Goal: Information Seeking & Learning: Learn about a topic

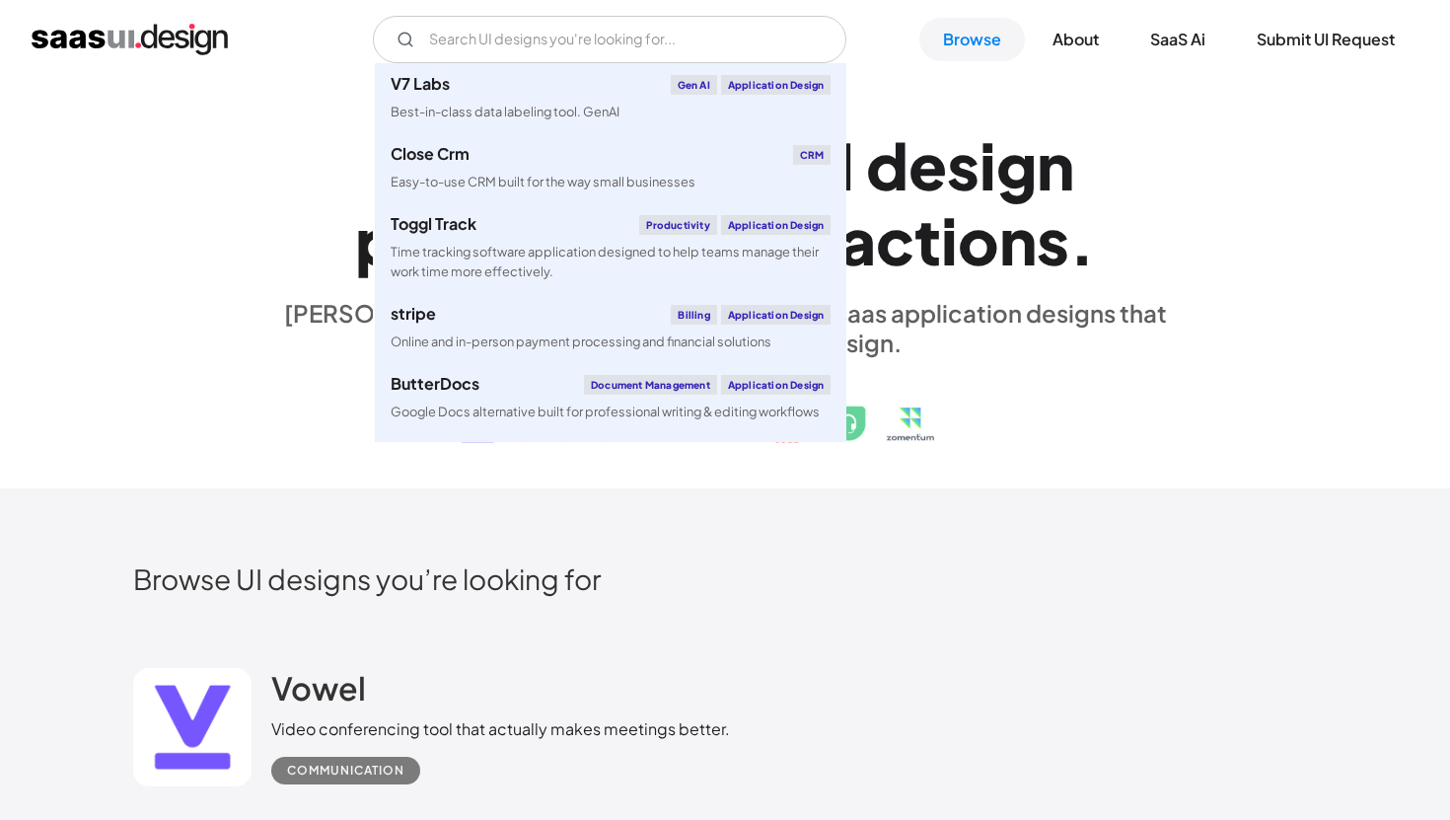
scroll to position [35028, 0]
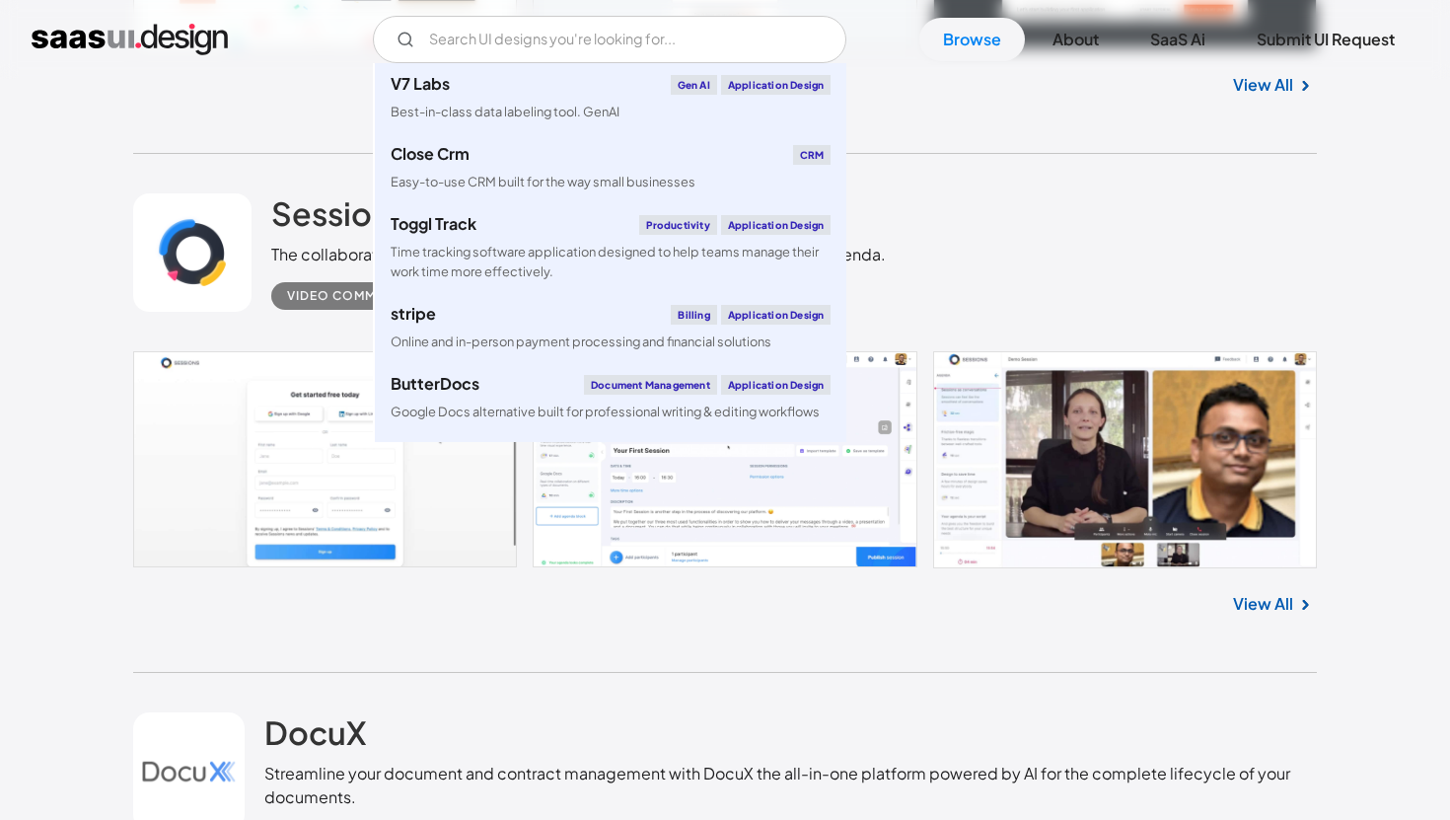
click at [912, 196] on div "Sessions The collaboration platform that organizes your favorite tools around a…" at bounding box center [725, 252] width 1184 height 197
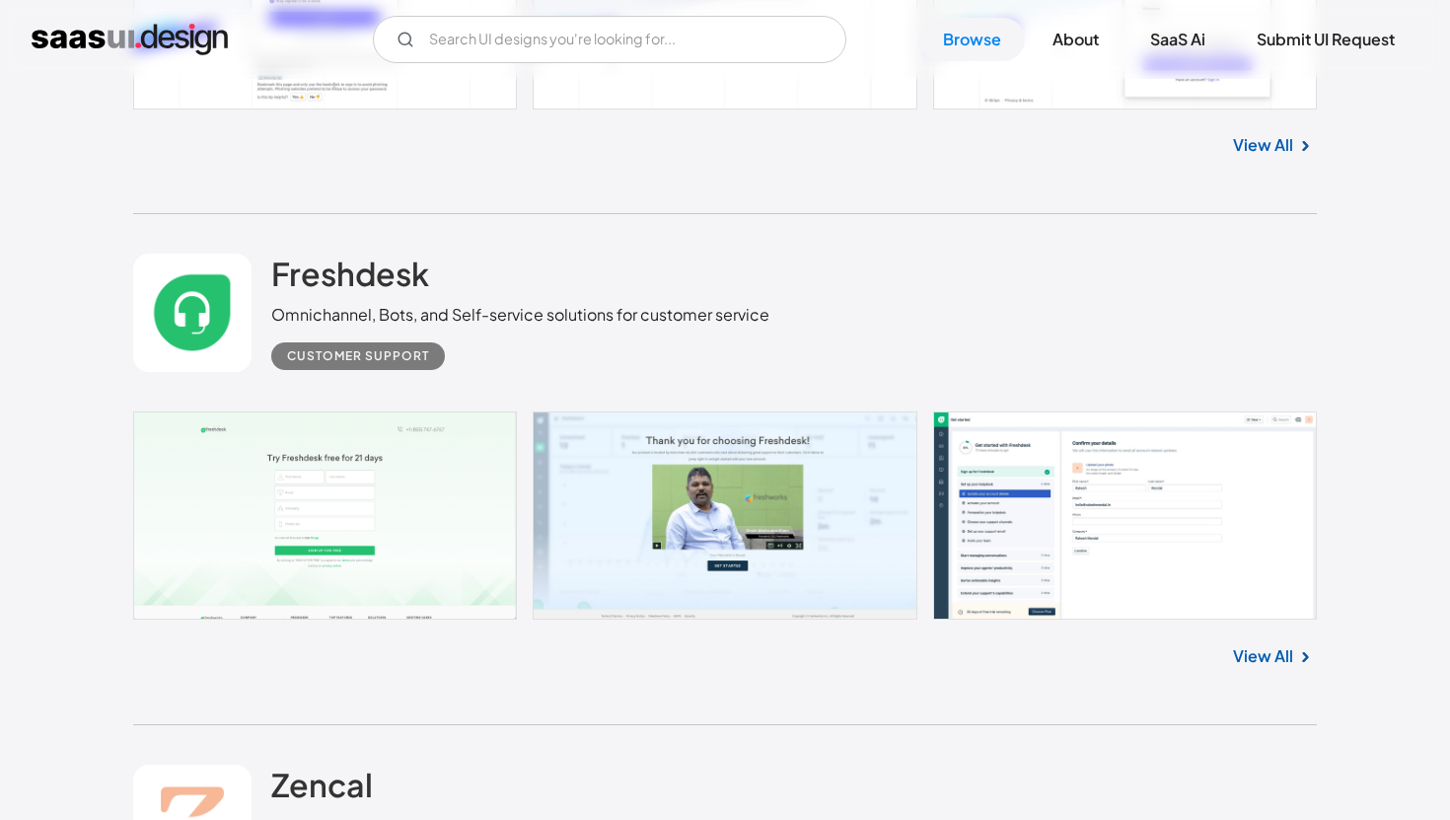
scroll to position [33423, 0]
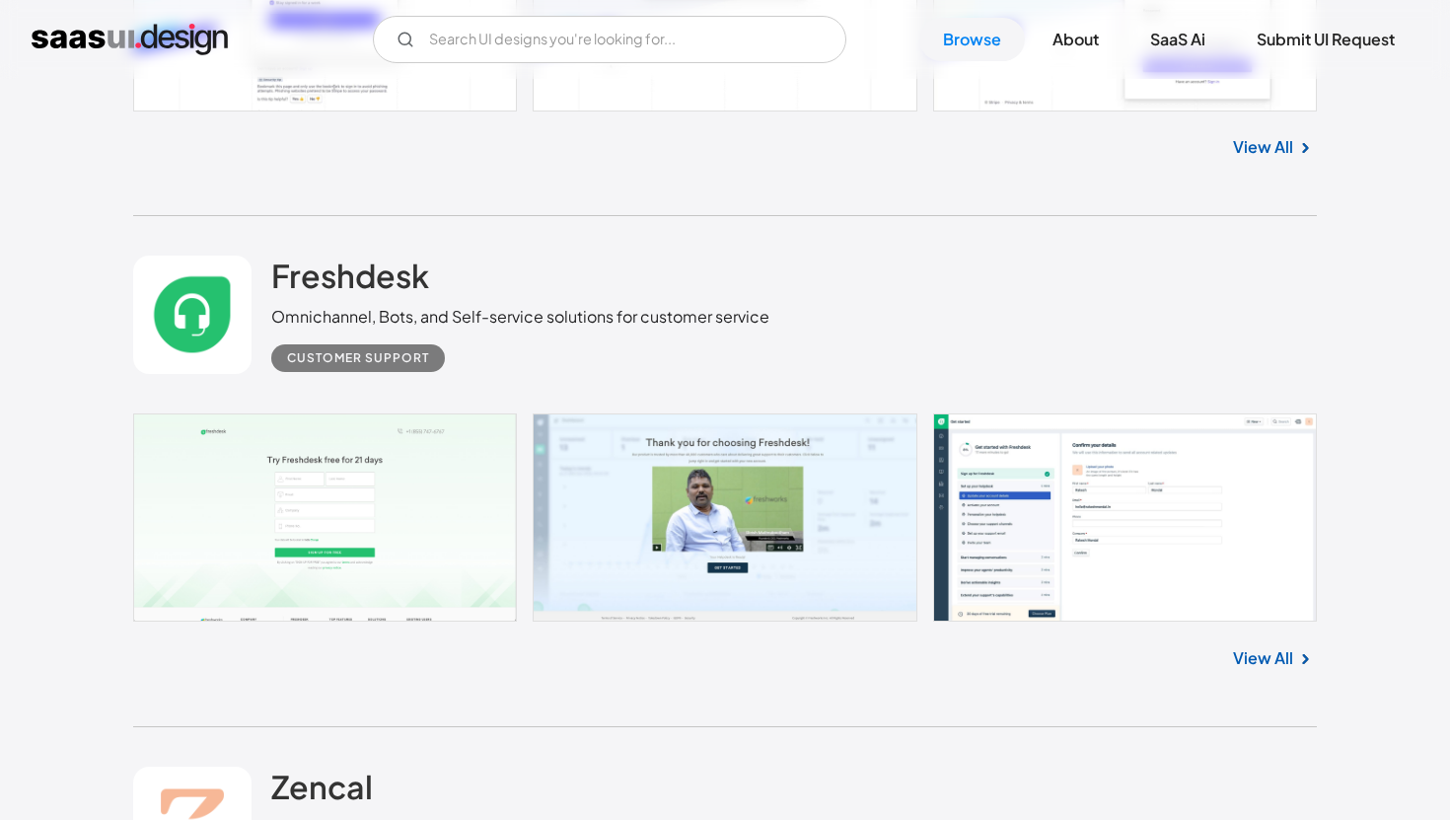
click at [1214, 539] on link at bounding box center [725, 517] width 1184 height 208
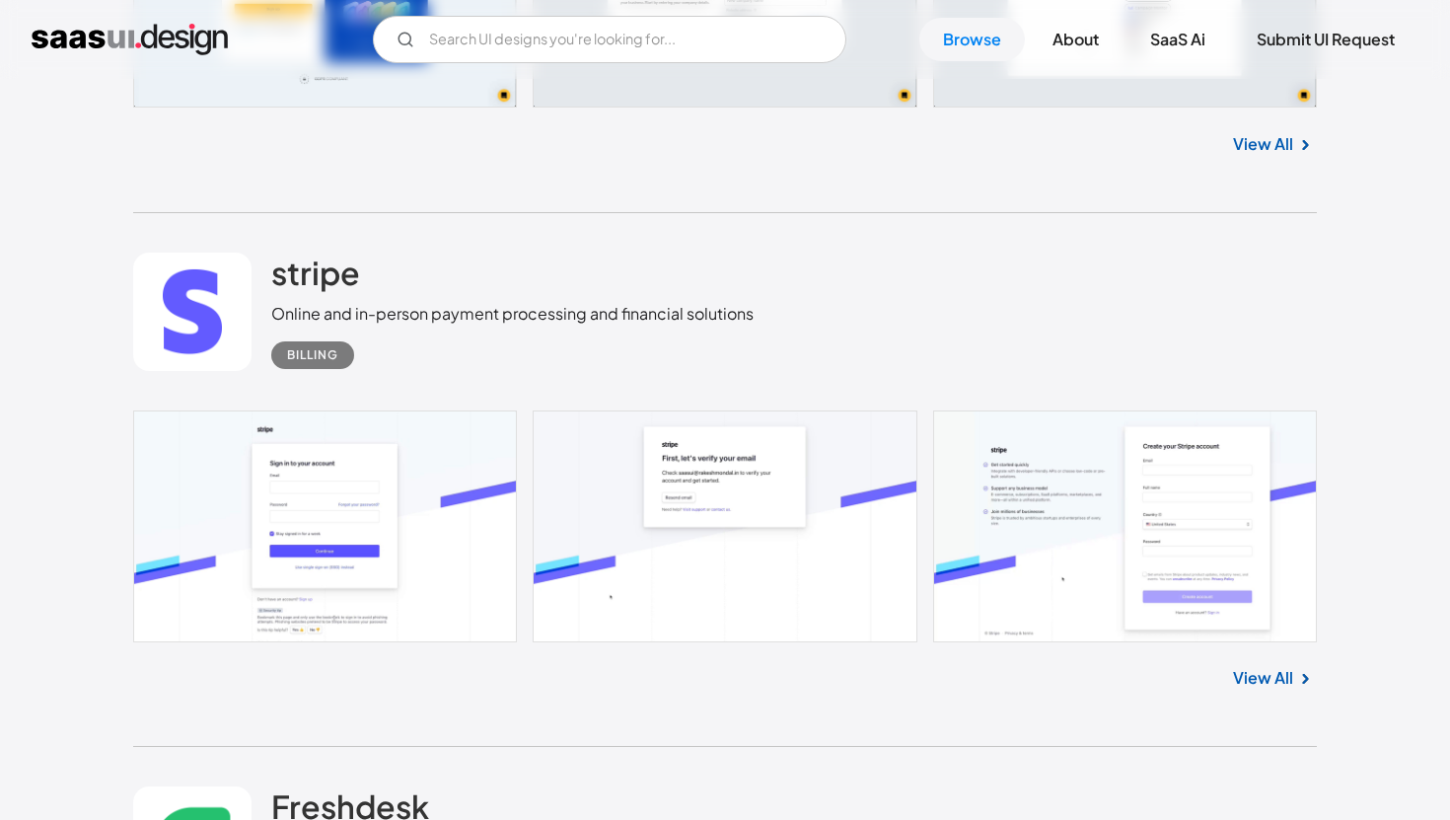
scroll to position [32898, 0]
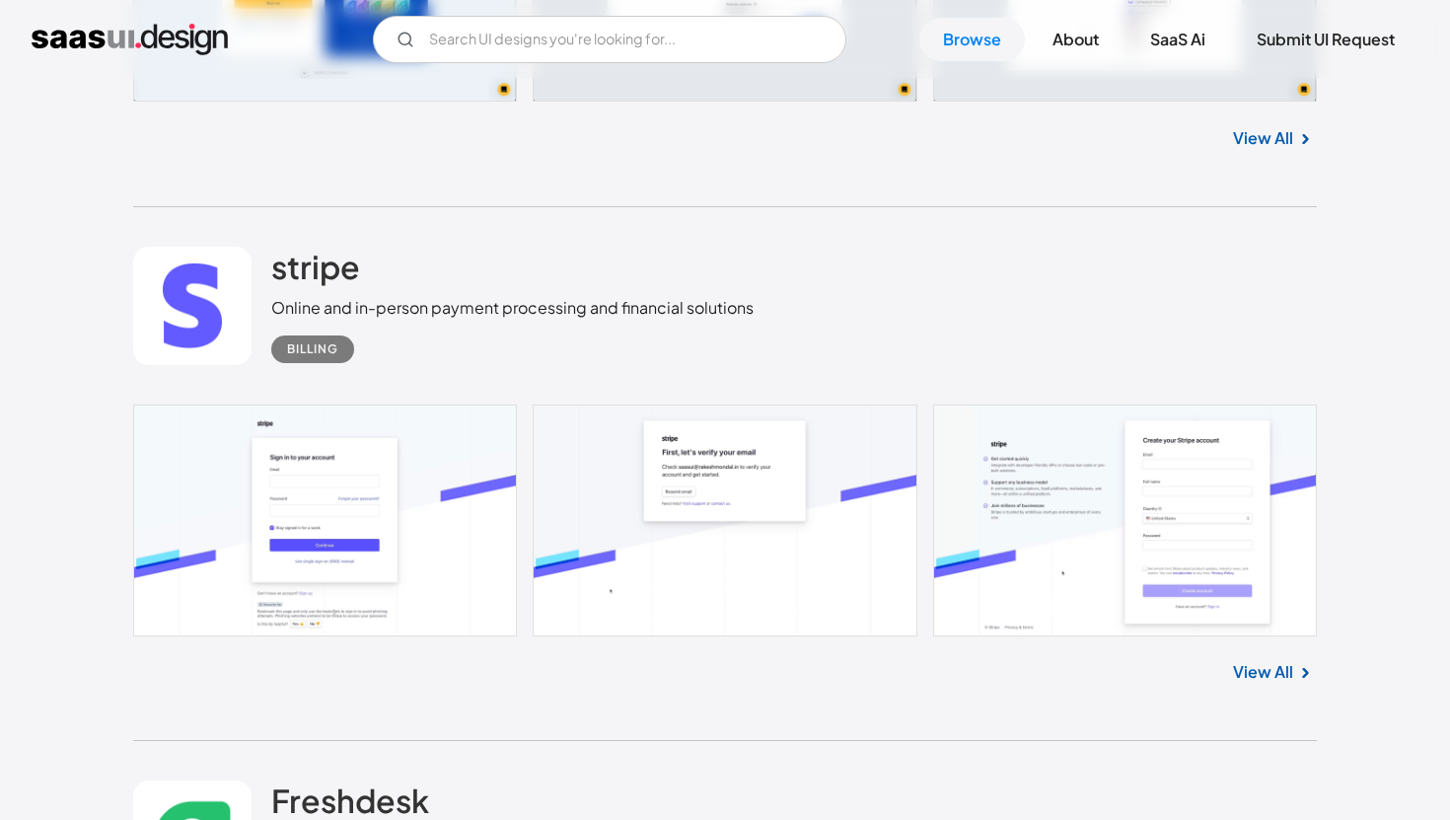
click at [1280, 684] on link "View All" at bounding box center [1263, 672] width 60 height 24
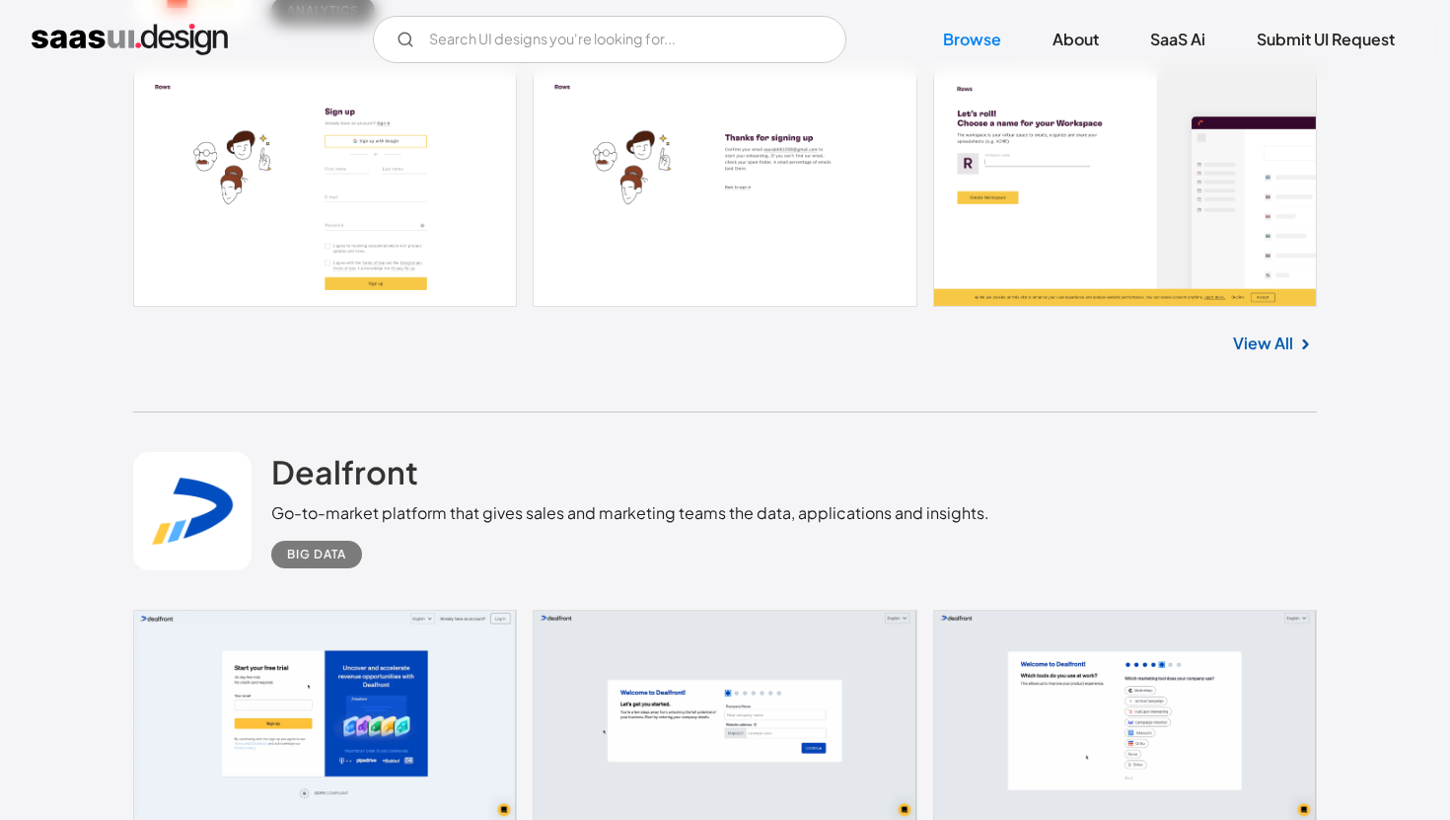
scroll to position [32340, 0]
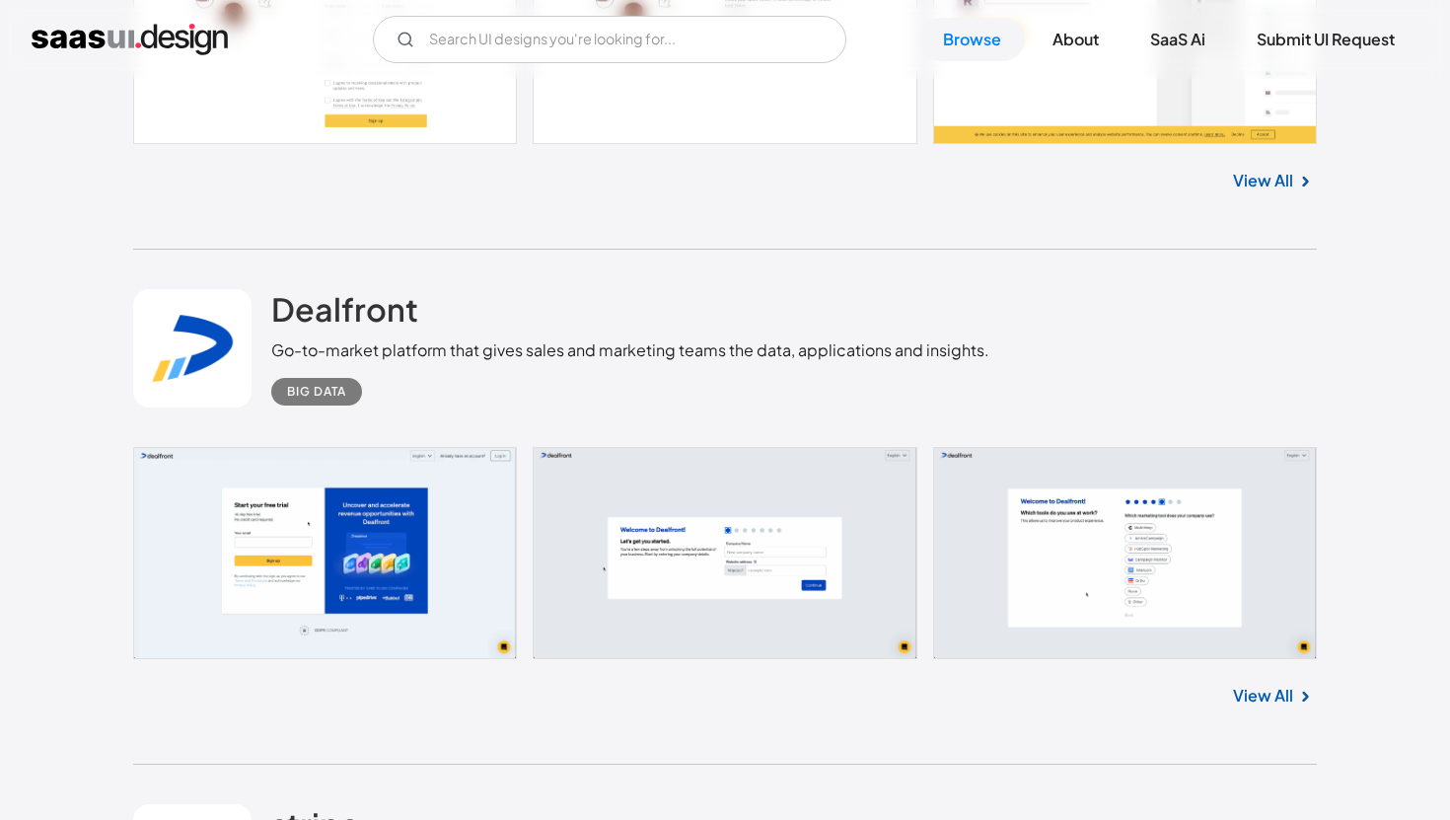
click at [1261, 707] on link "View All" at bounding box center [1263, 696] width 60 height 24
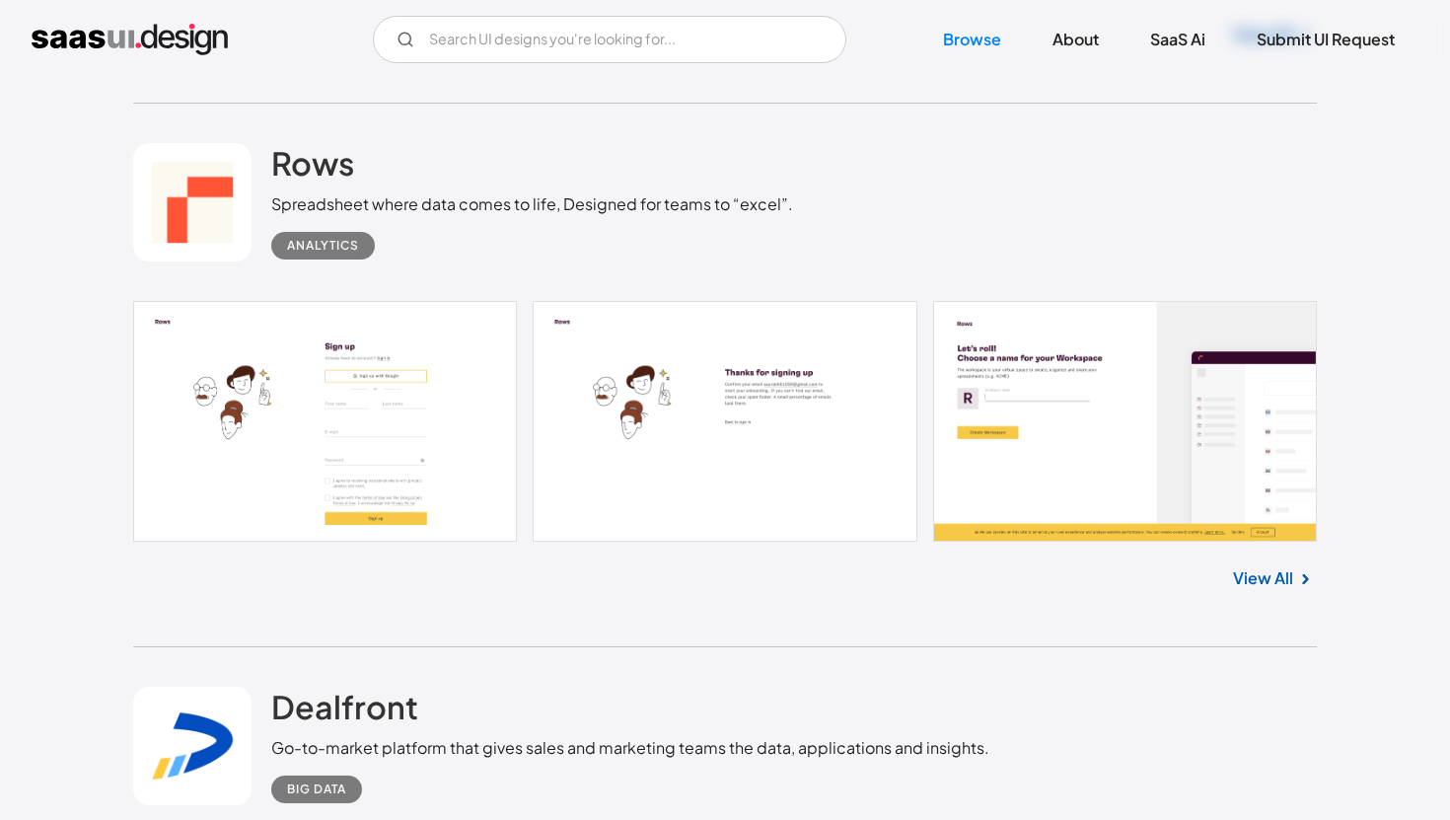
scroll to position [31937, 0]
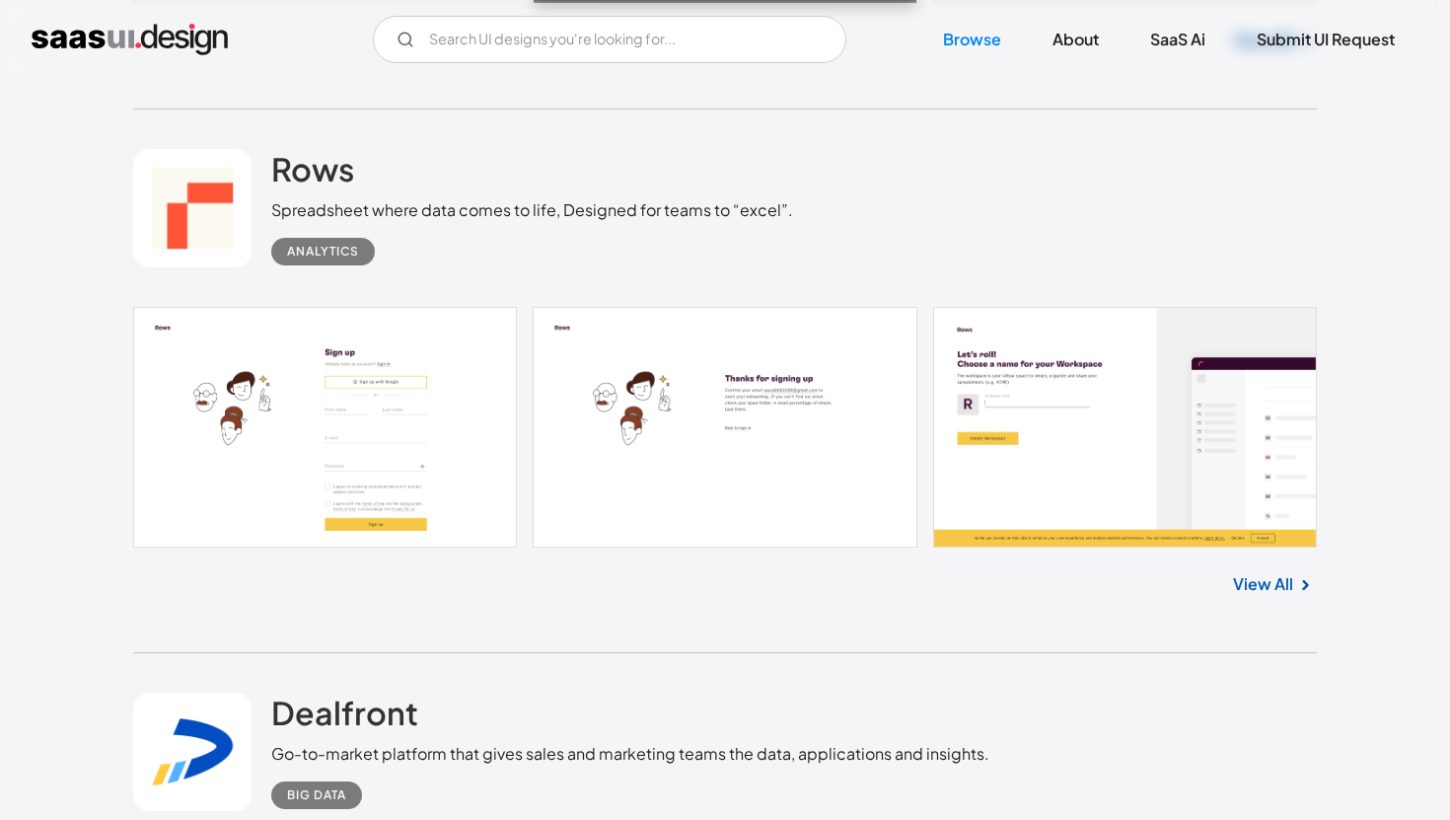
click at [1273, 596] on link "View All" at bounding box center [1263, 584] width 60 height 24
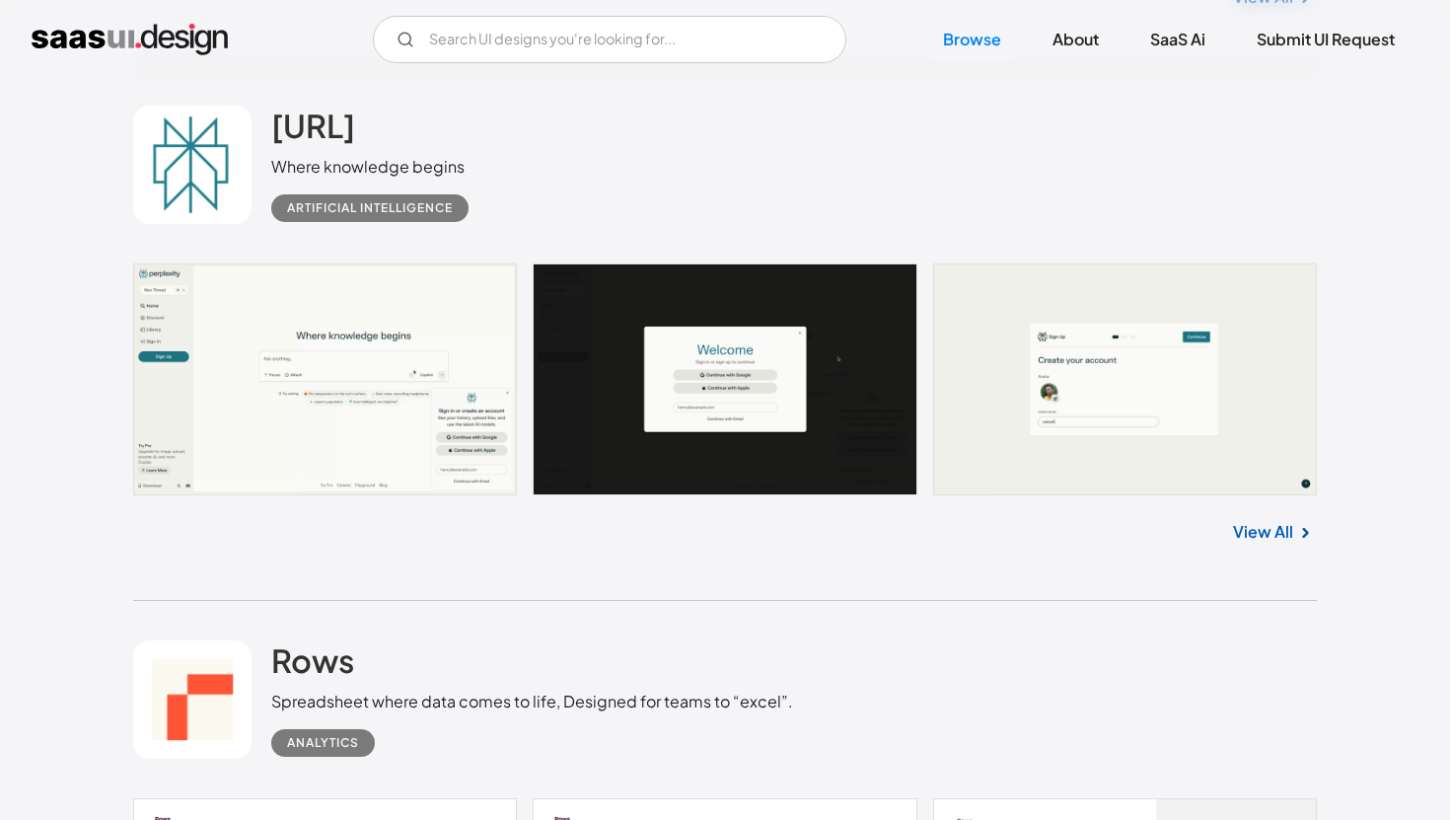
scroll to position [31436, 0]
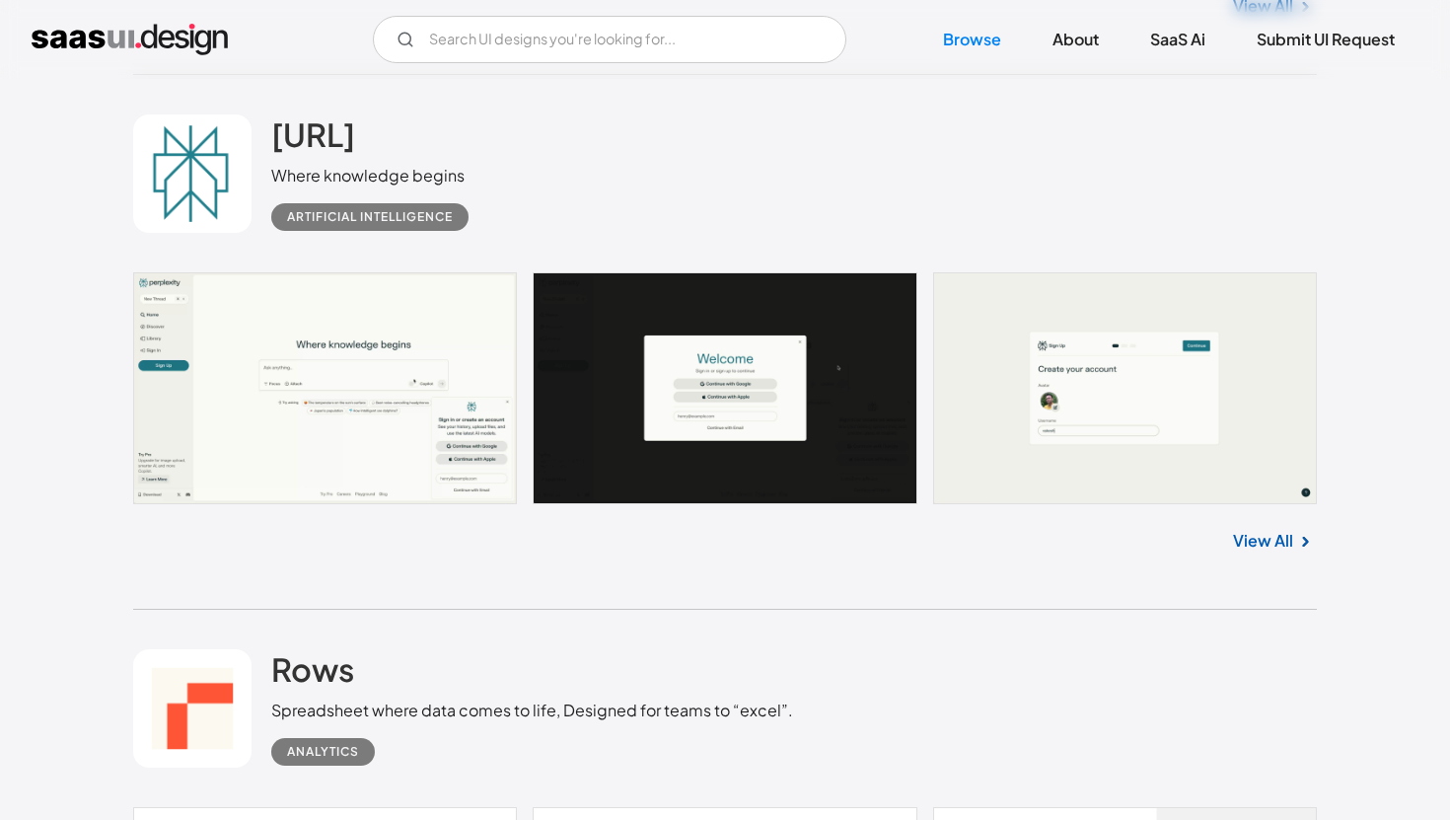
click at [1261, 553] on link "View All" at bounding box center [1263, 541] width 60 height 24
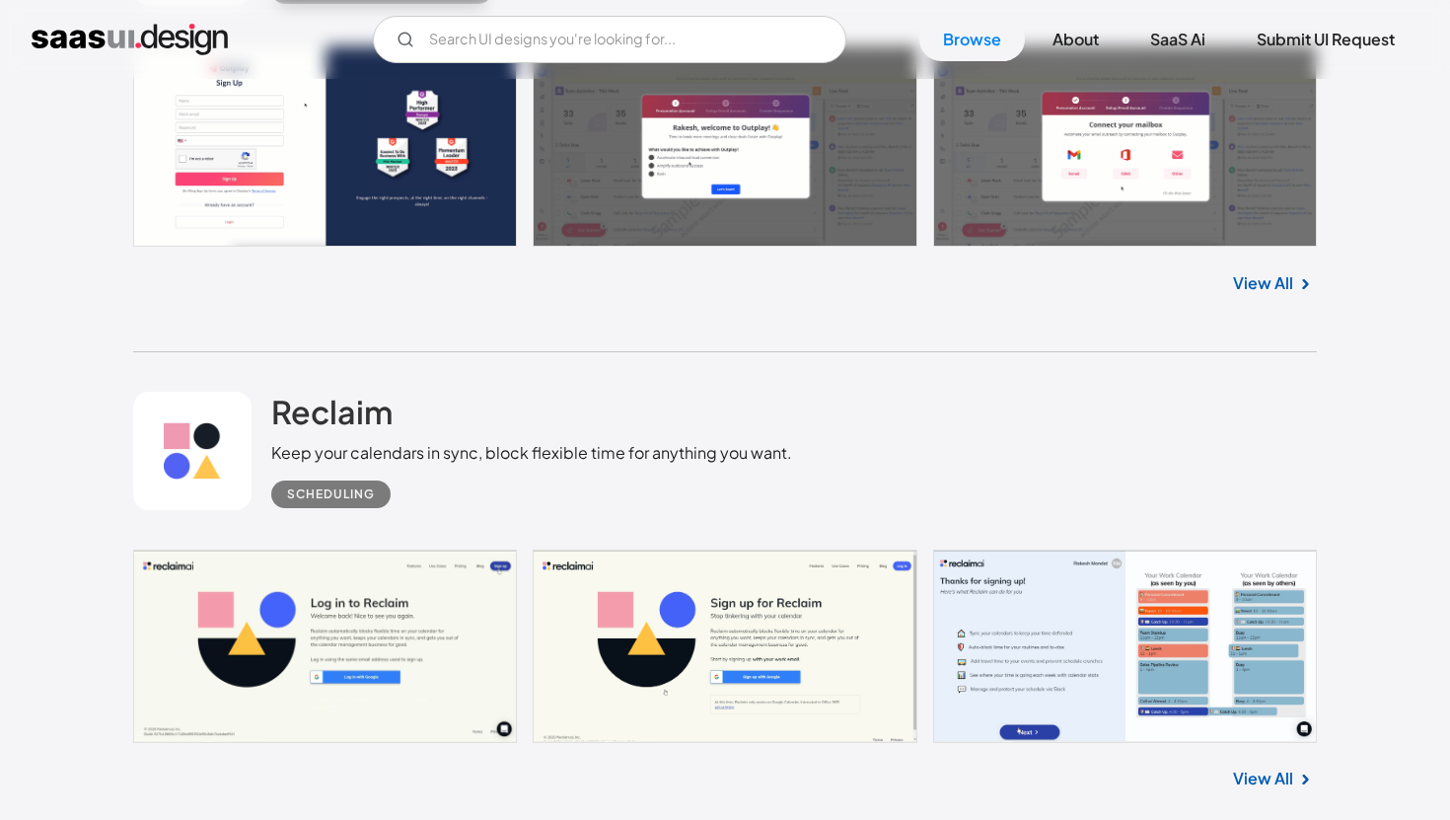
scroll to position [30477, 0]
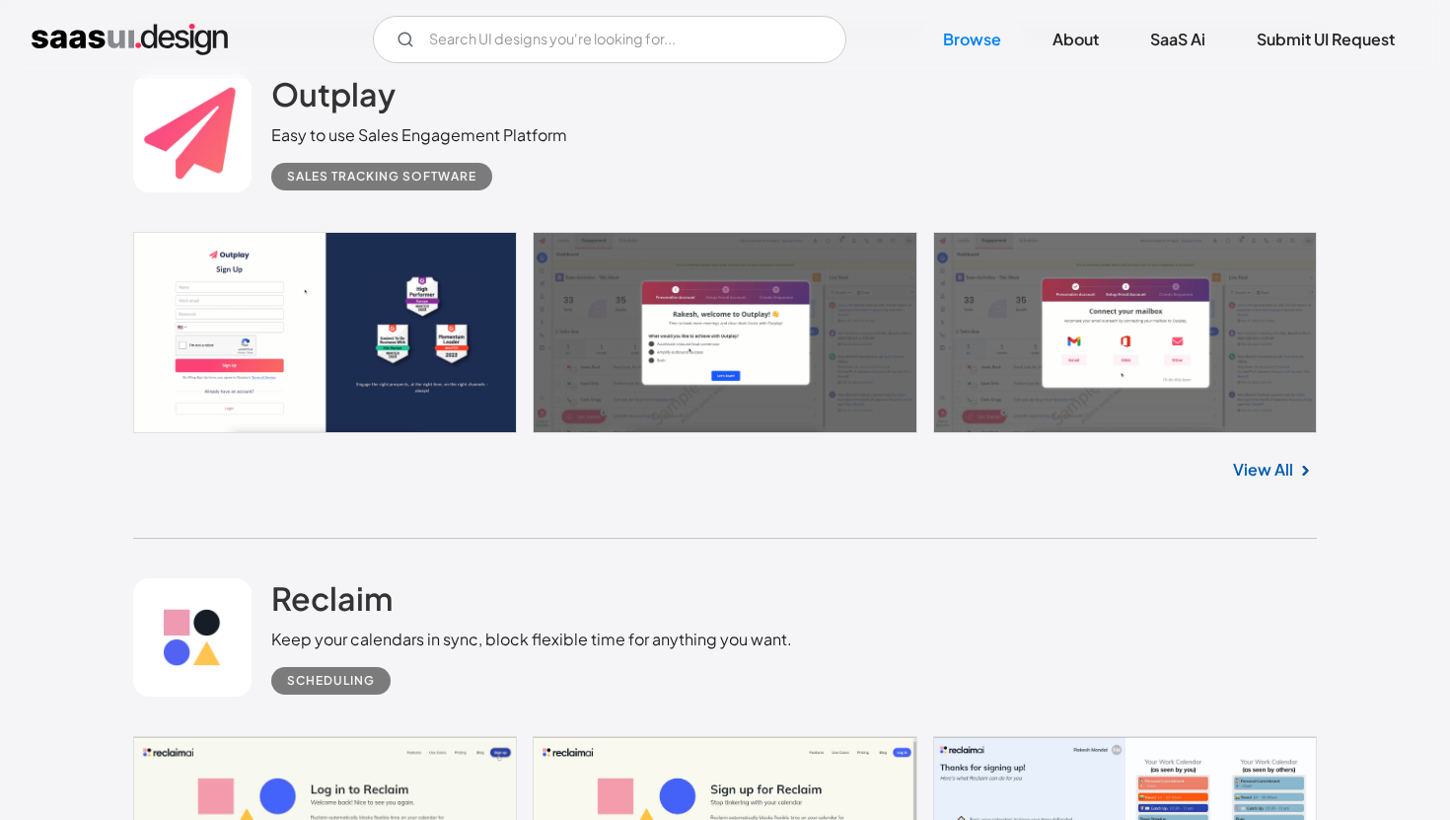
click at [1269, 482] on link "View All" at bounding box center [1263, 470] width 60 height 24
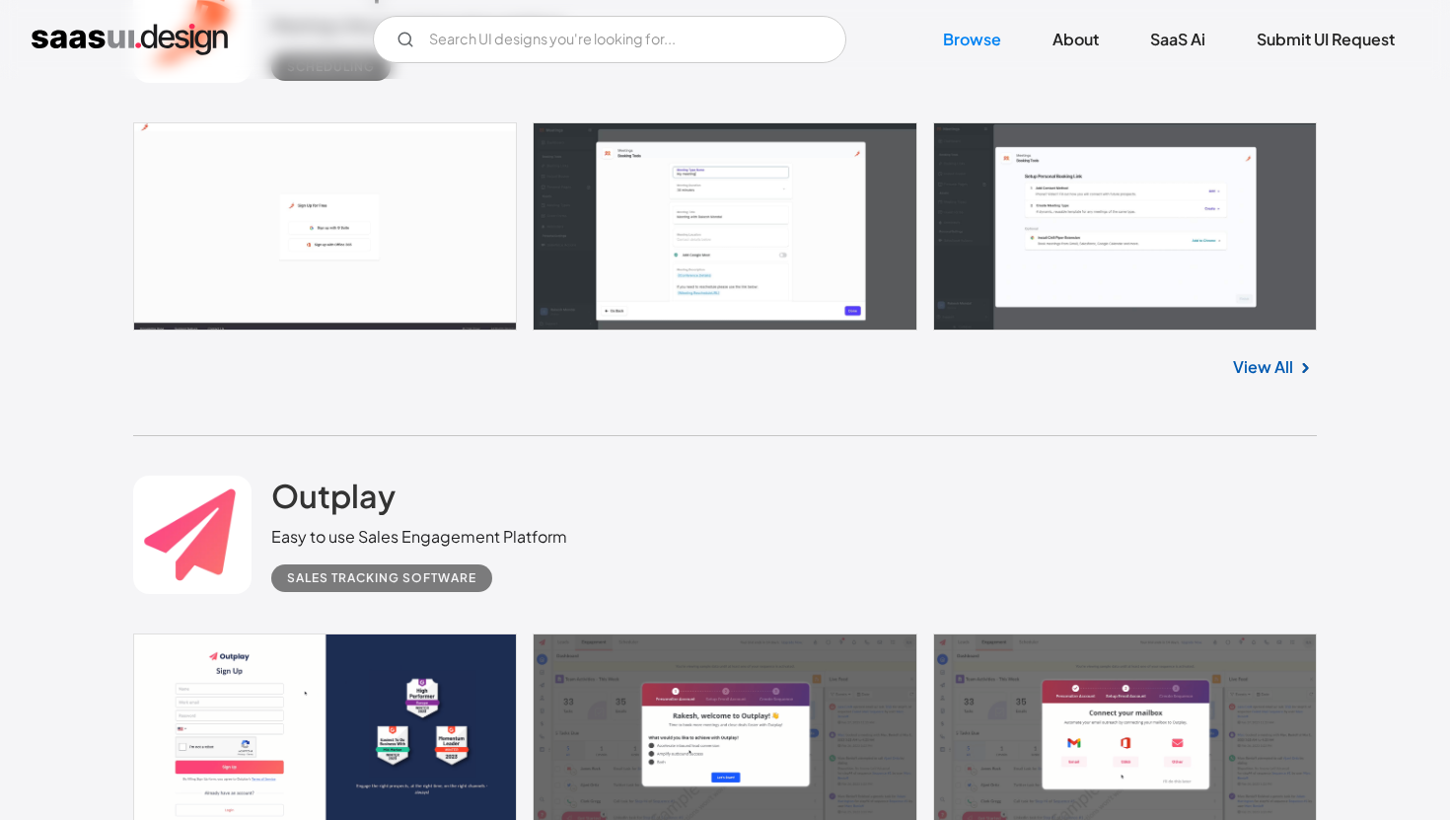
scroll to position [29828, 0]
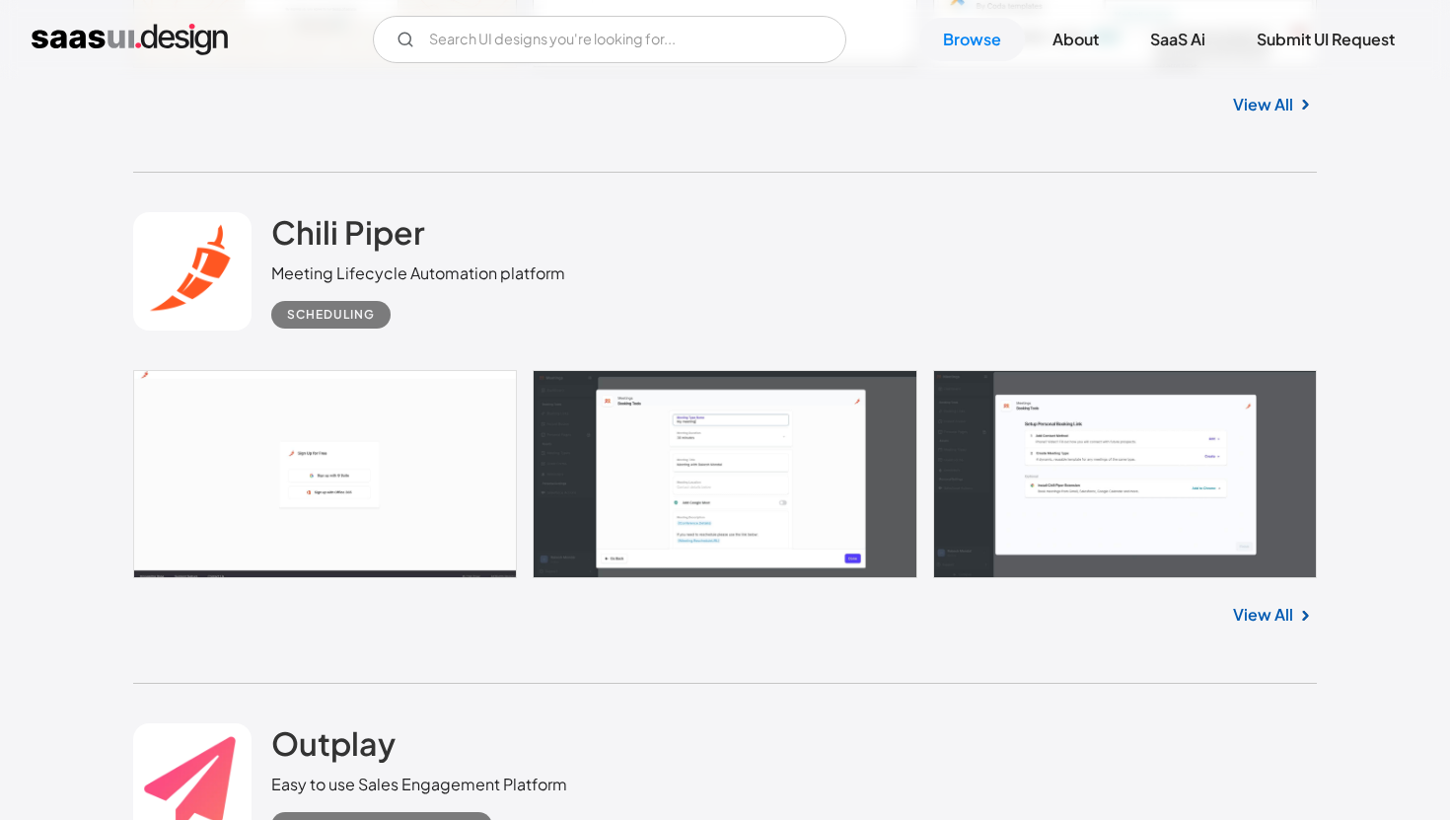
click at [1238, 627] on link "View All" at bounding box center [1263, 615] width 60 height 24
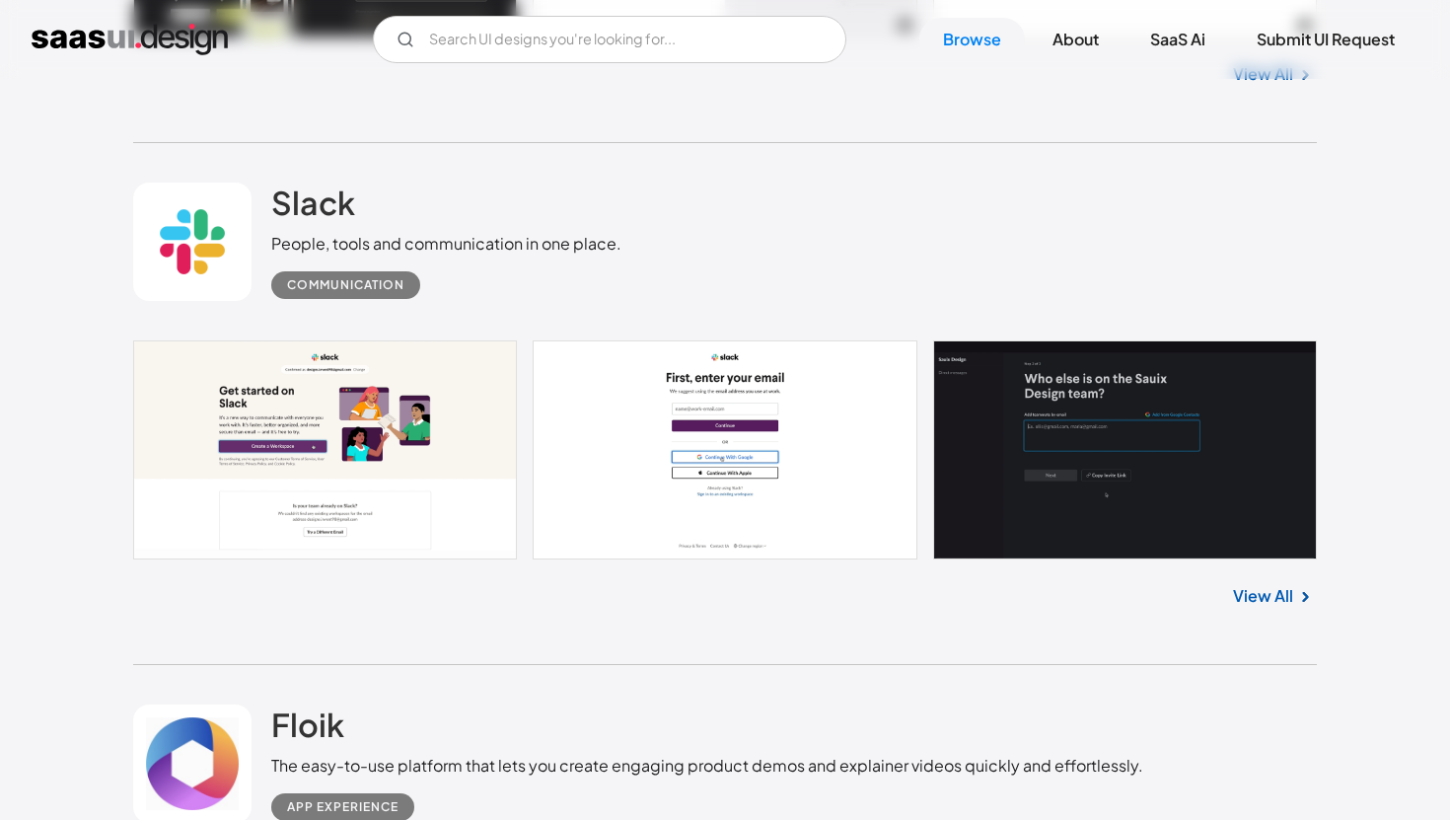
scroll to position [27764, 0]
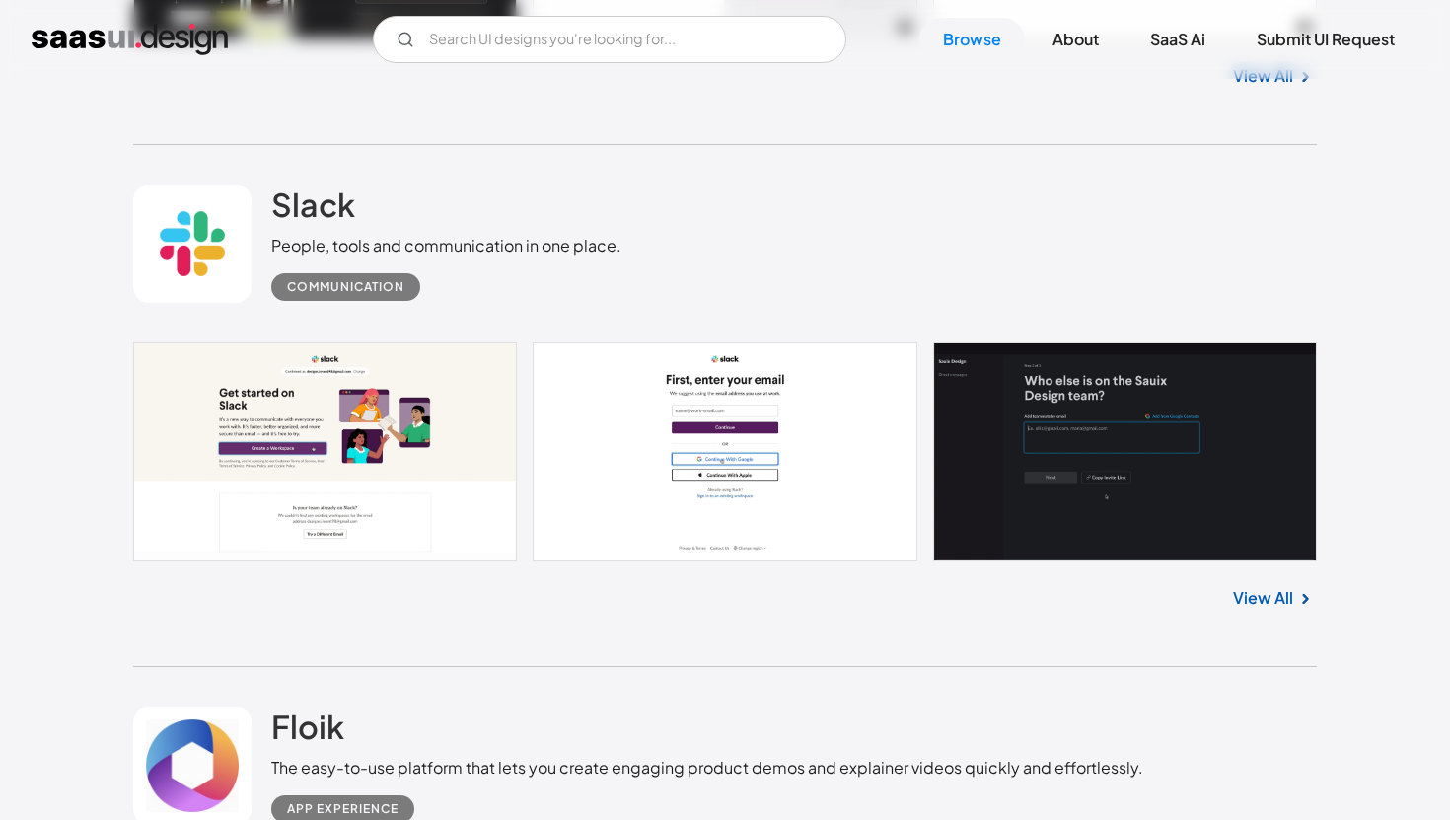
click at [1290, 610] on link "View All" at bounding box center [1263, 598] width 60 height 24
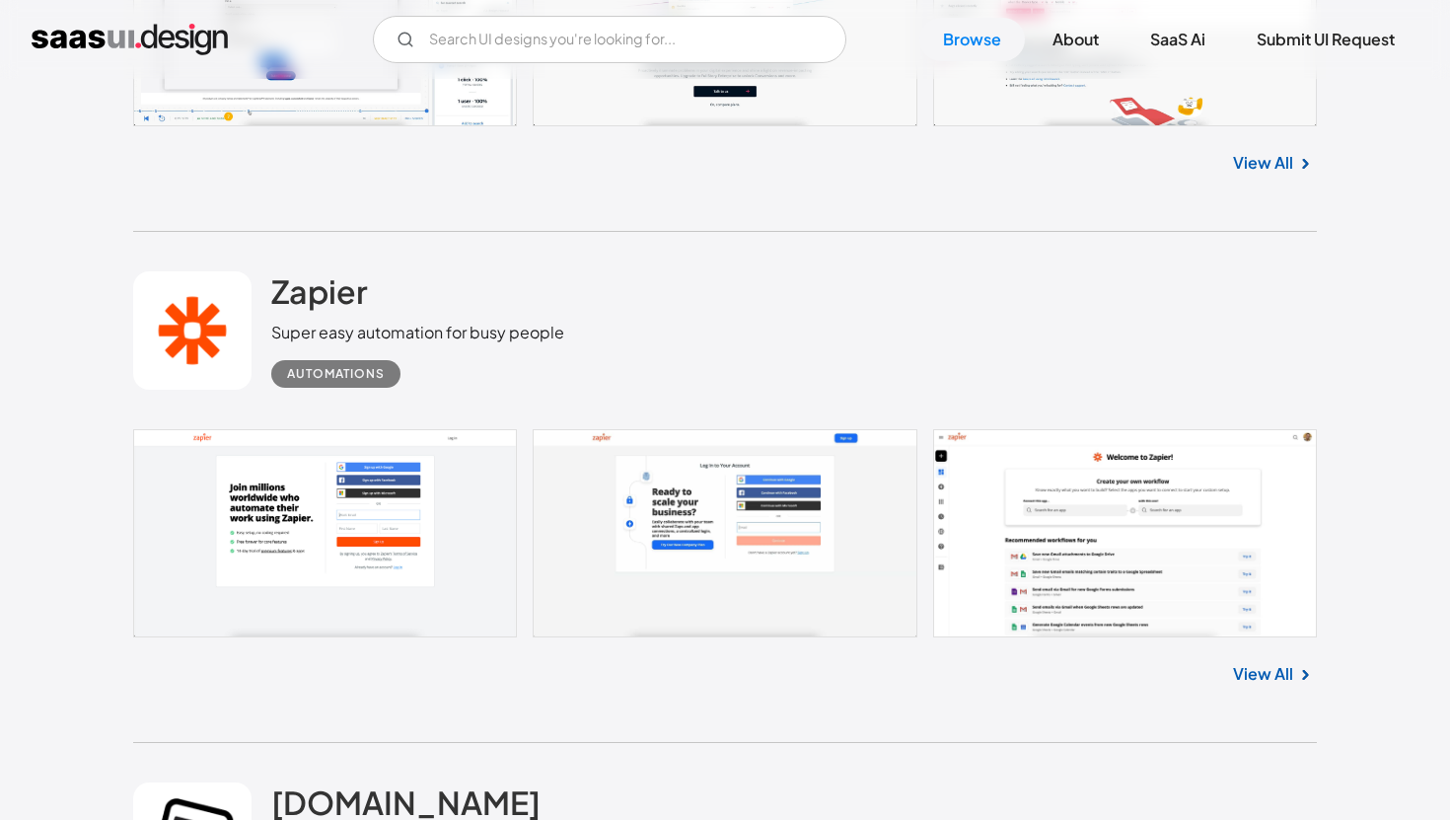
scroll to position [26101, 0]
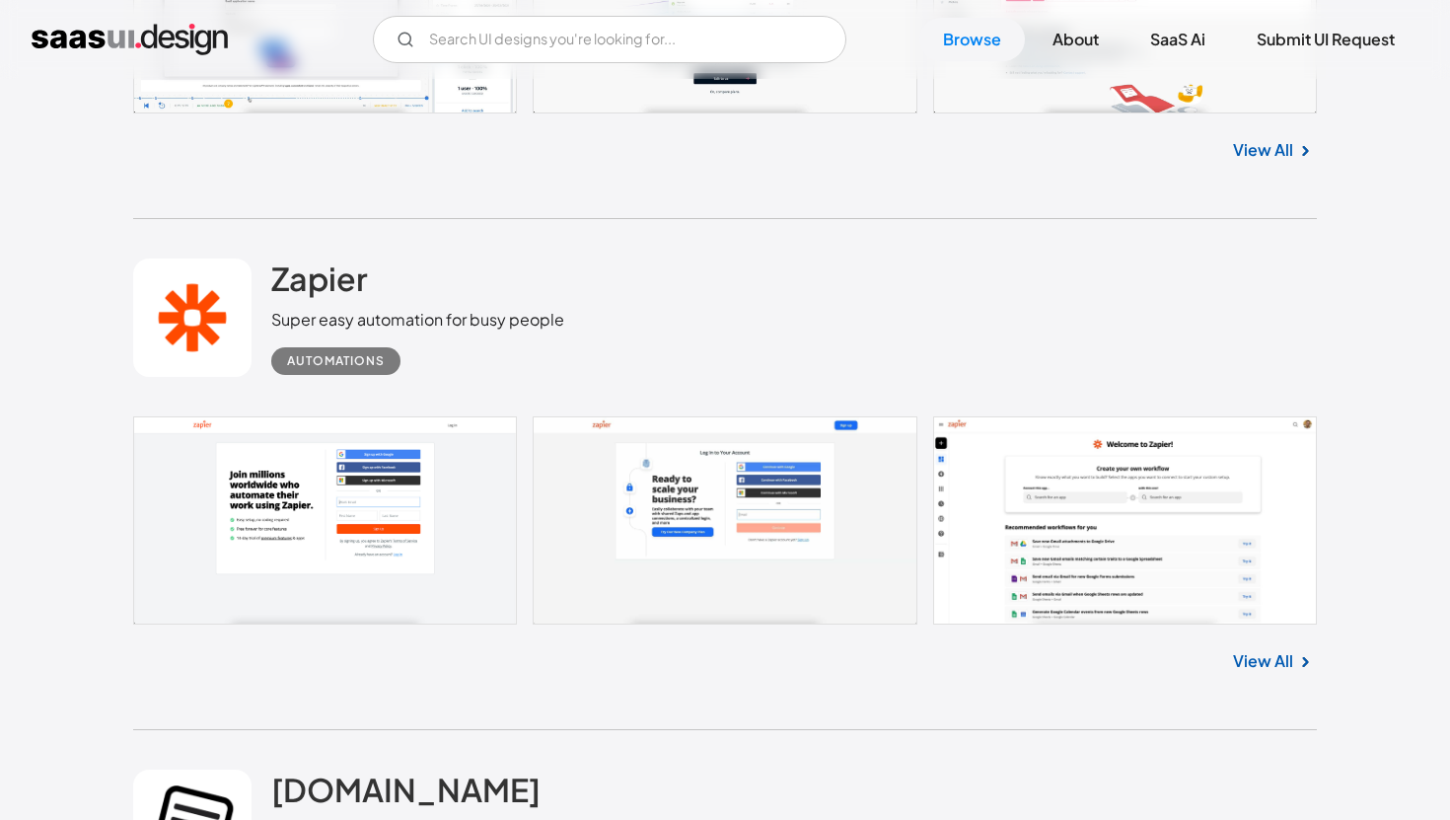
click at [1286, 673] on link "View All" at bounding box center [1263, 661] width 60 height 24
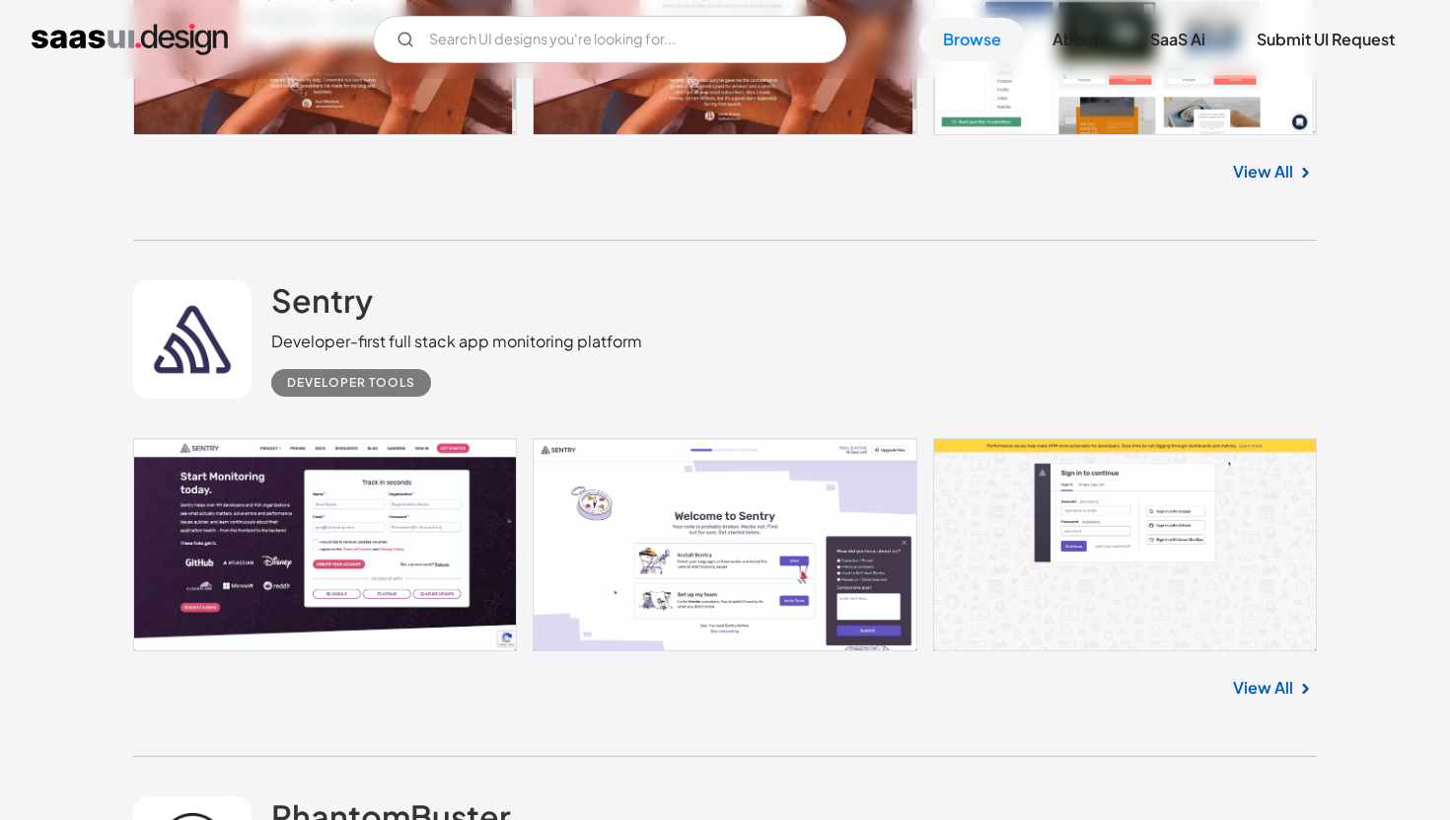
scroll to position [23451, 0]
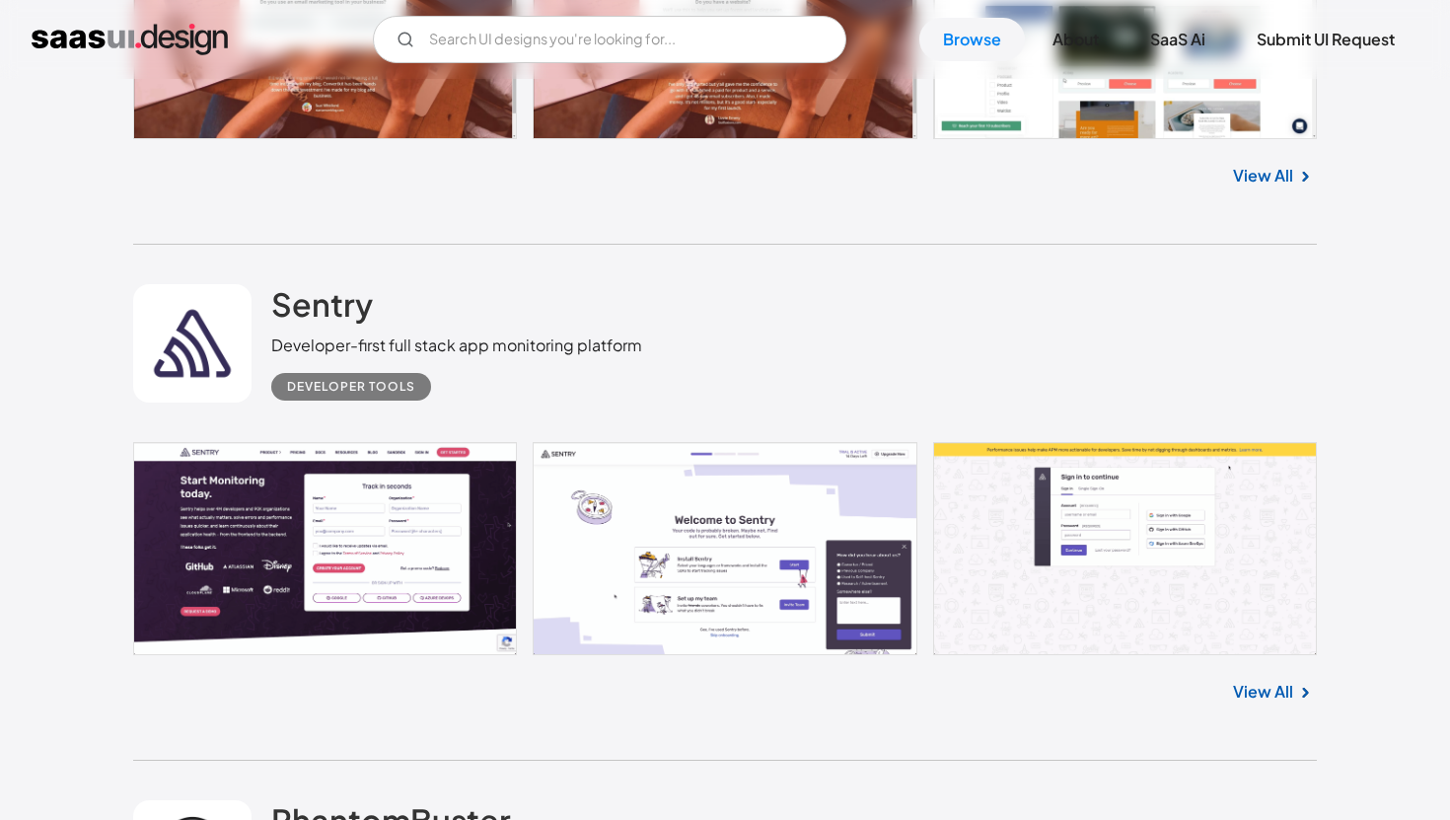
click at [1265, 704] on link "View All" at bounding box center [1263, 692] width 60 height 24
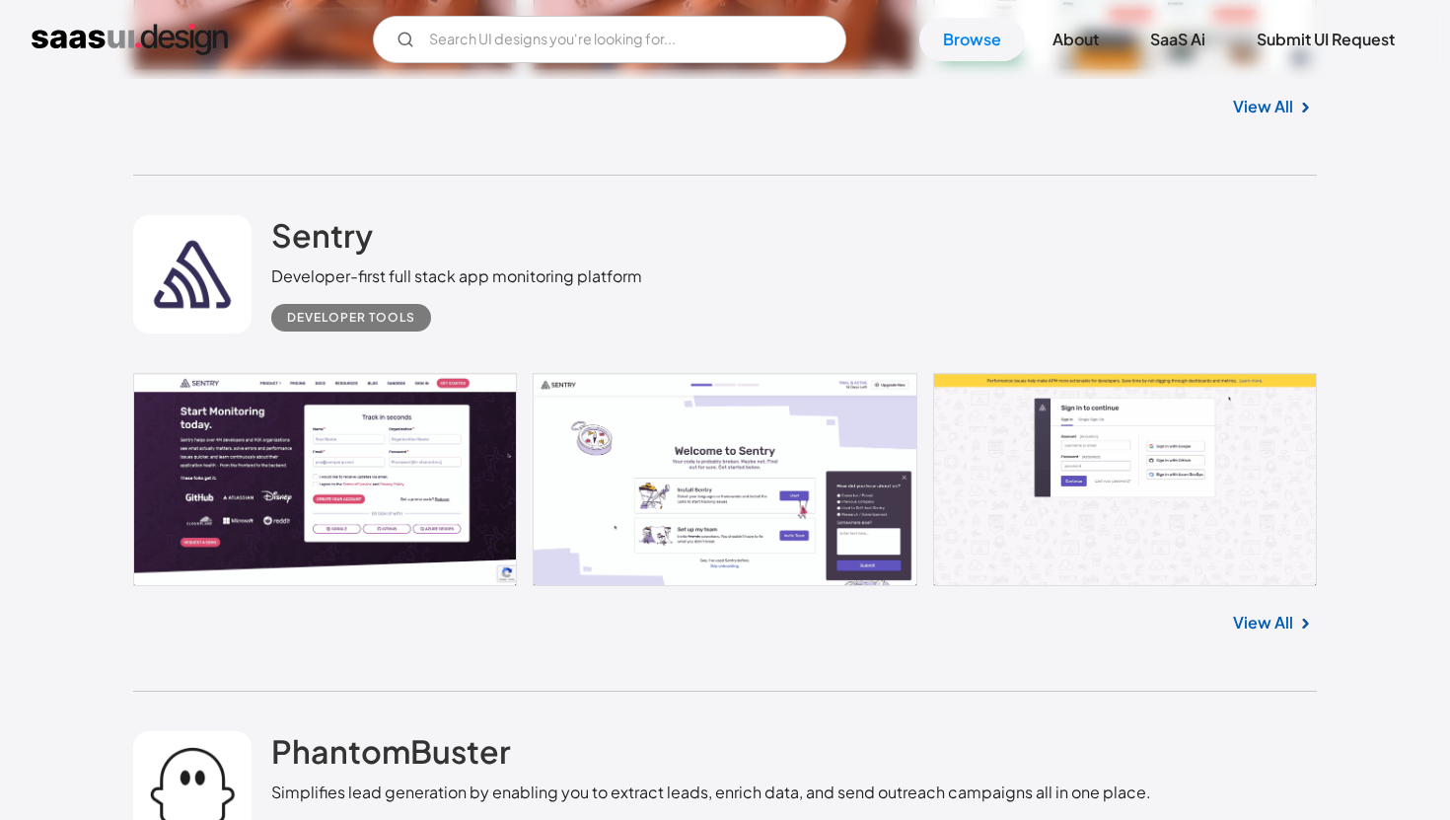
click at [1277, 634] on link "View All" at bounding box center [1263, 623] width 60 height 24
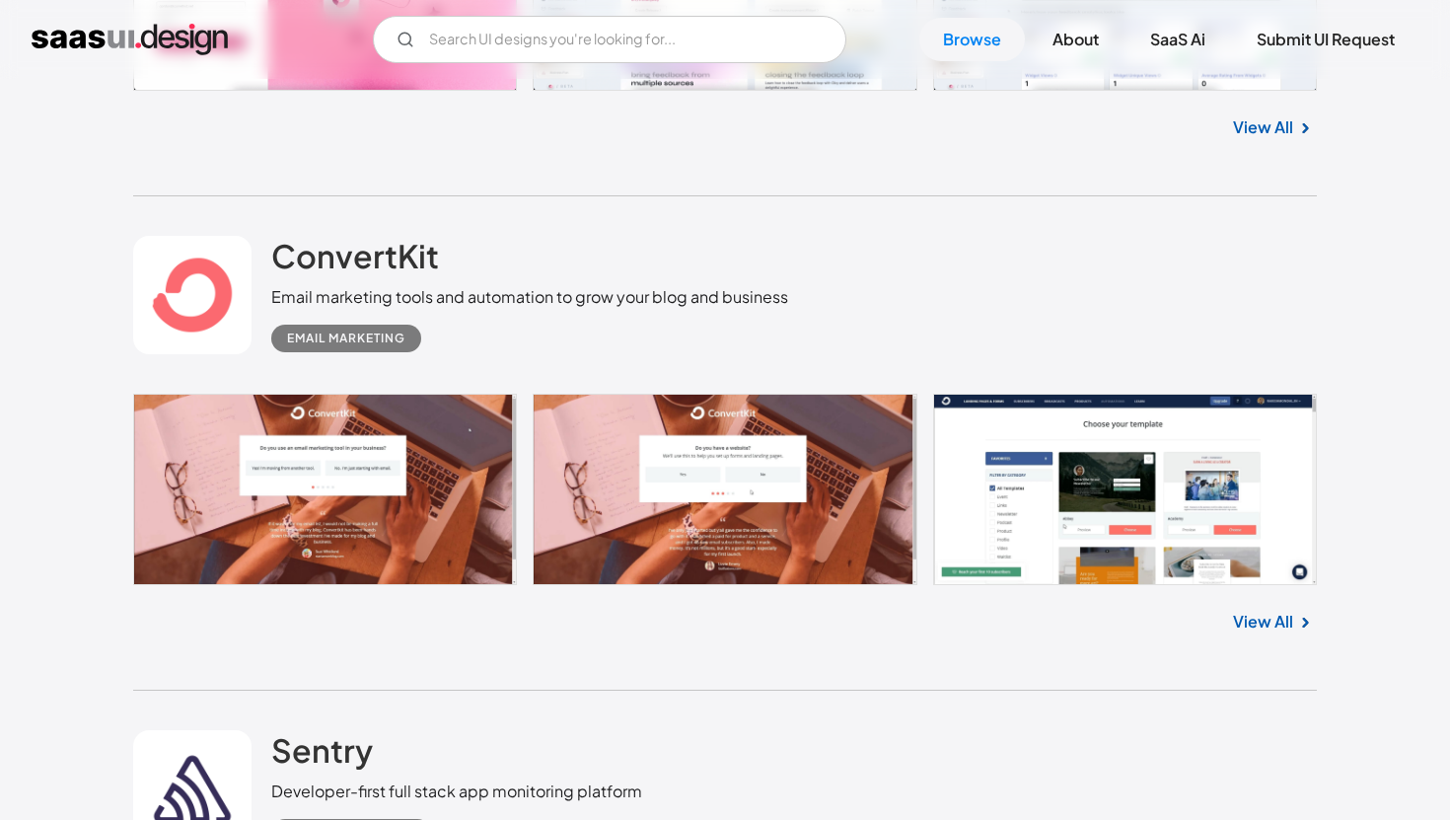
scroll to position [22977, 0]
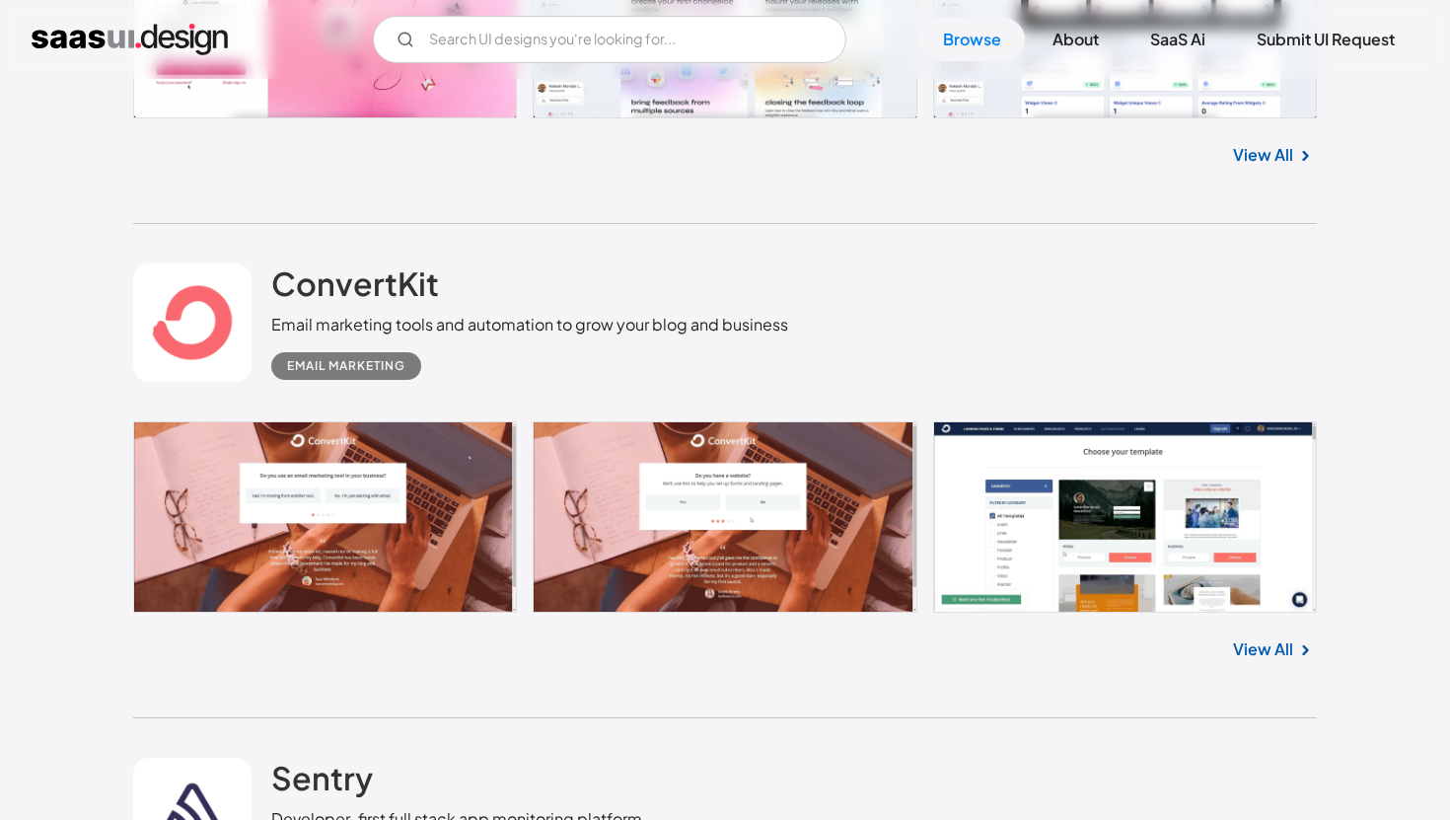
click at [1284, 661] on link "View All" at bounding box center [1263, 649] width 60 height 24
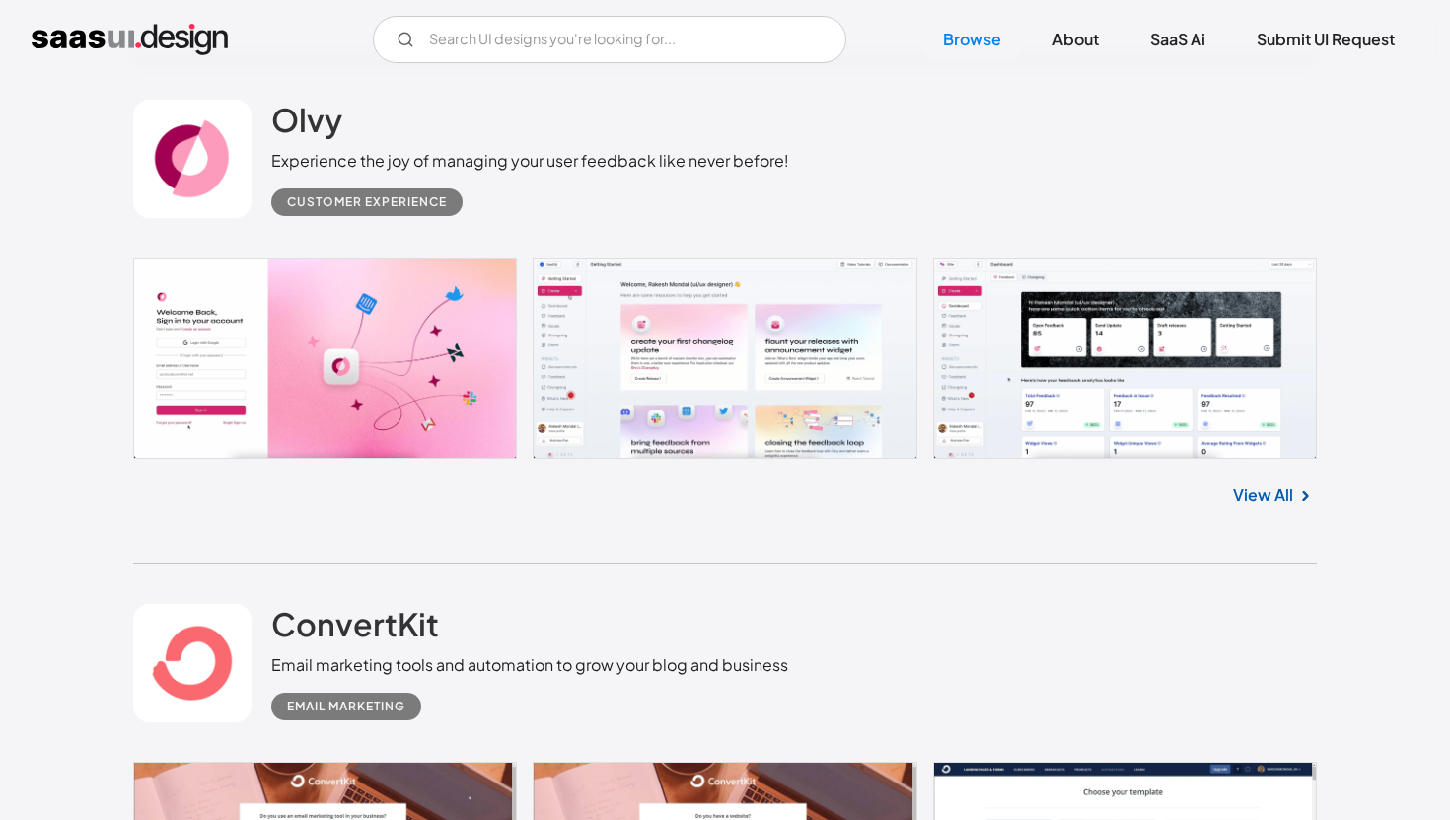
scroll to position [22517, 0]
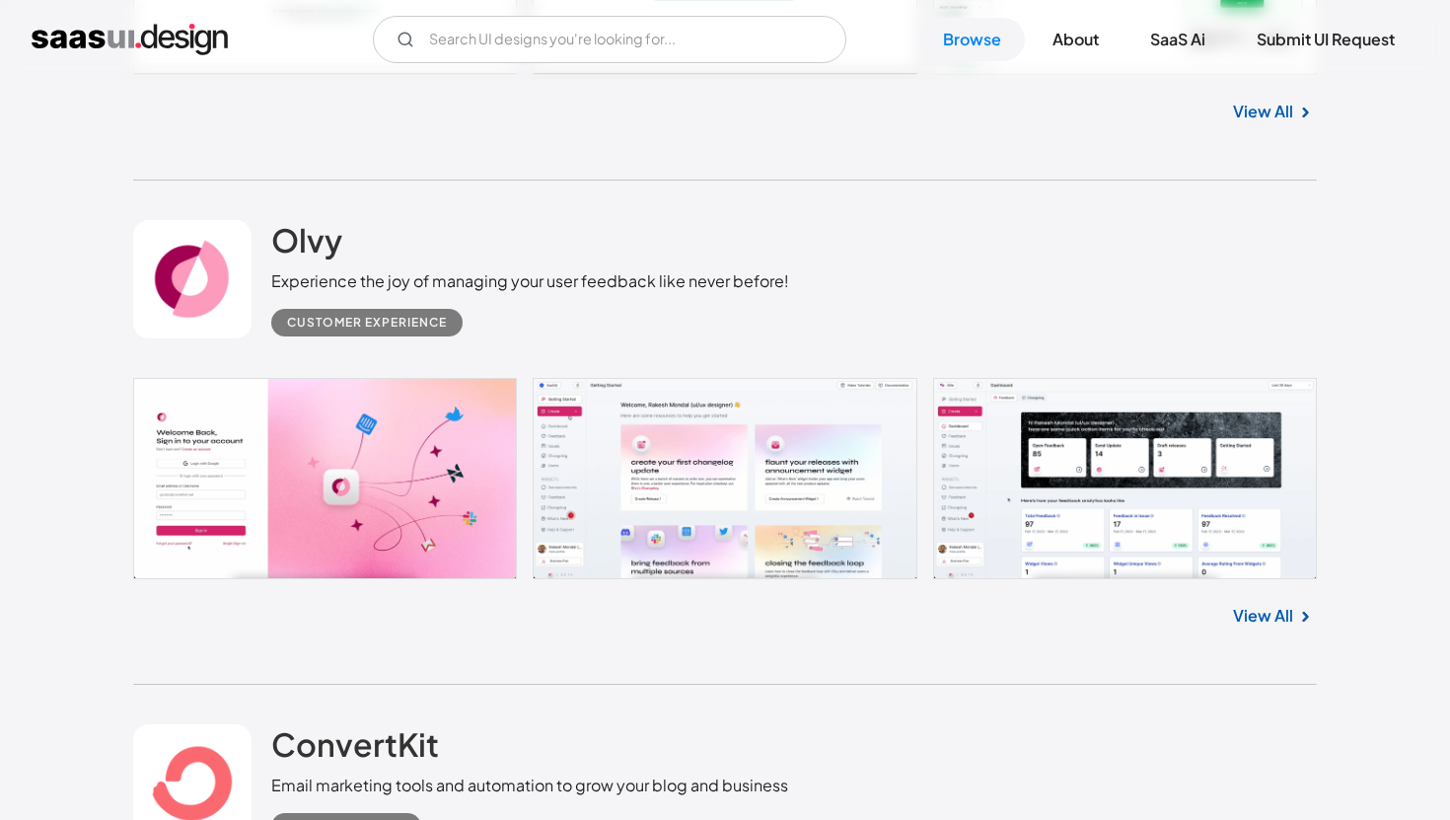
click at [1272, 628] on link "View All" at bounding box center [1263, 616] width 60 height 24
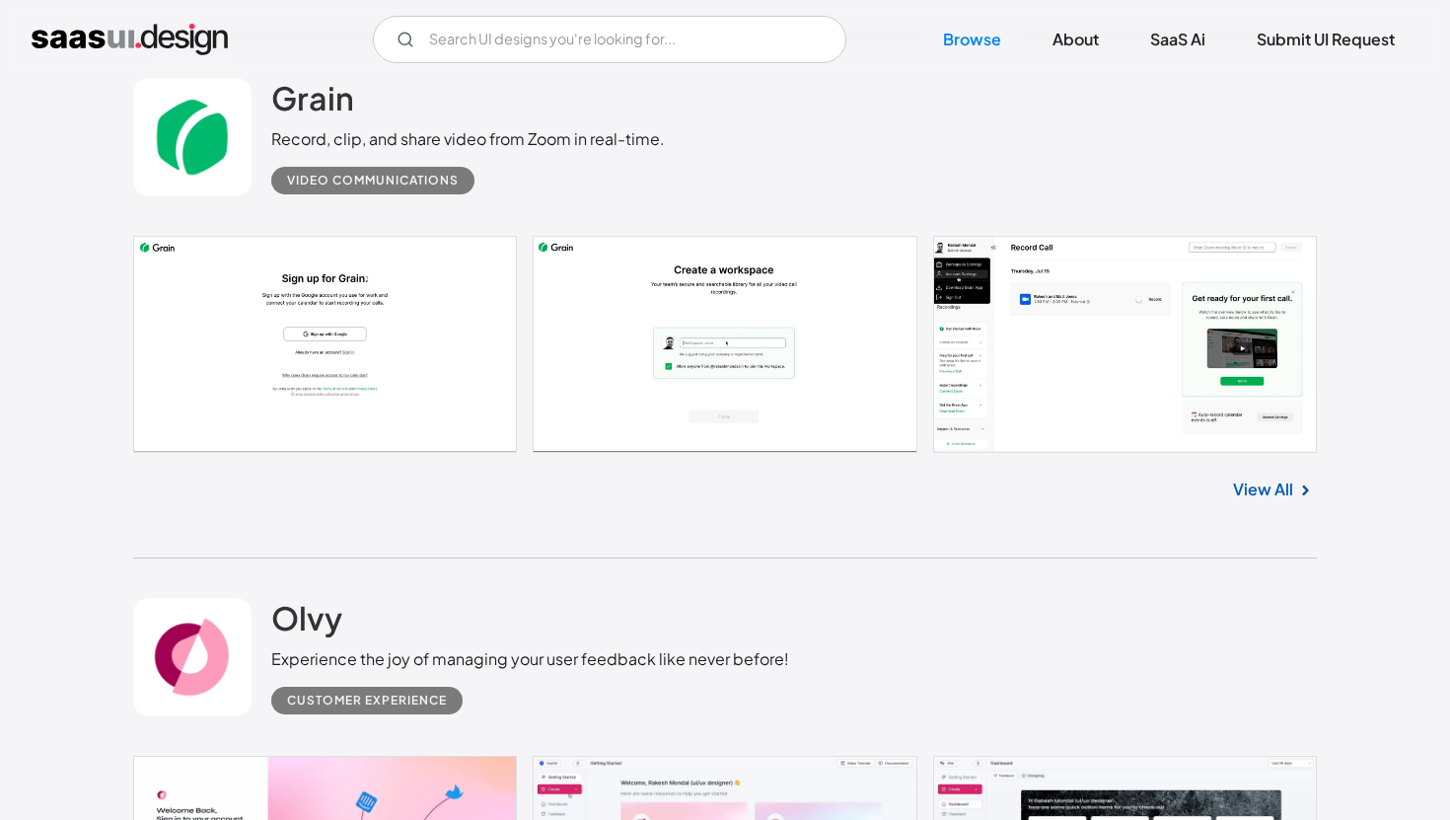
scroll to position [22044, 0]
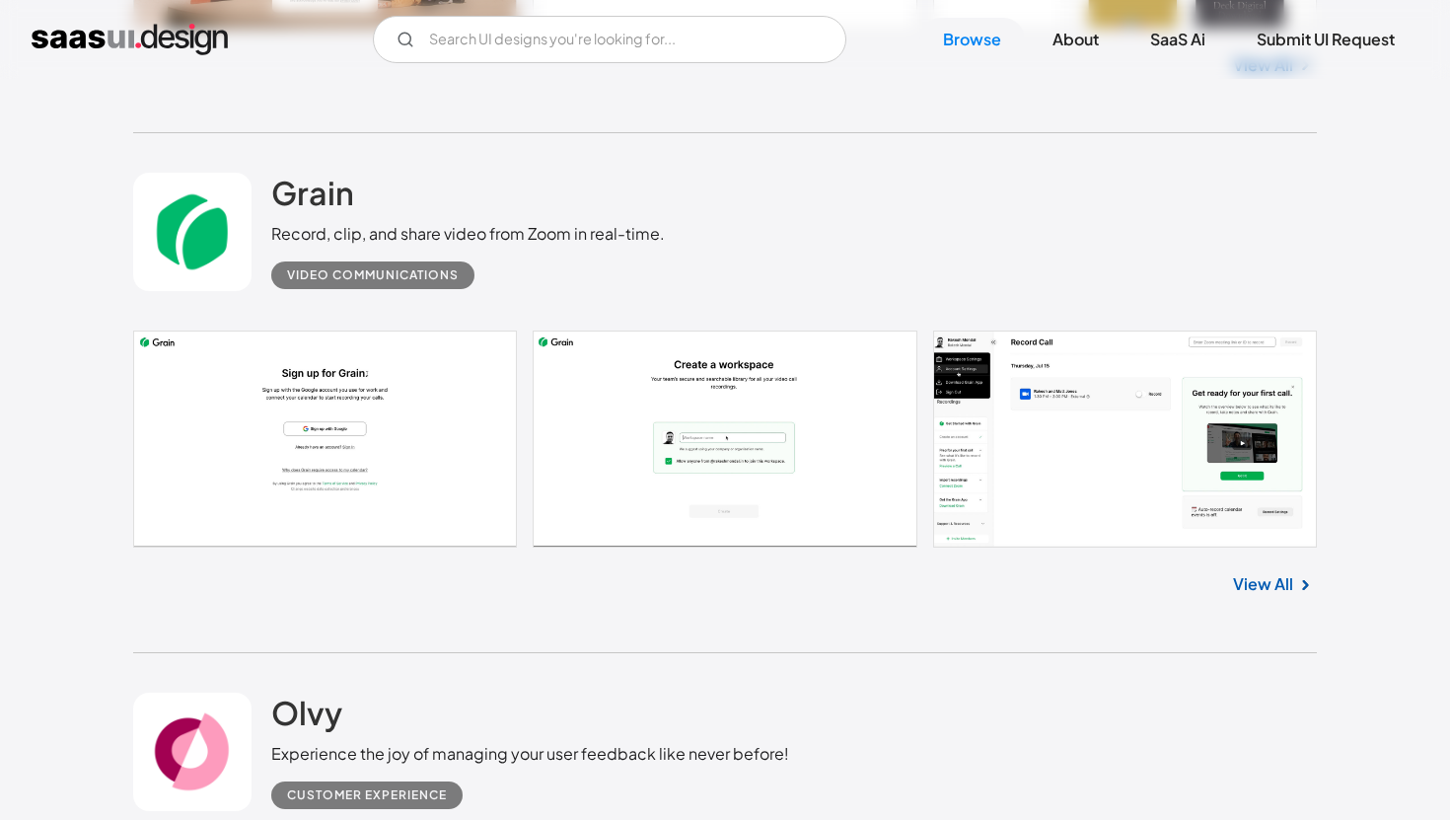
click at [1283, 596] on link "View All" at bounding box center [1263, 584] width 60 height 24
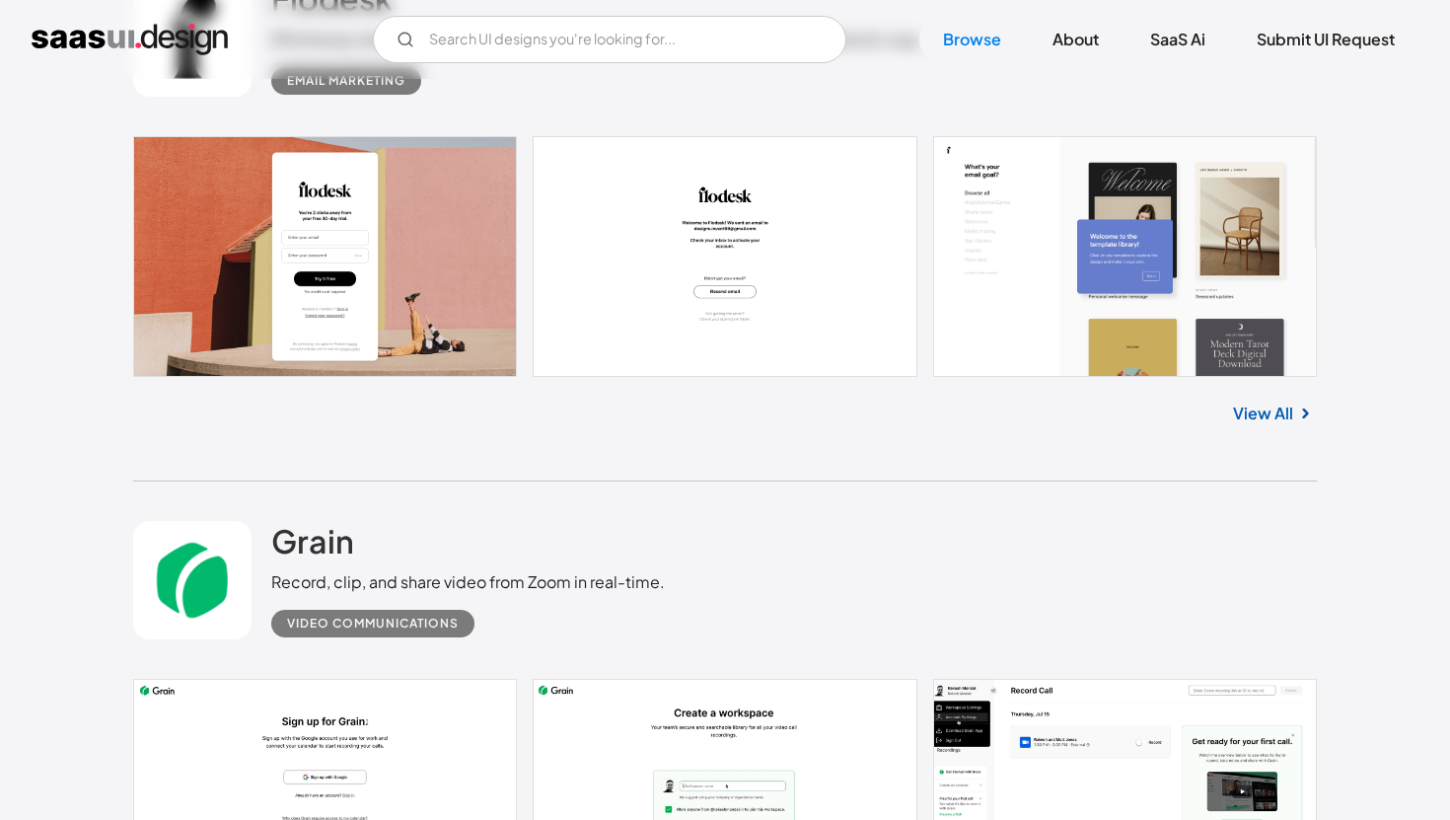
scroll to position [21474, 0]
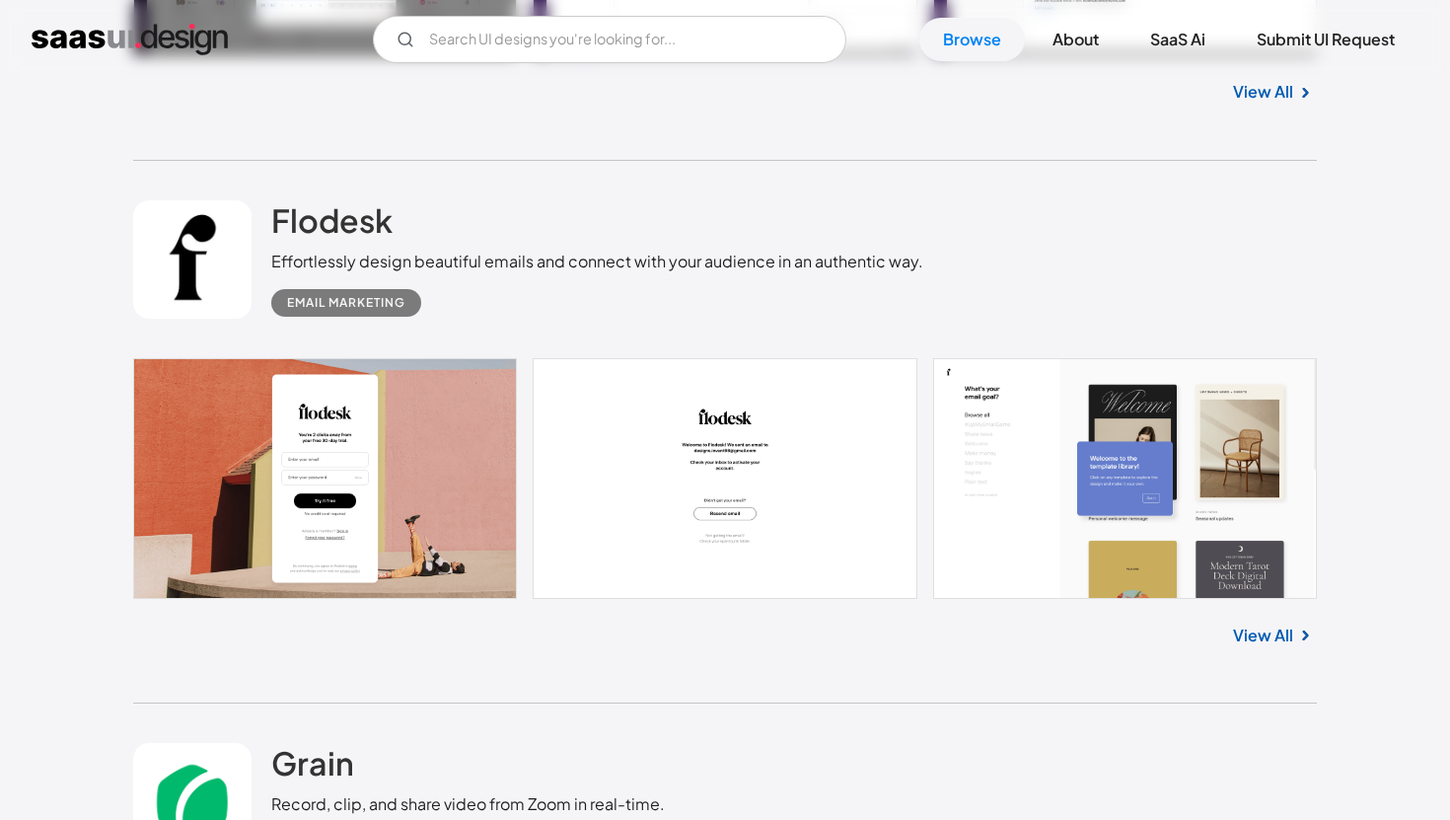
click at [1289, 647] on link "View All" at bounding box center [1263, 636] width 60 height 24
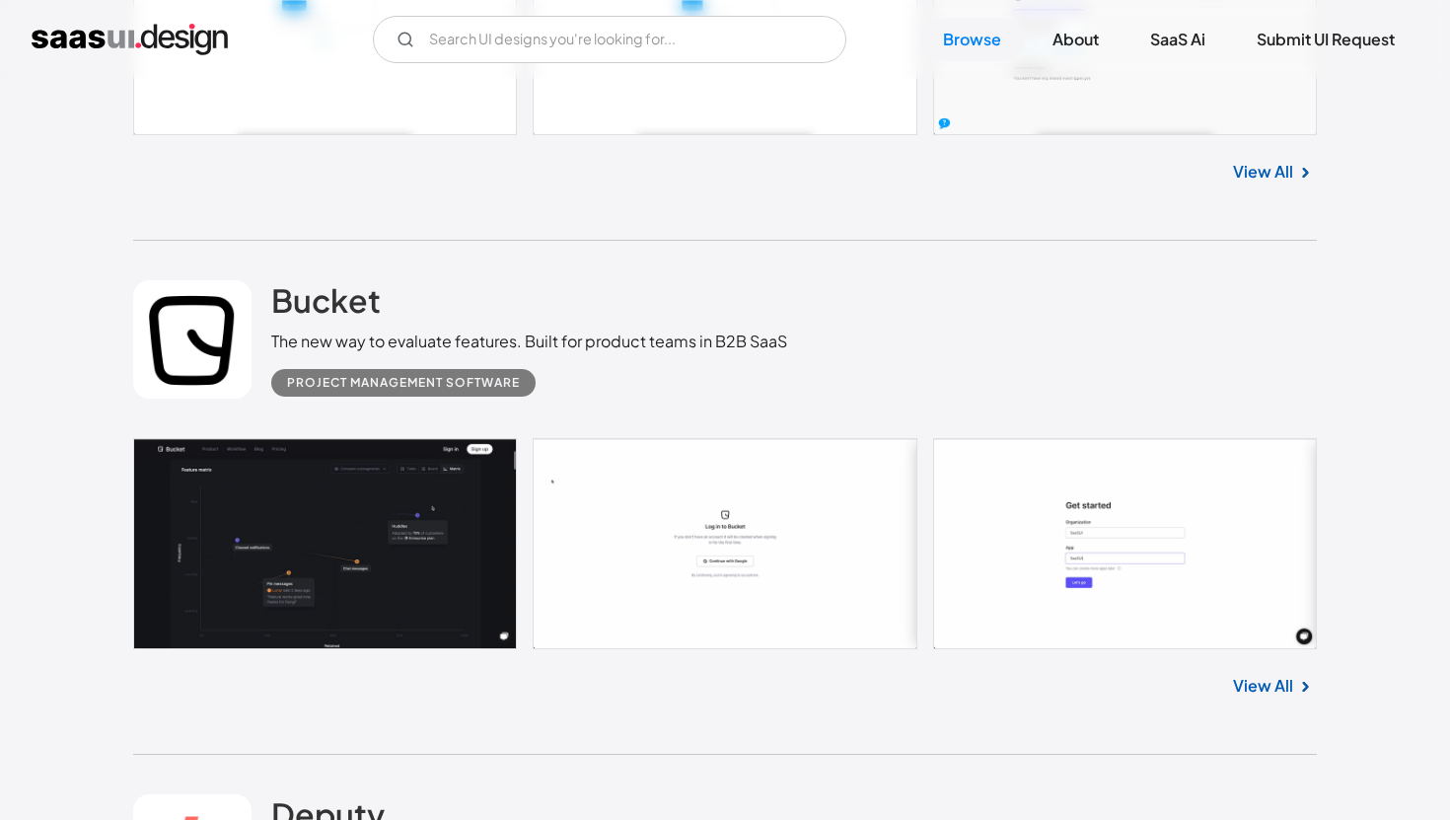
scroll to position [18782, 0]
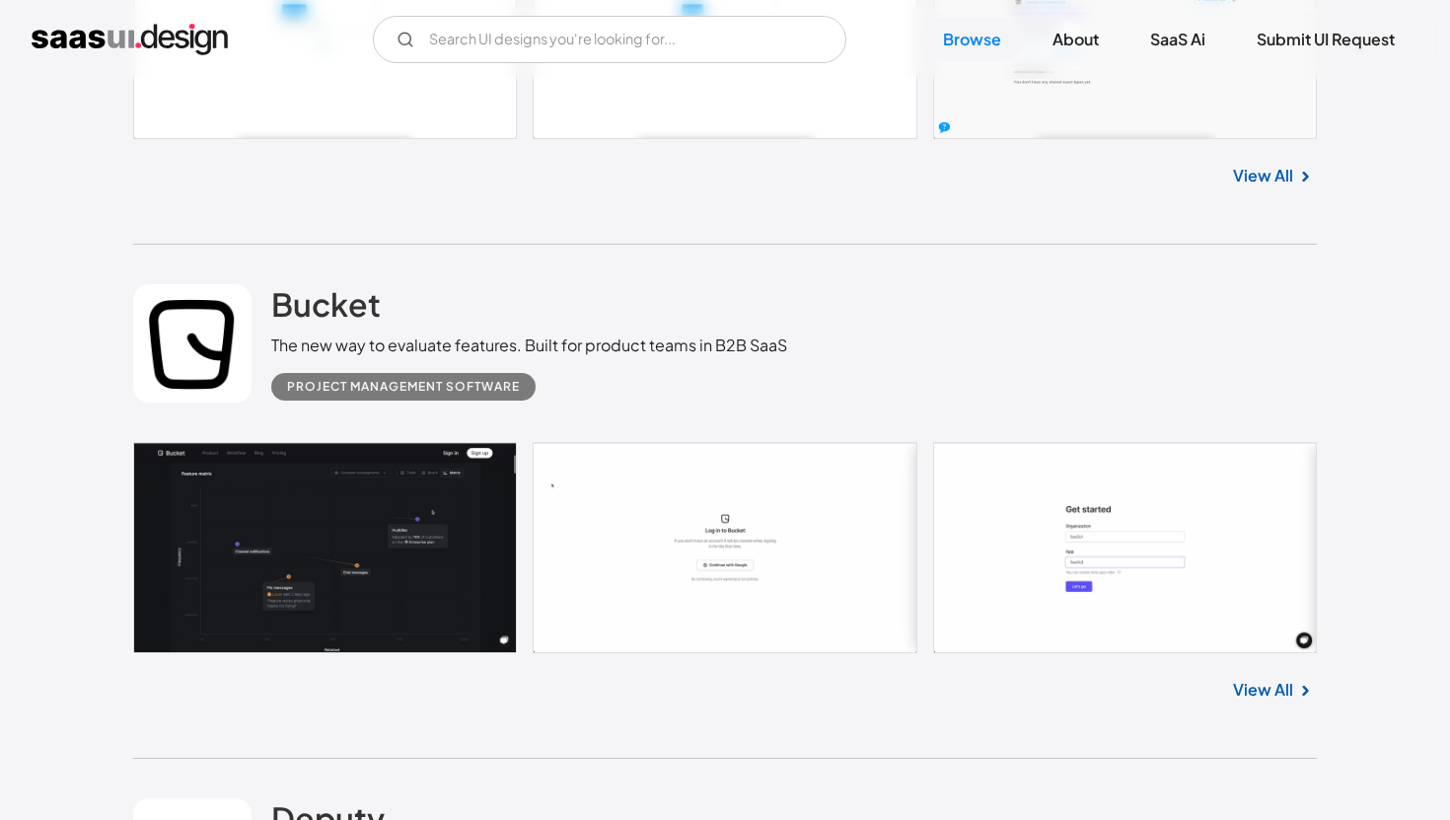
click at [1280, 697] on link "View All" at bounding box center [1263, 690] width 60 height 24
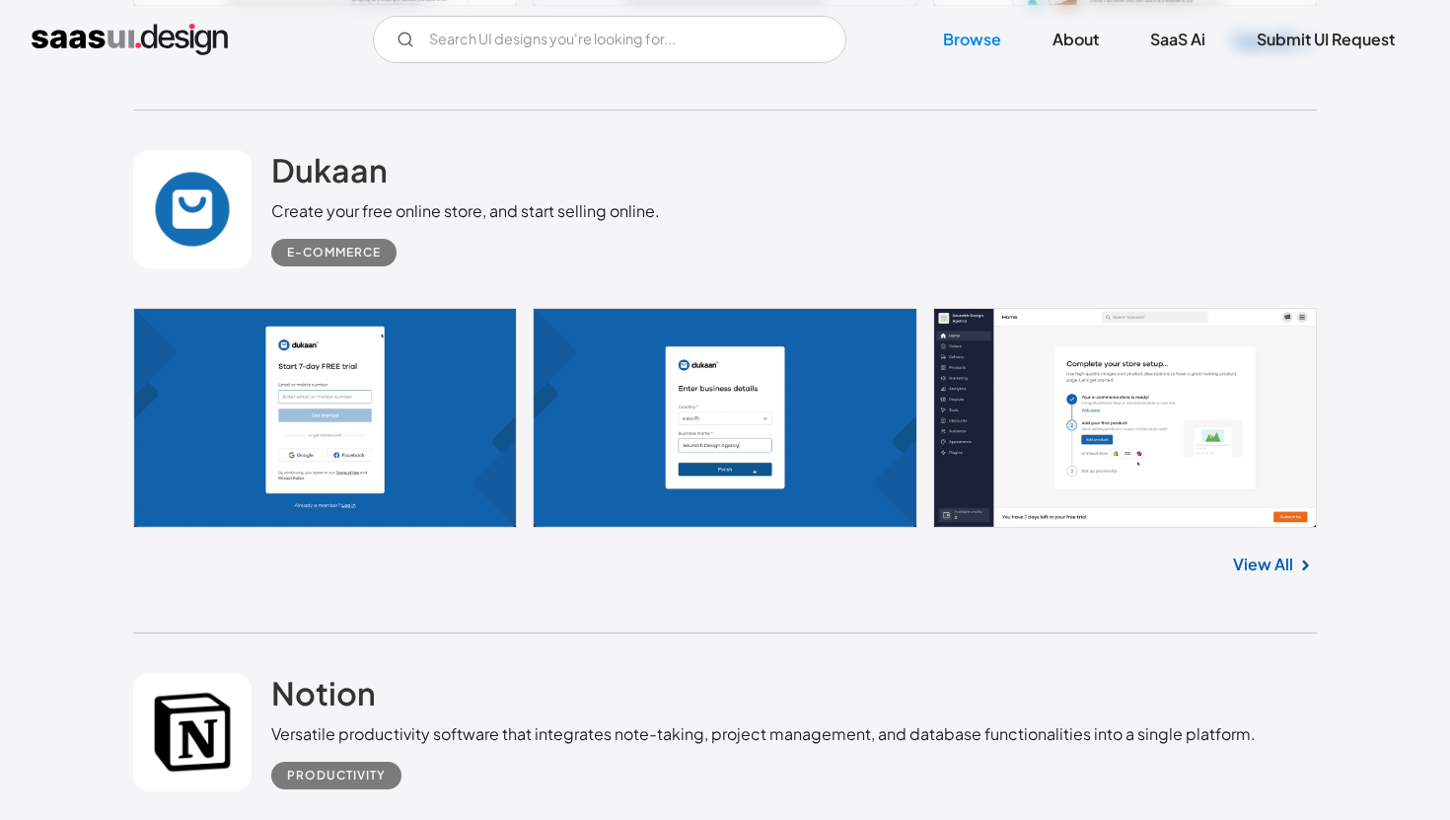
scroll to position [10971, 0]
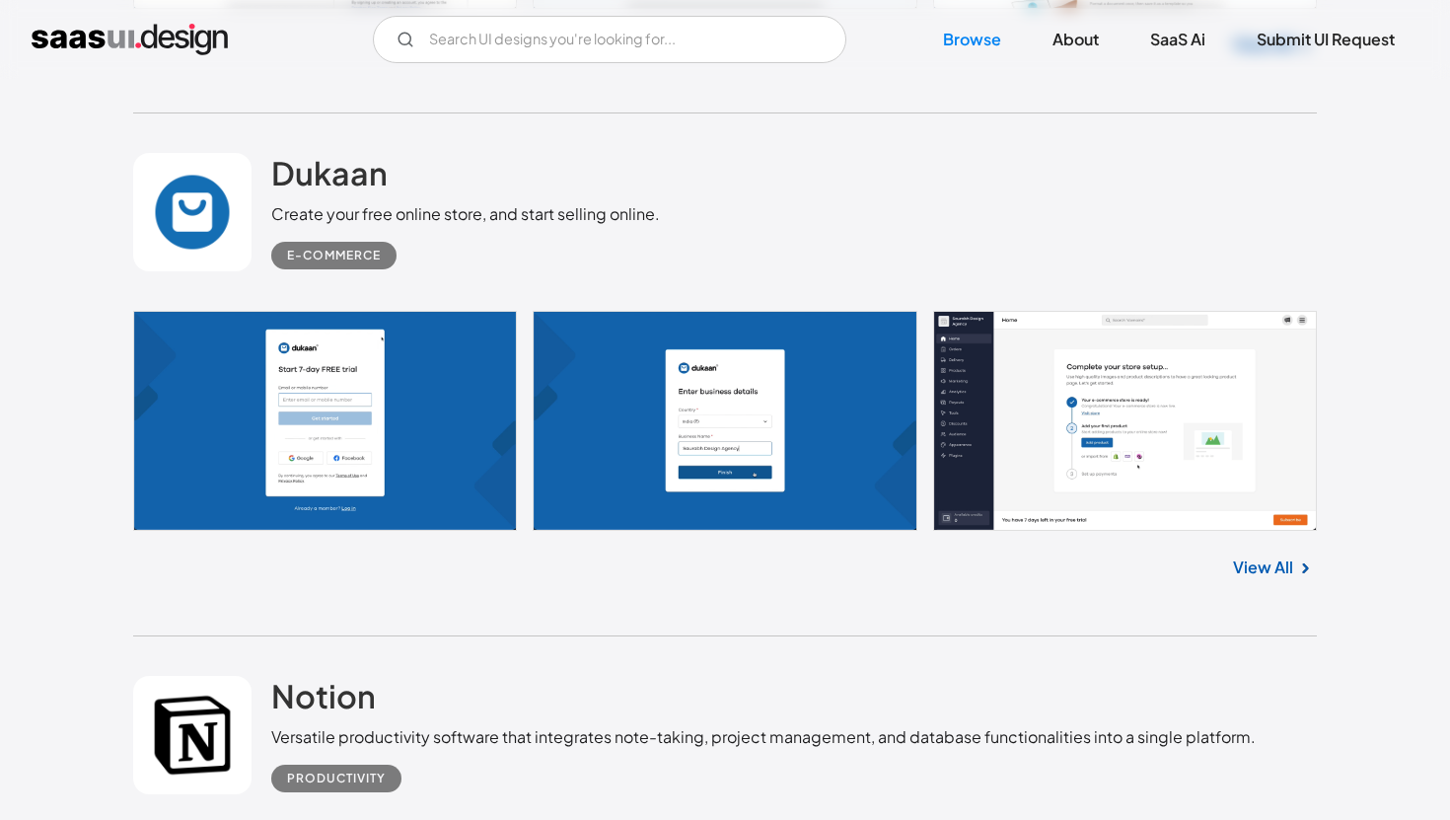
click at [1272, 572] on link "View All" at bounding box center [1263, 568] width 60 height 24
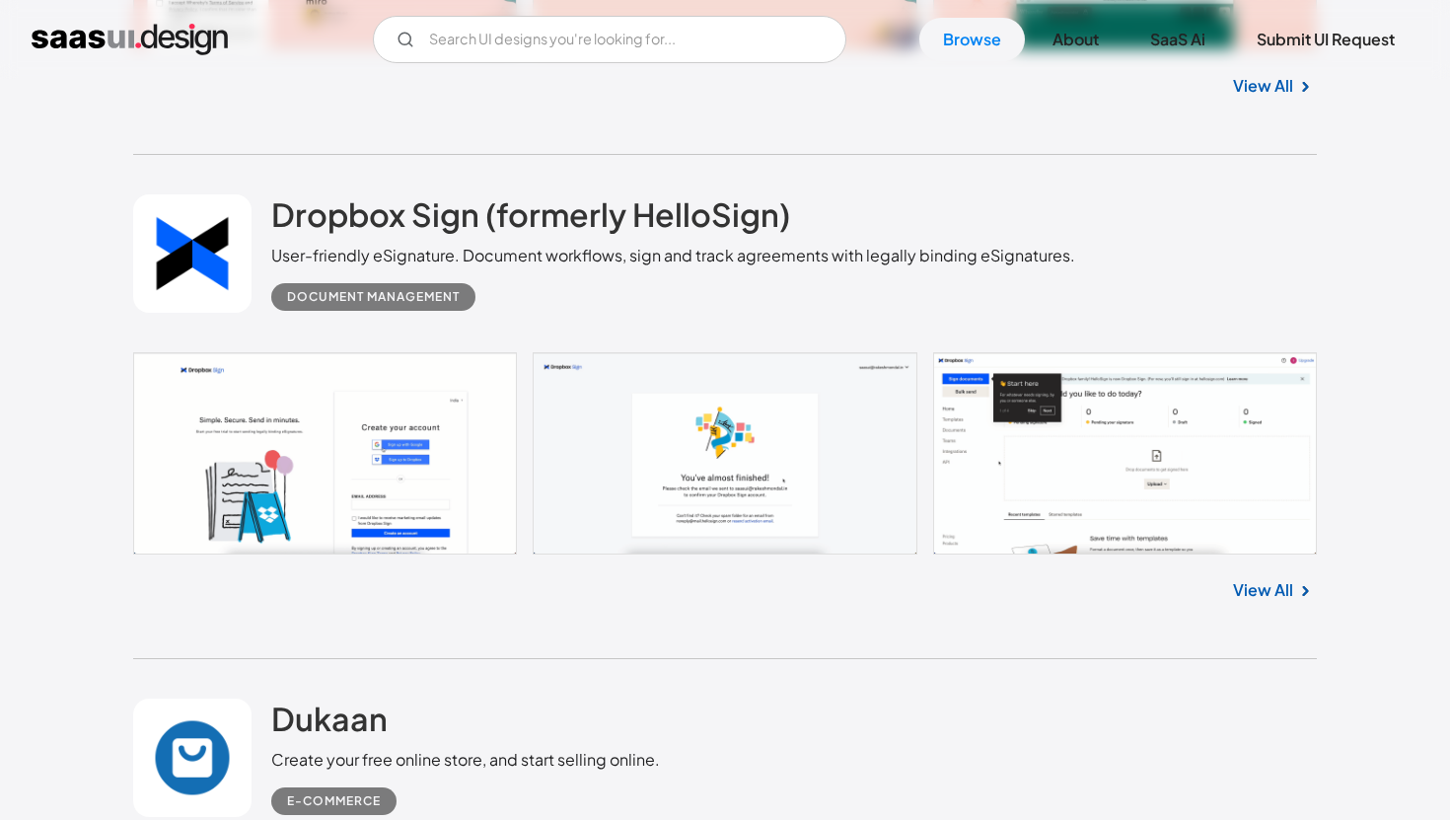
scroll to position [10416, 0]
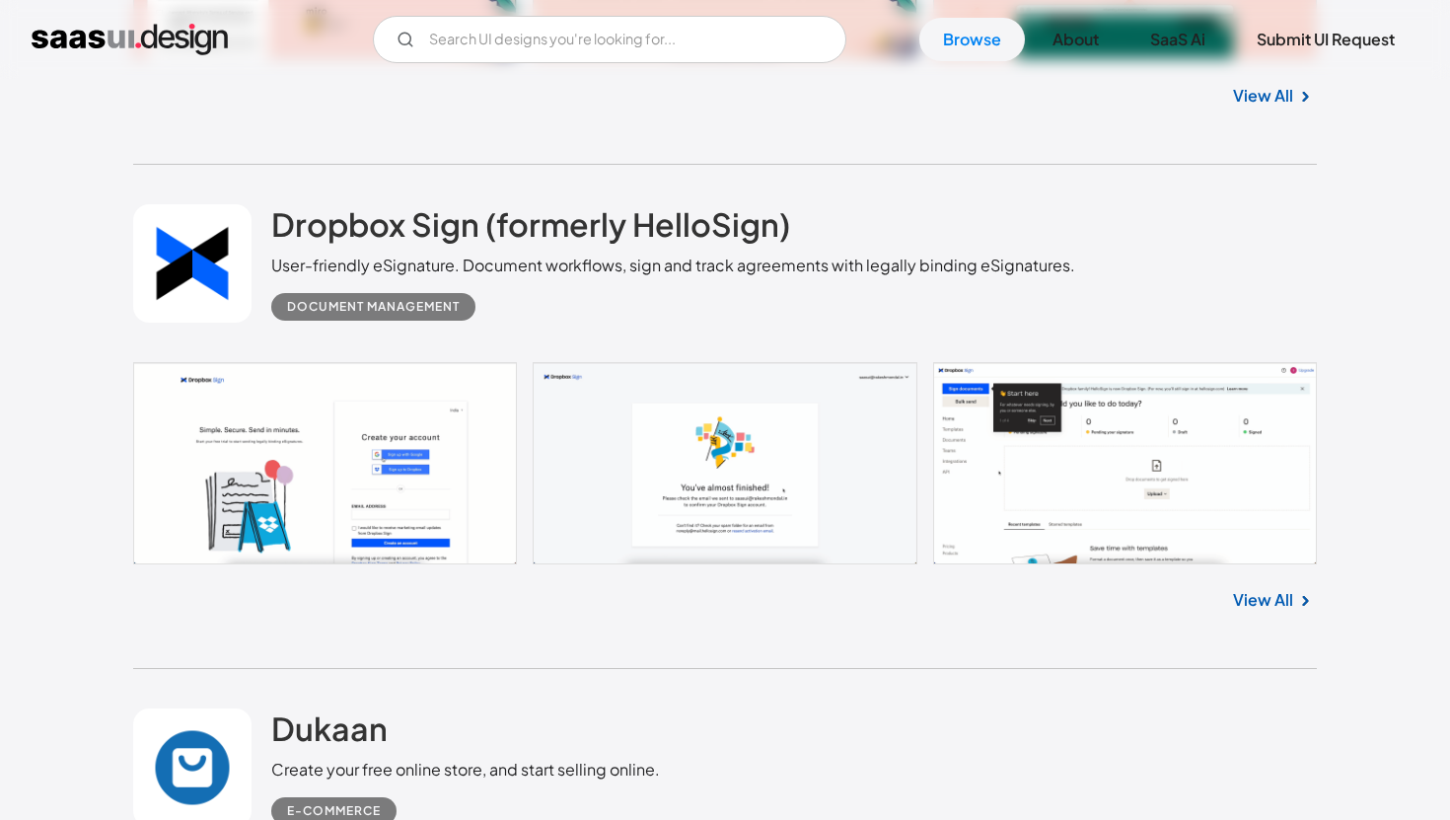
click at [1260, 608] on link "View All" at bounding box center [1263, 600] width 60 height 24
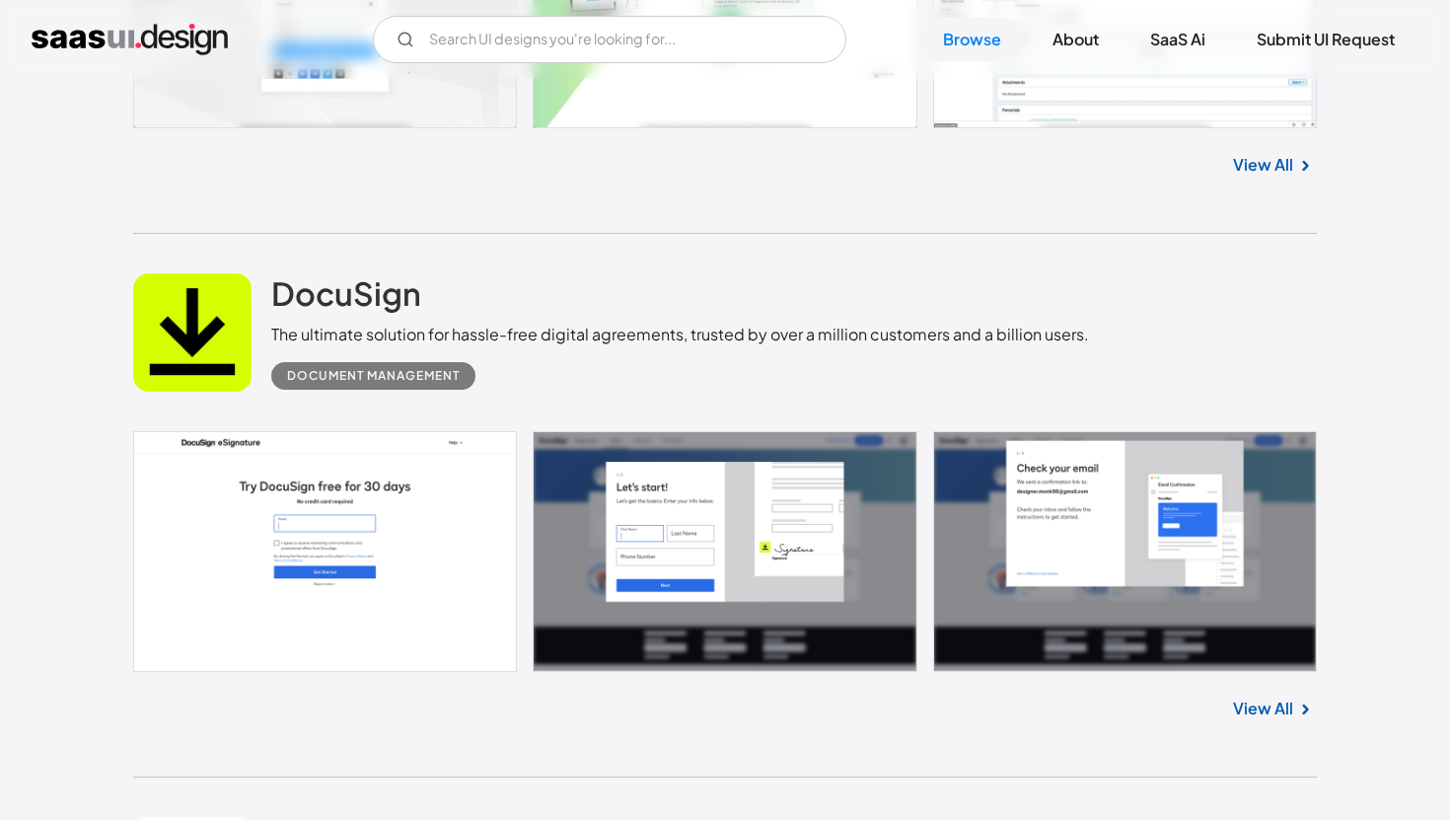
scroll to position [4560, 0]
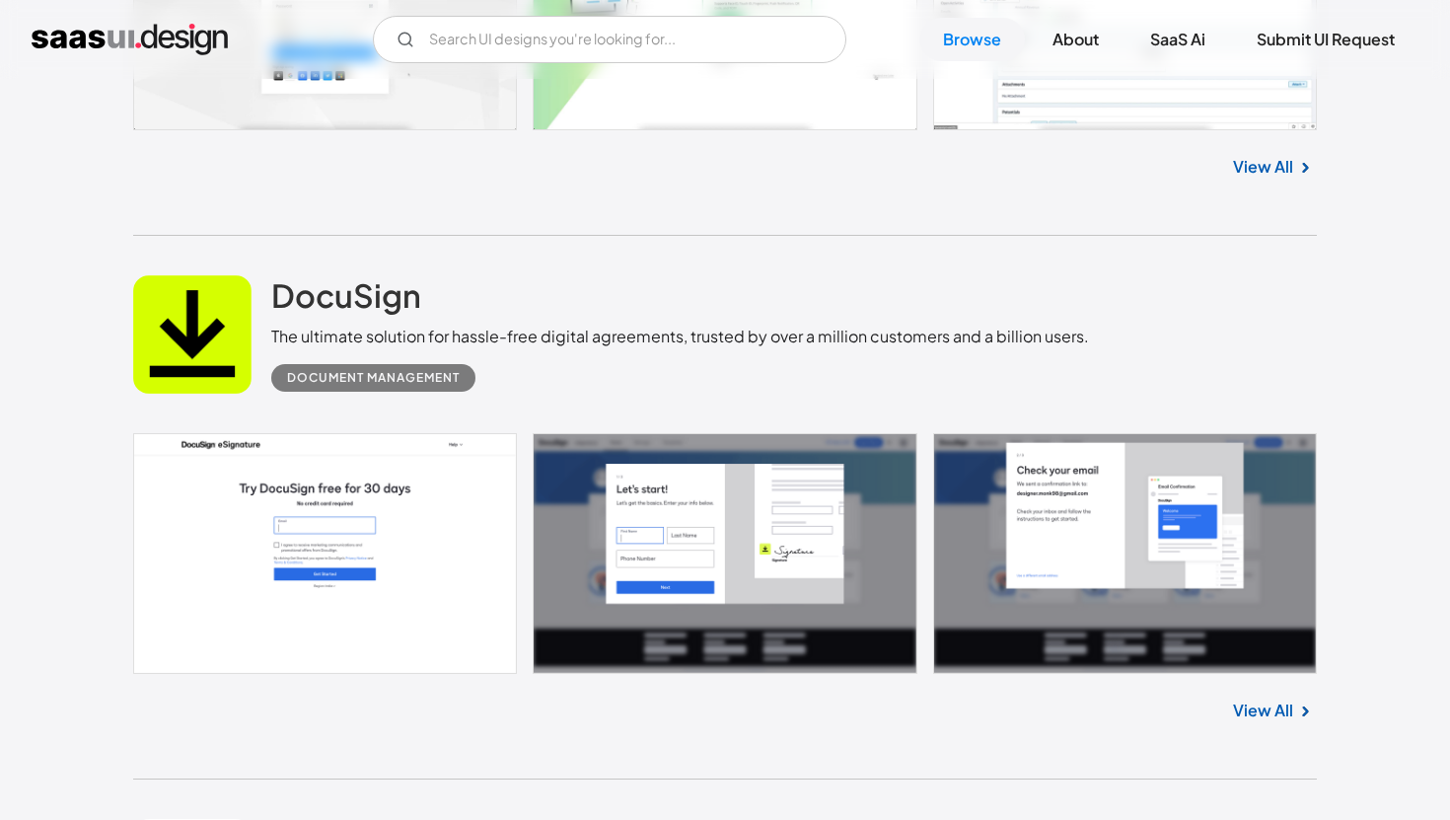
click at [1278, 709] on link "View All" at bounding box center [1263, 711] width 60 height 24
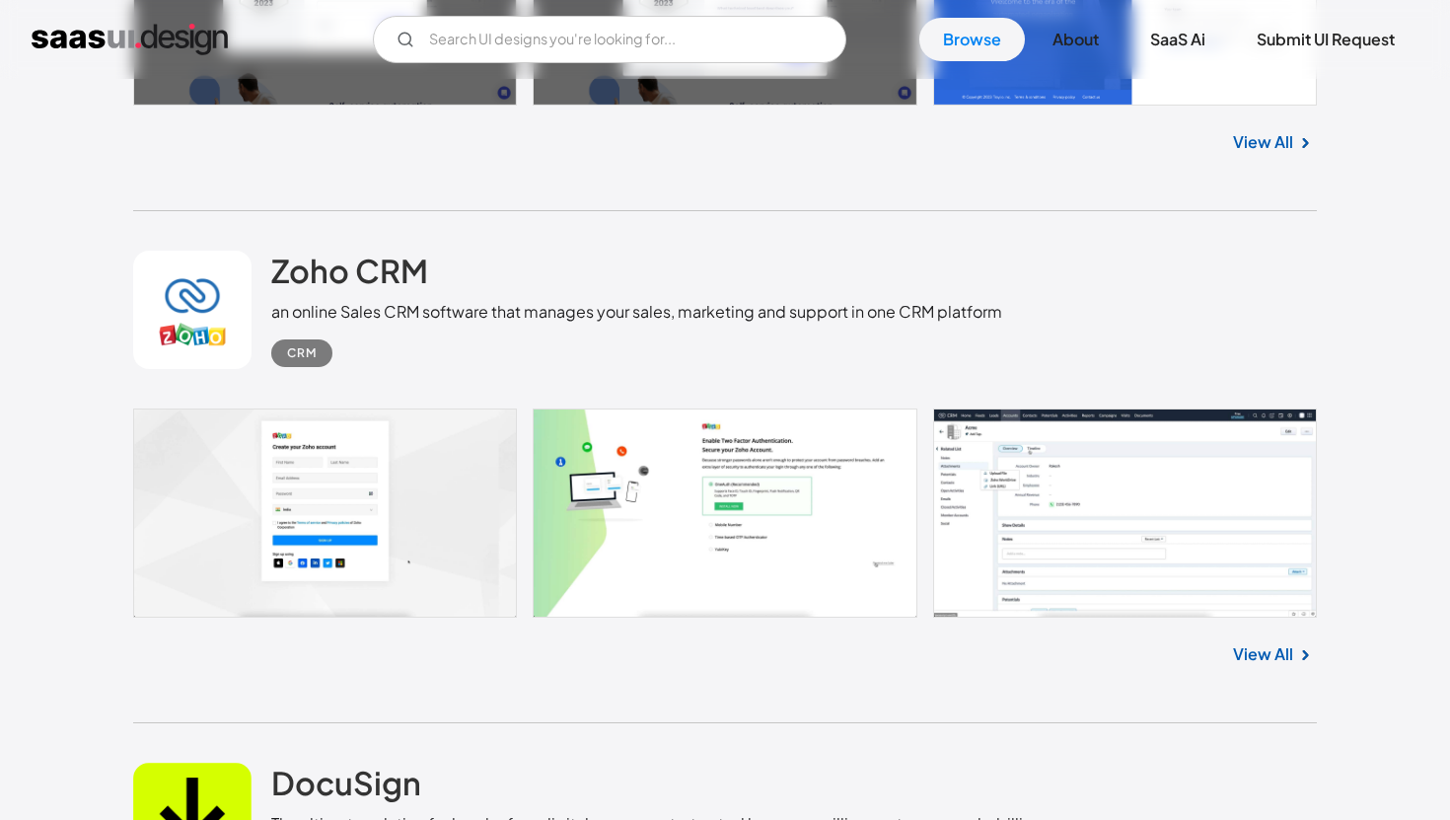
scroll to position [4071, 0]
click at [1236, 654] on link "View All" at bounding box center [1263, 655] width 60 height 24
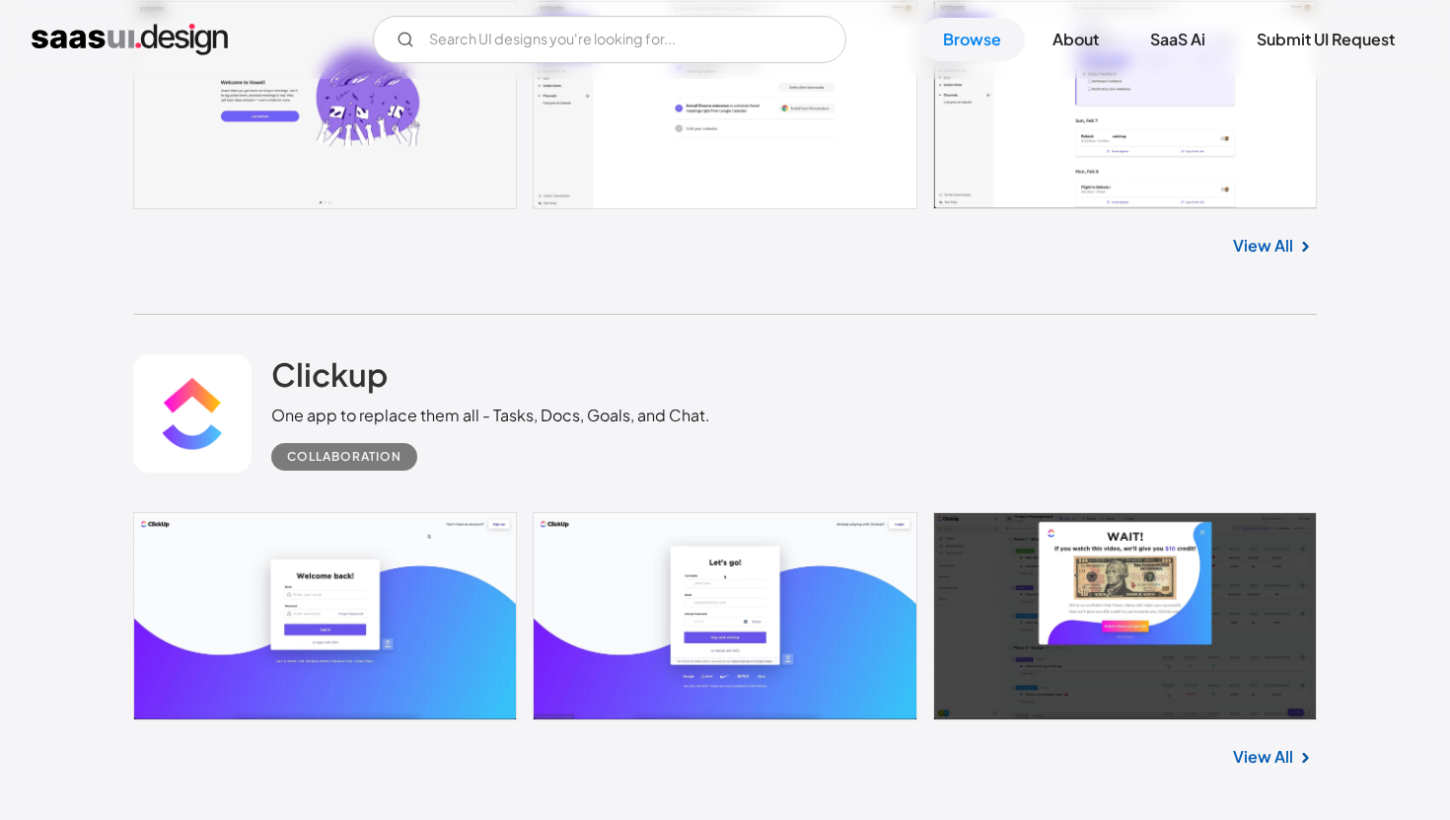
scroll to position [918, 0]
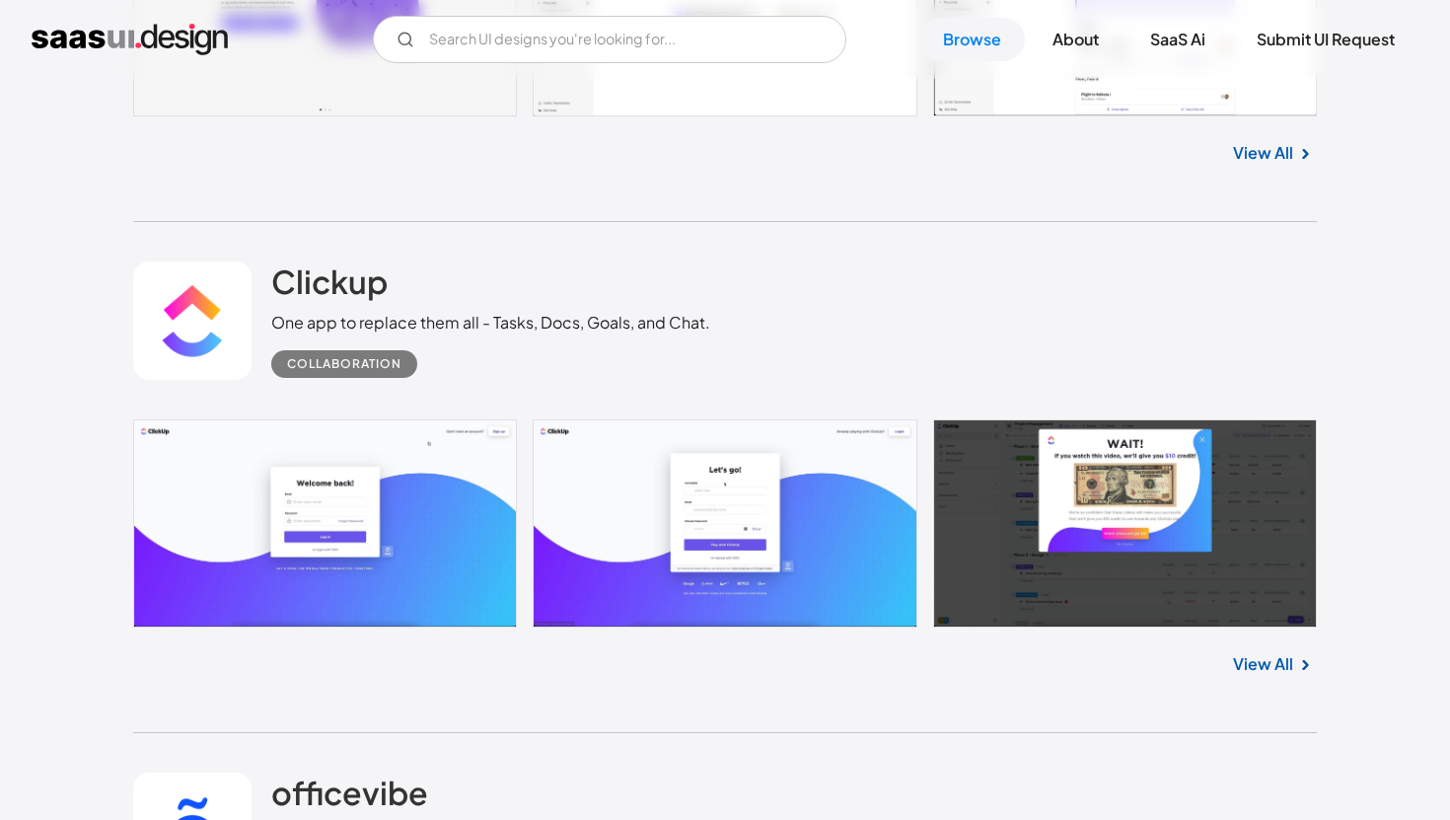
click at [1270, 671] on link "View All" at bounding box center [1263, 664] width 60 height 24
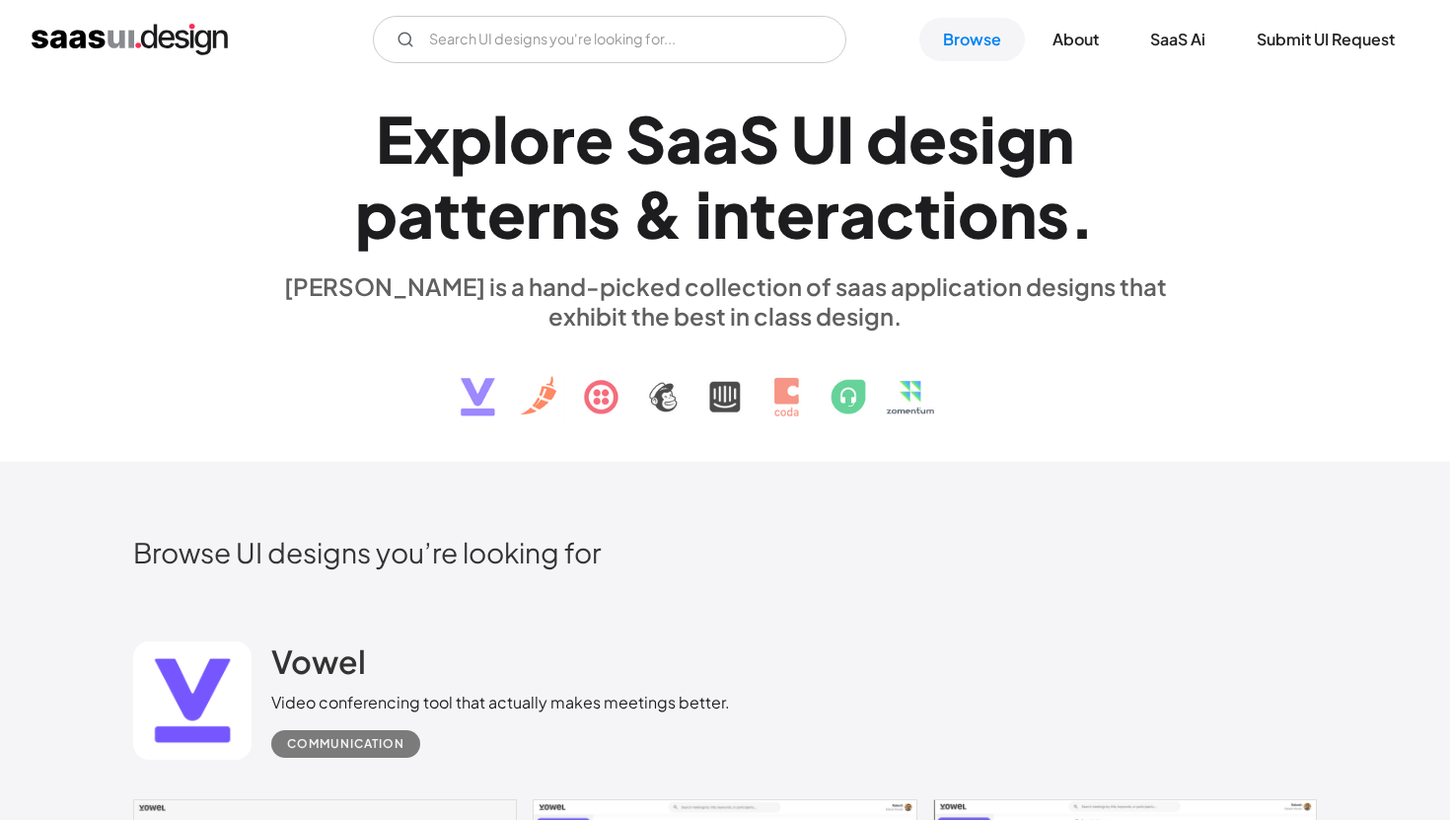
scroll to position [24, 0]
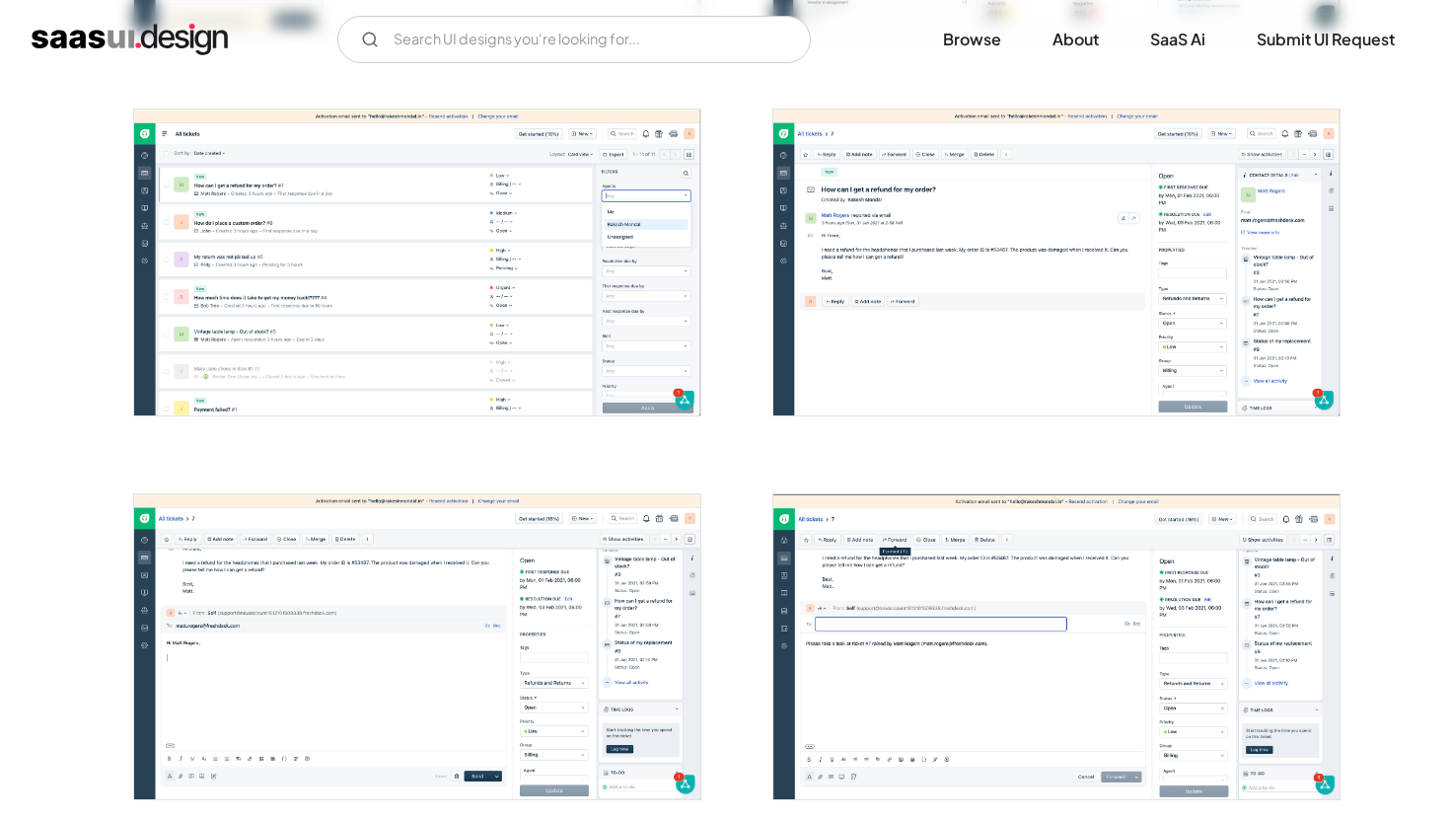
scroll to position [1122, 0]
click at [373, 272] on img "open lightbox" at bounding box center [417, 261] width 566 height 305
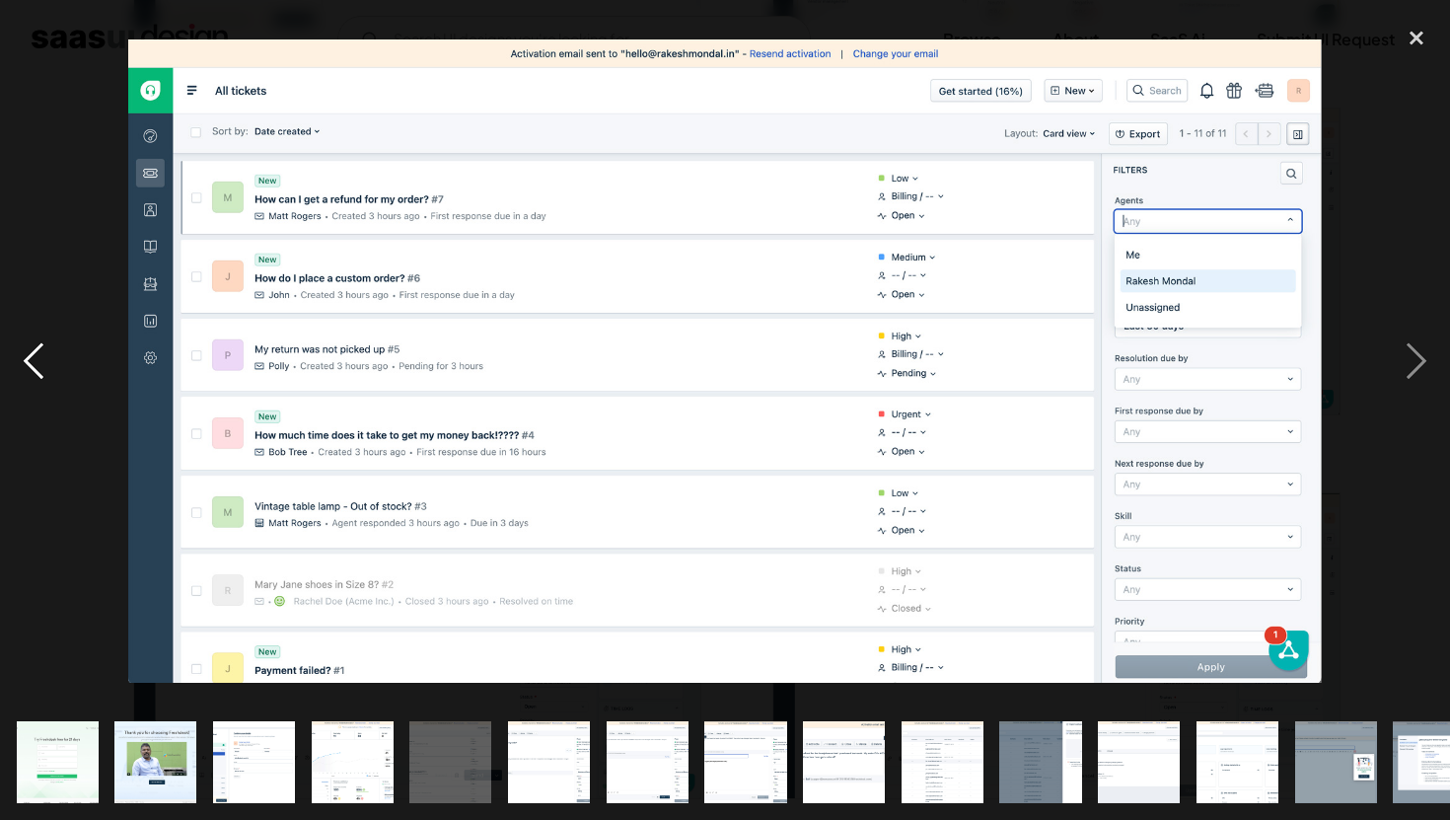
click at [61, 515] on div "previous image" at bounding box center [33, 361] width 67 height 689
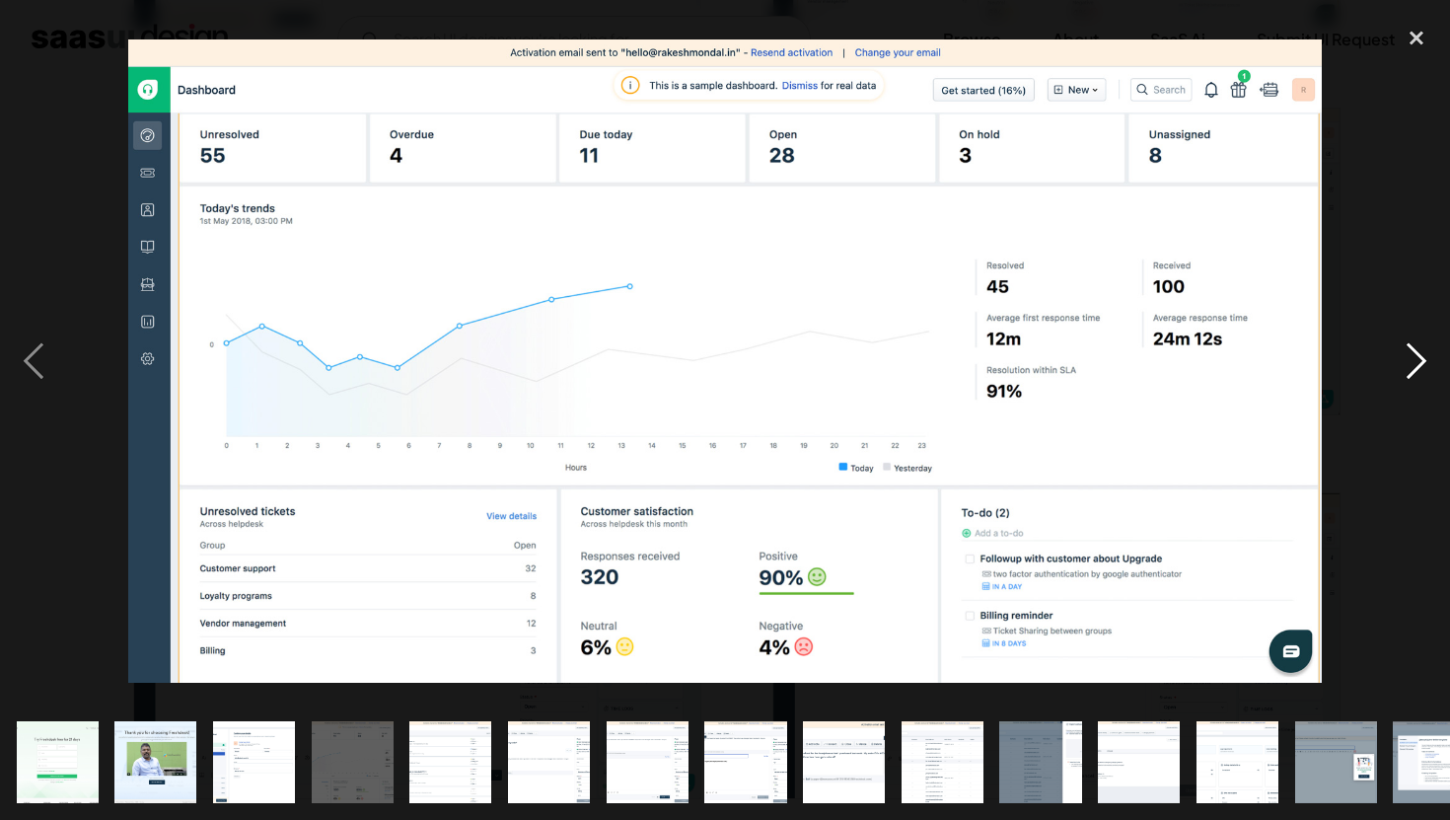
click at [1404, 353] on div "next image" at bounding box center [1416, 361] width 67 height 689
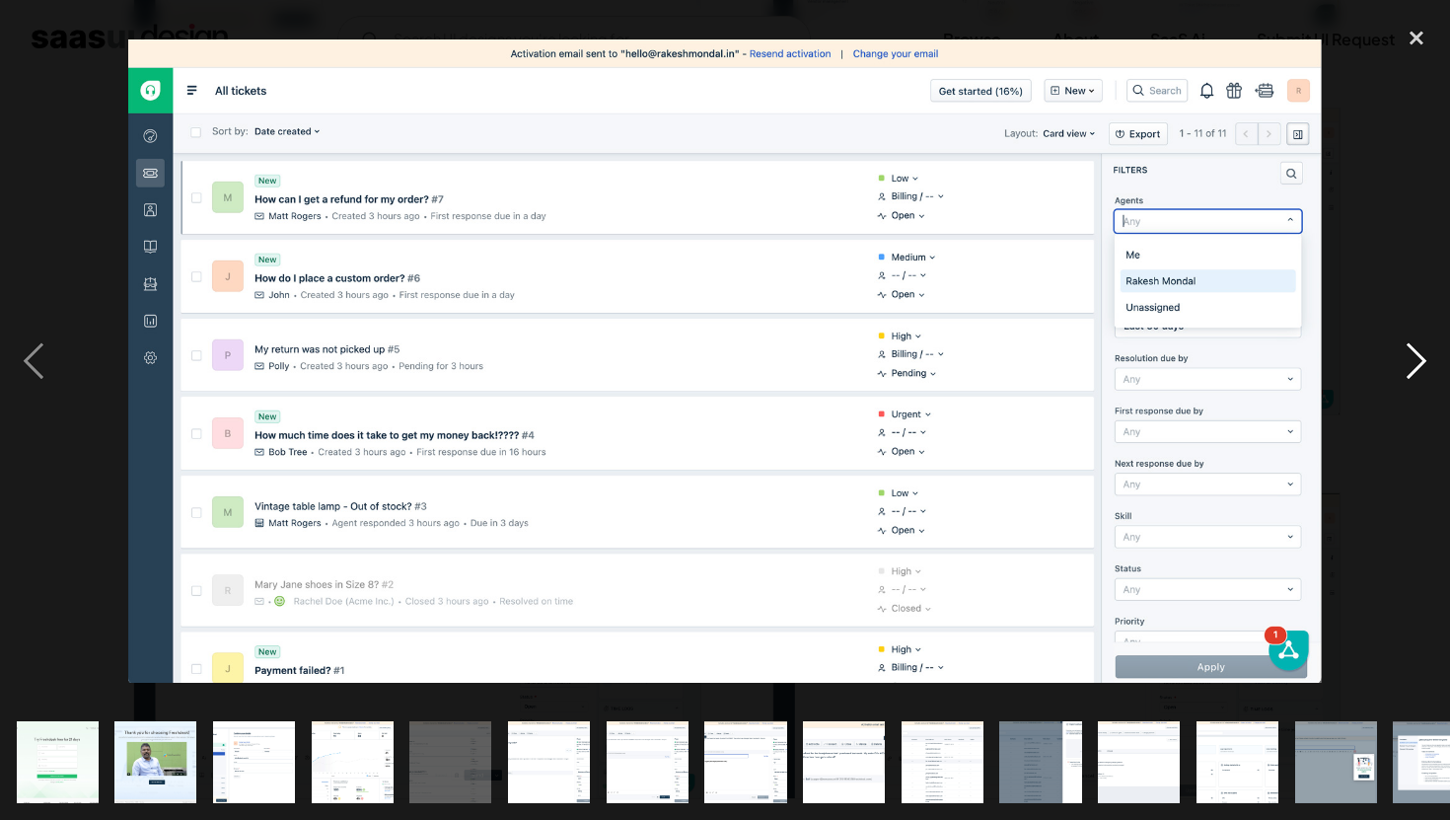
click at [1405, 353] on div "next image" at bounding box center [1416, 361] width 67 height 689
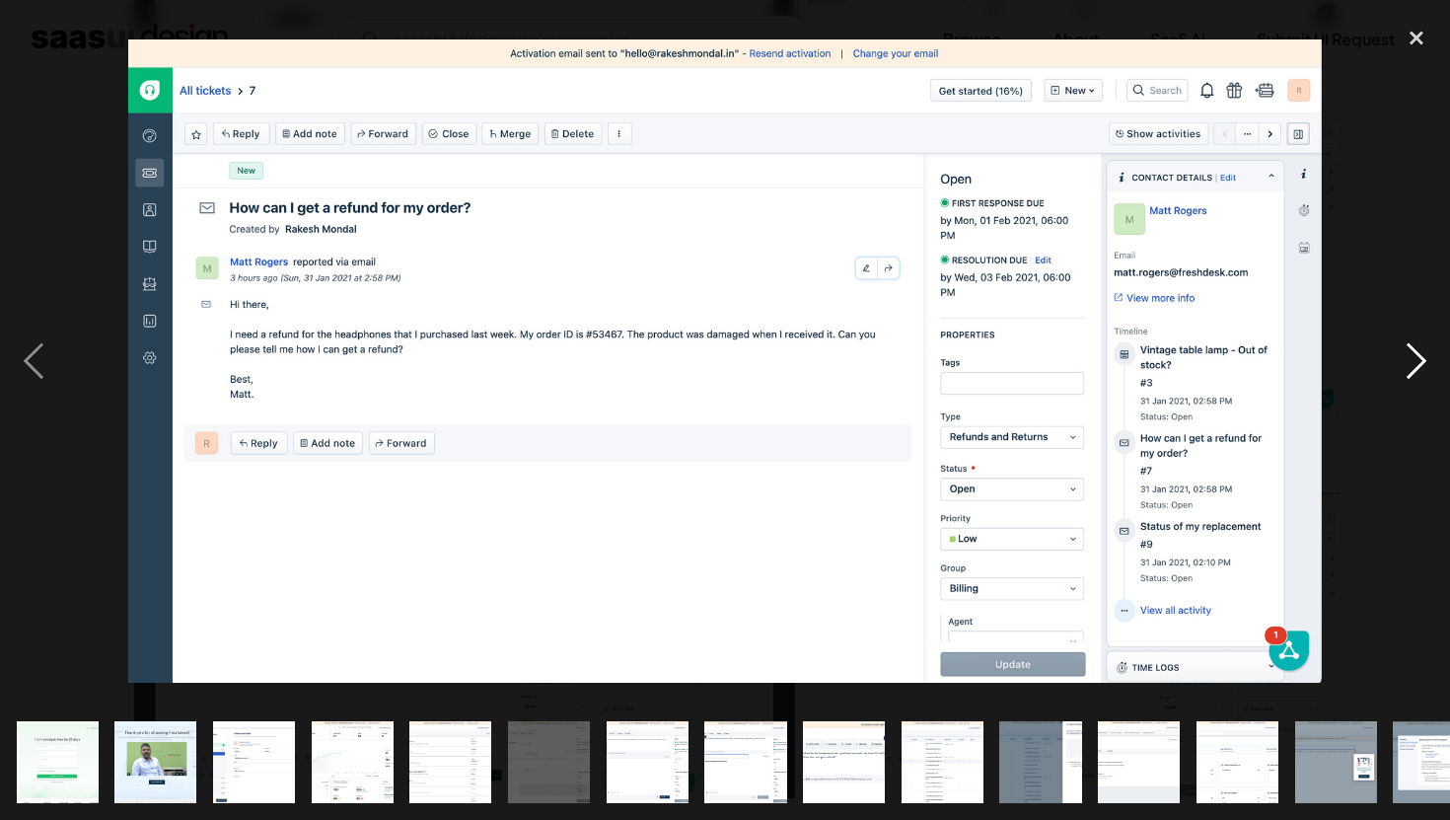
click at [1405, 353] on div "next image" at bounding box center [1416, 361] width 67 height 689
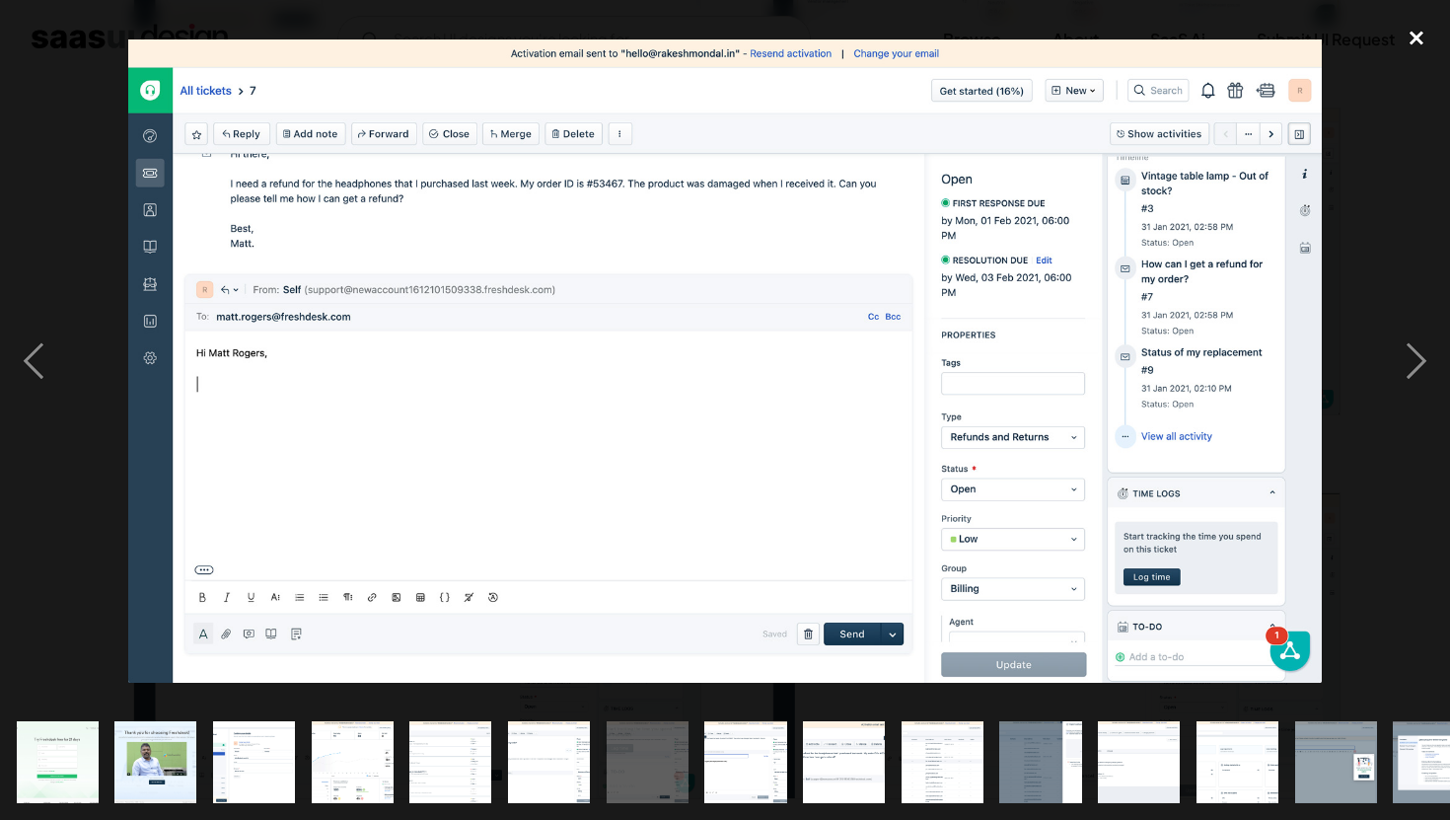
click at [1415, 30] on div "close lightbox" at bounding box center [1416, 38] width 67 height 43
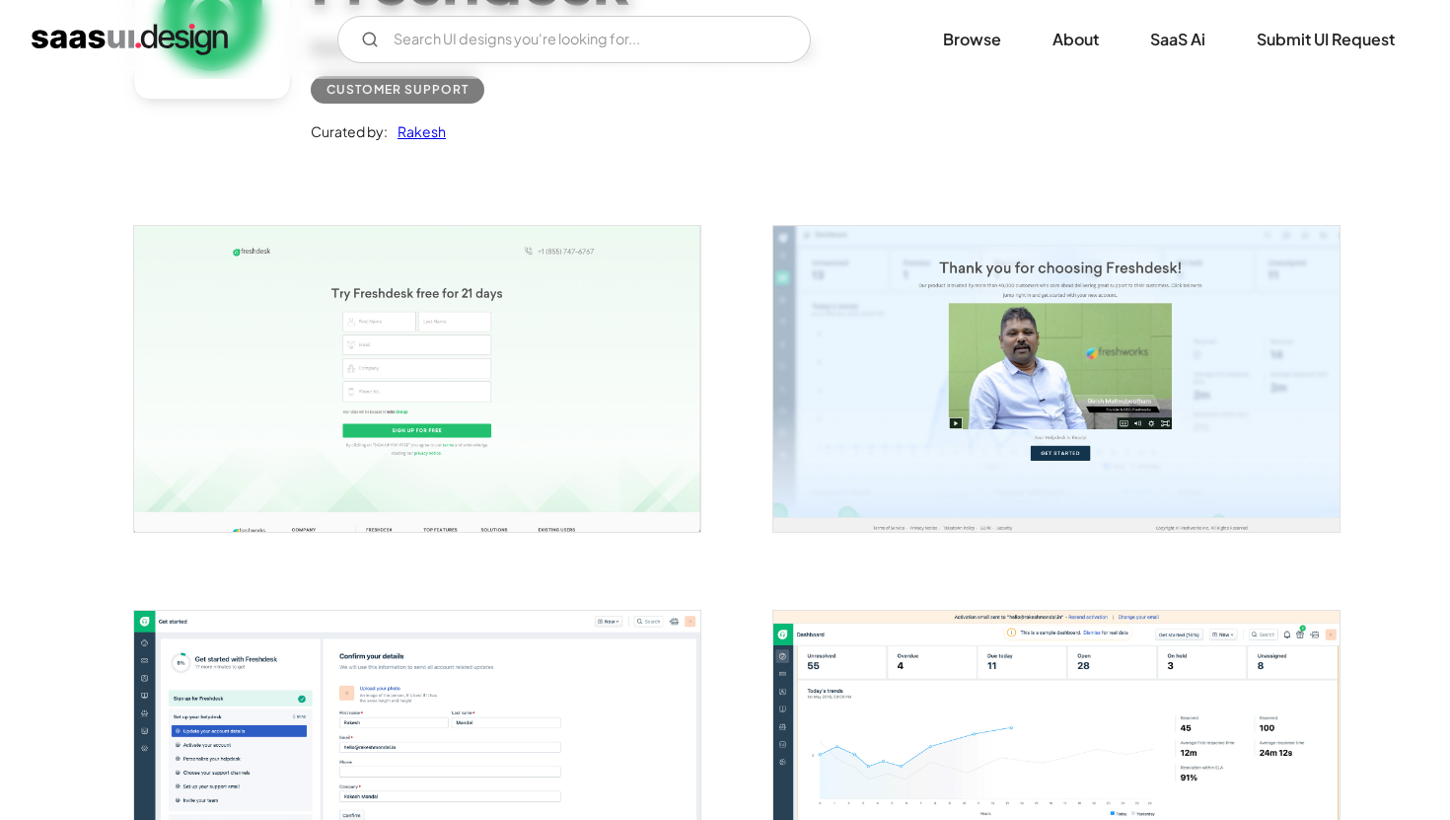
scroll to position [0, 0]
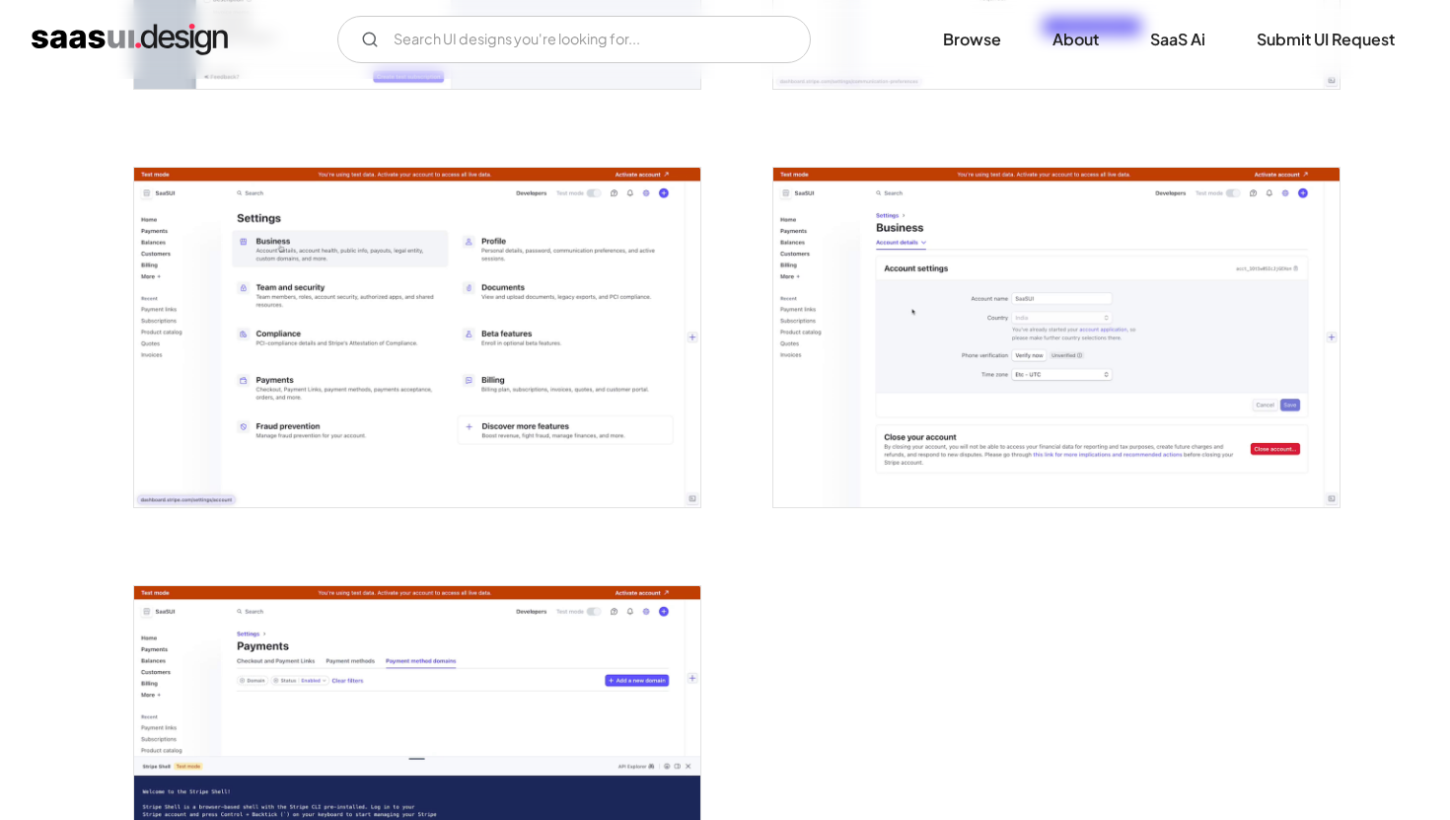
scroll to position [4900, 0]
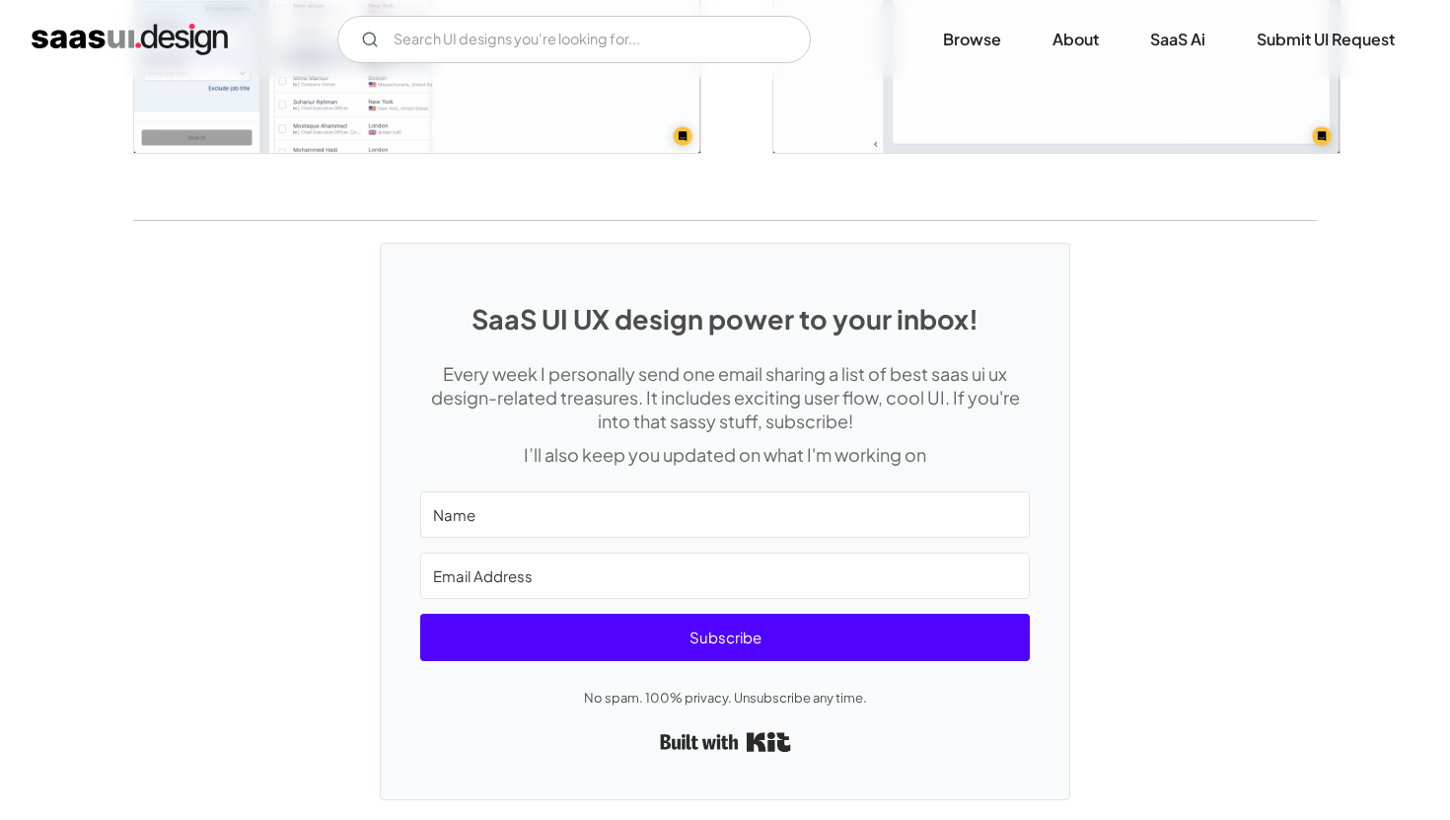
scroll to position [4973, 0]
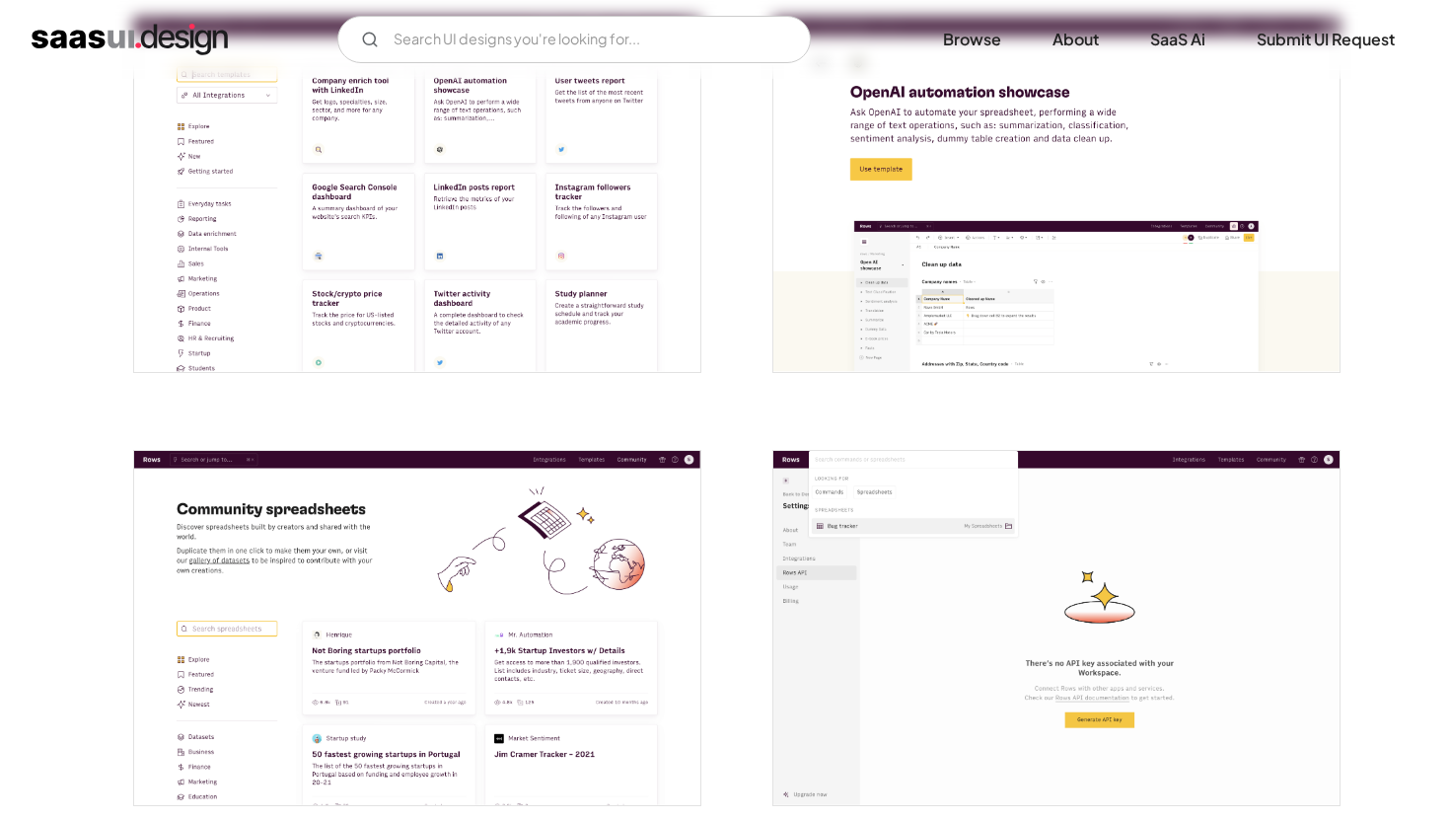
scroll to position [4344, 0]
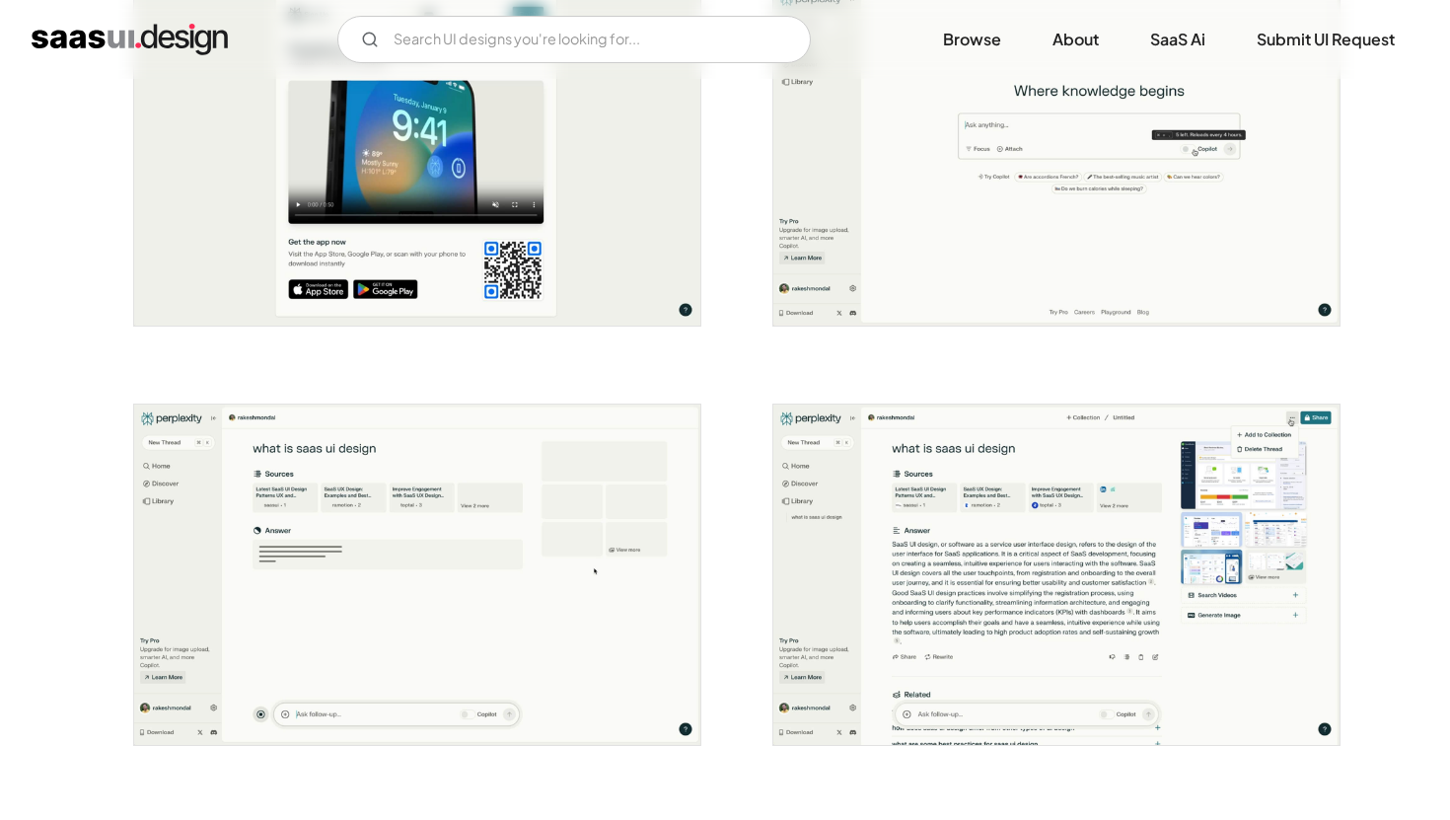
scroll to position [1806, 0]
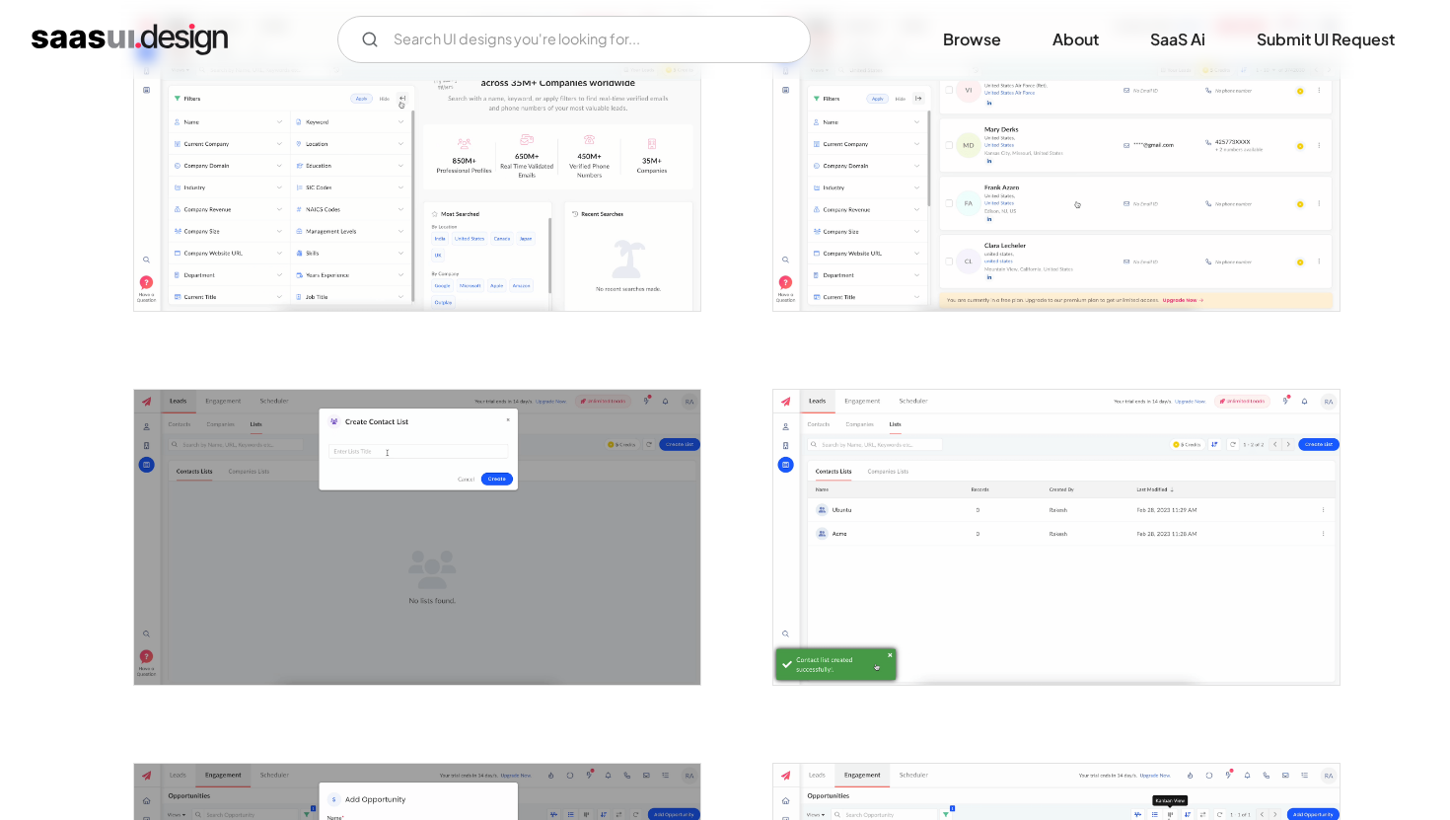
scroll to position [2699, 0]
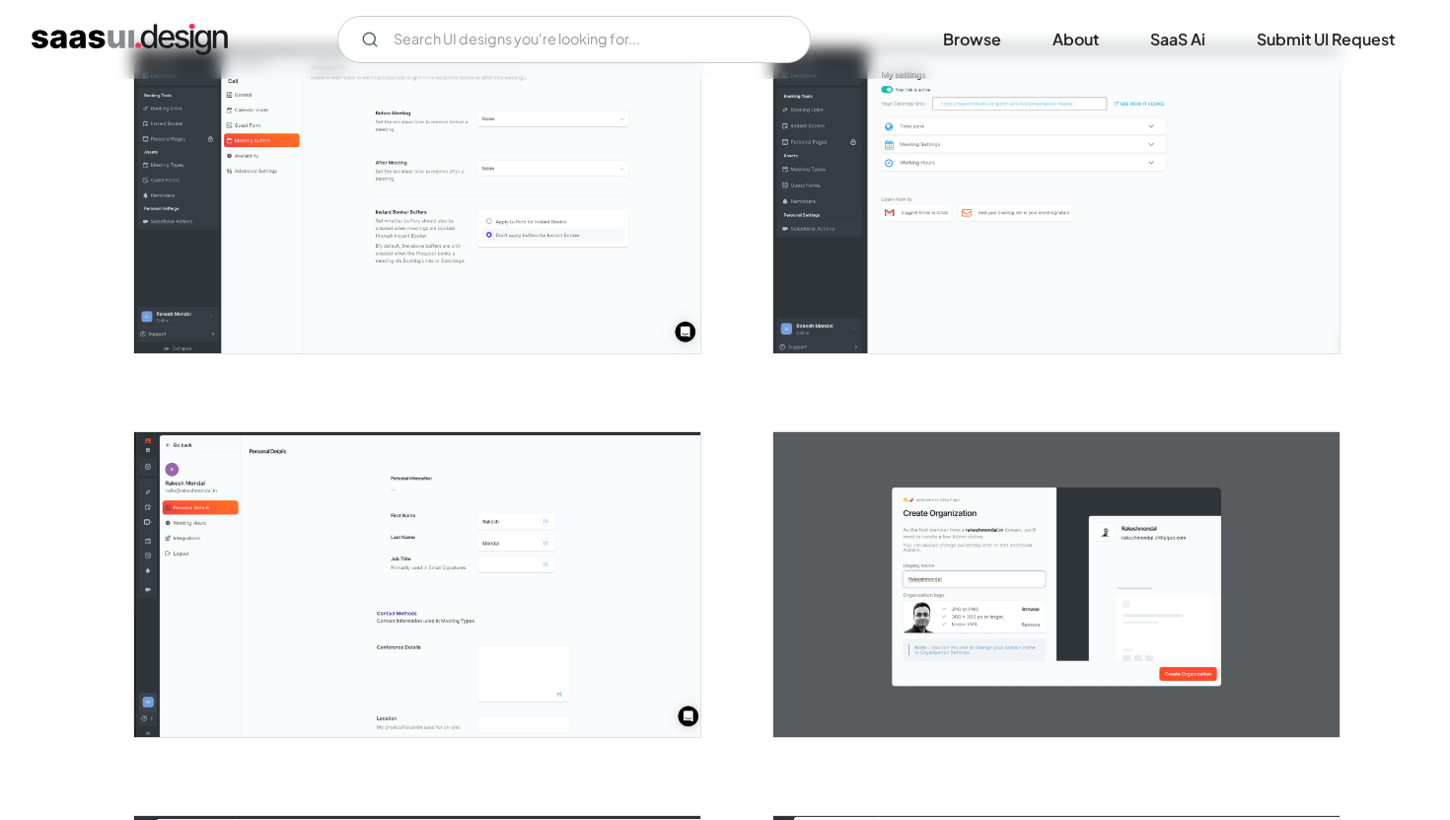
scroll to position [2385, 0]
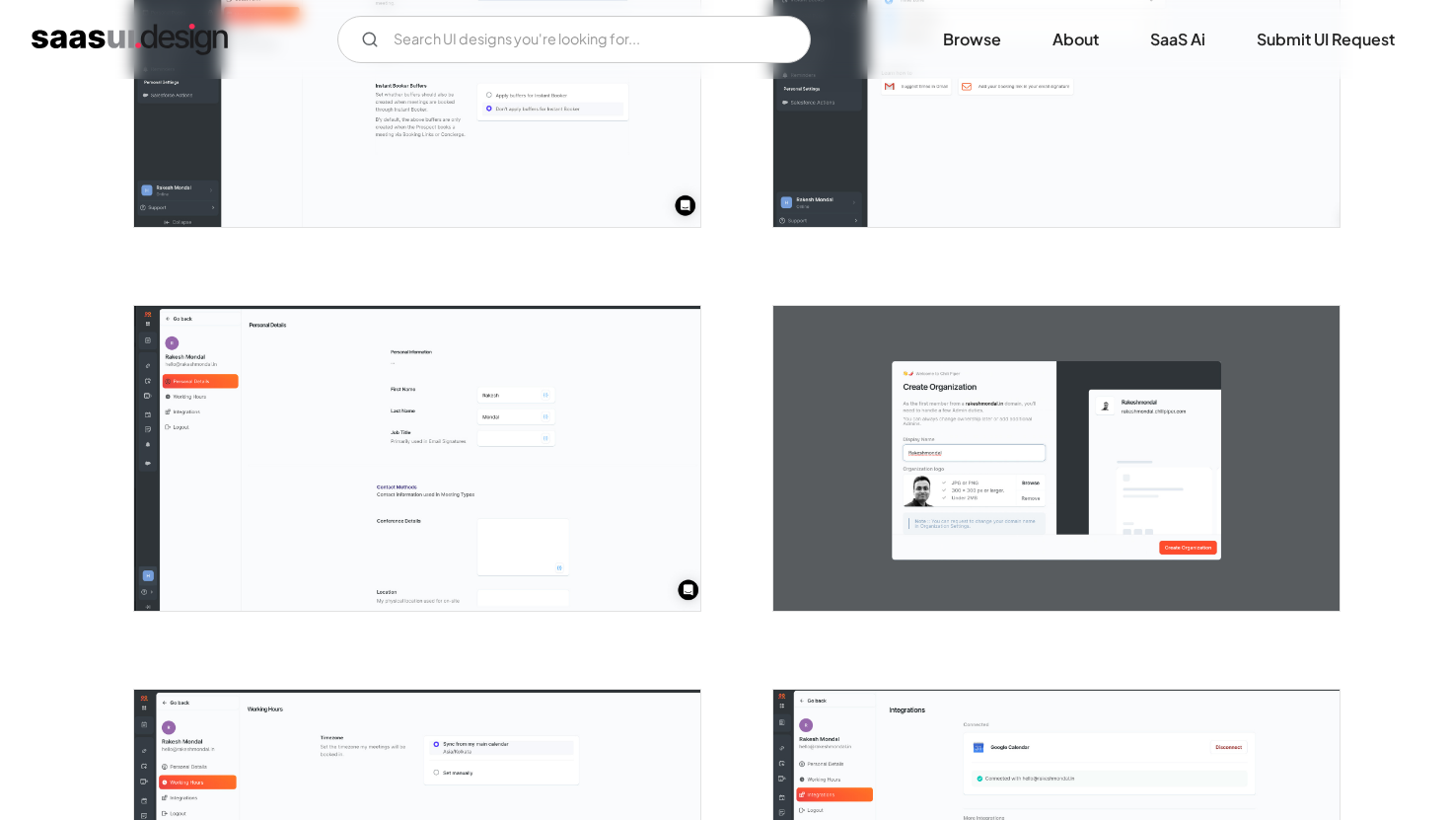
scroll to position [2490, 0]
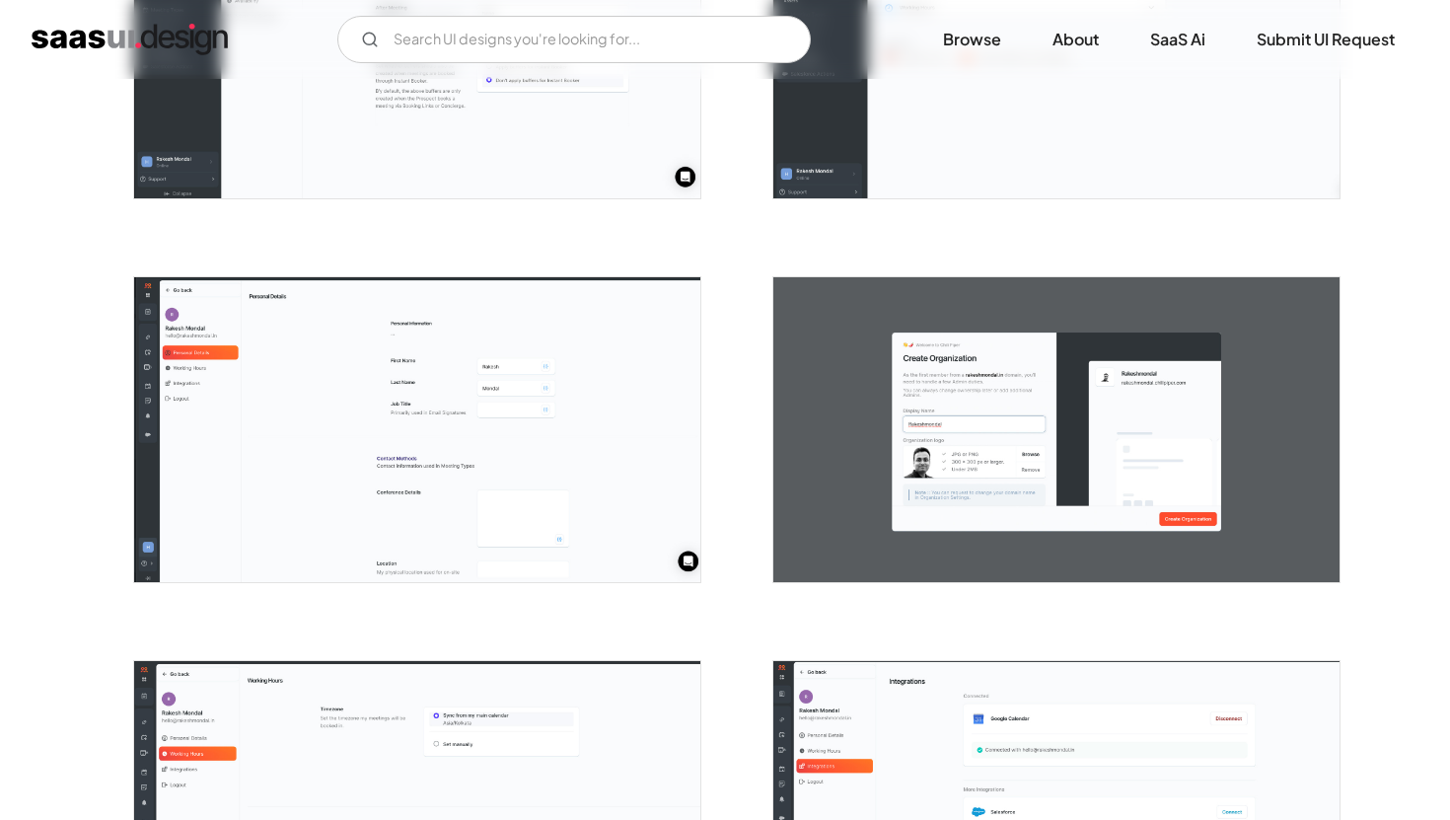
click at [548, 421] on img "open lightbox" at bounding box center [417, 429] width 566 height 305
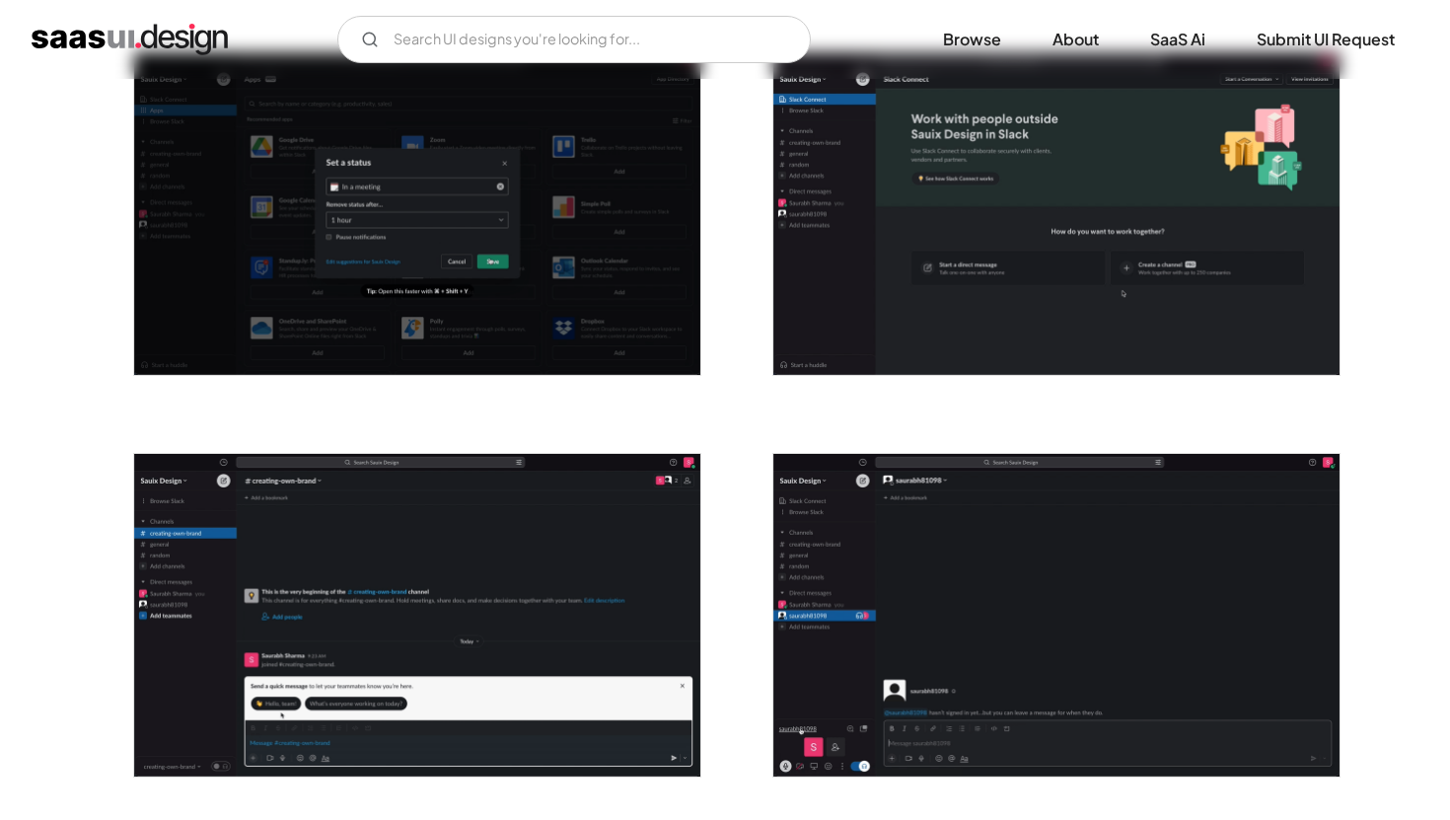
scroll to position [3647, 0]
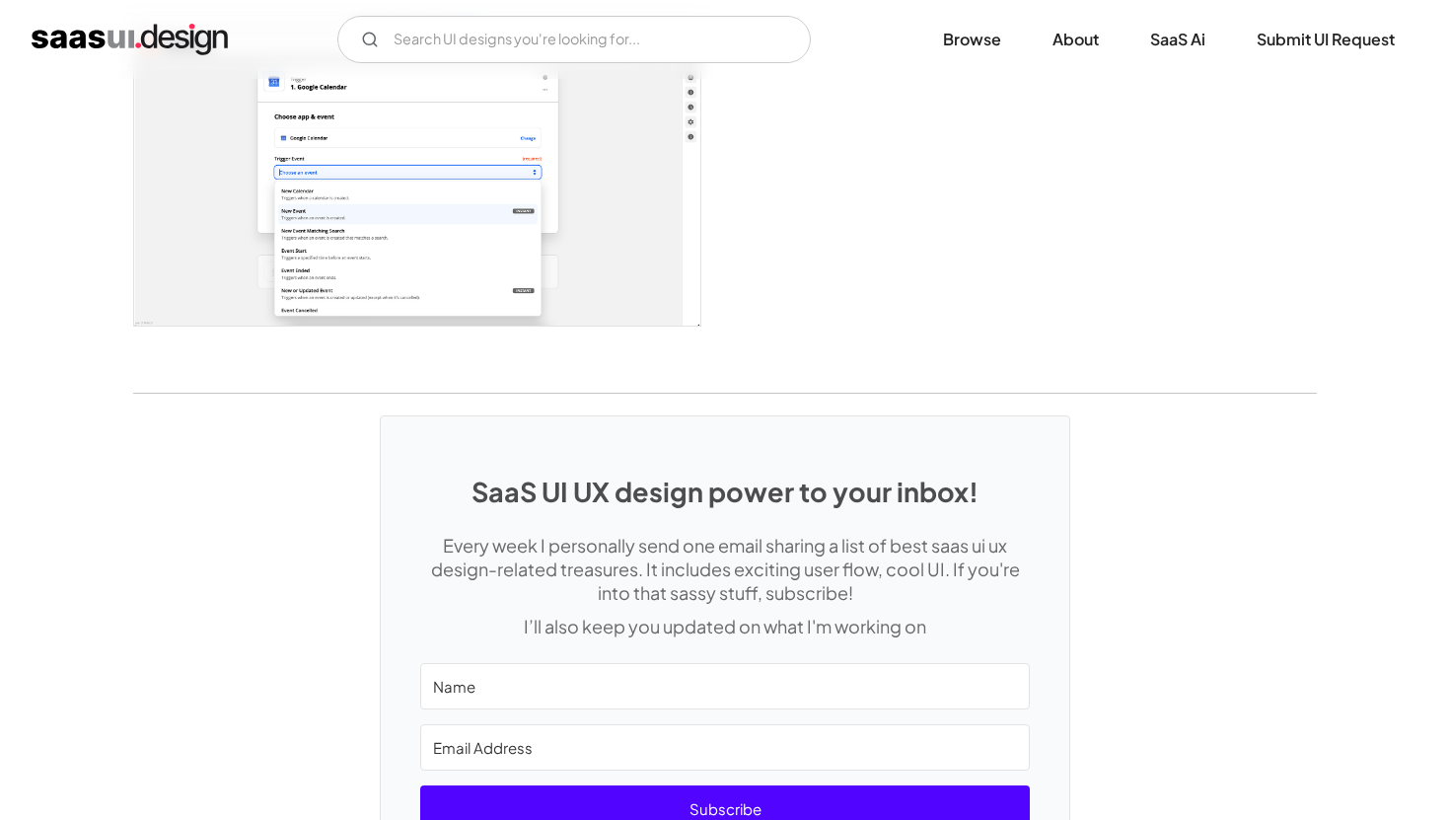
scroll to position [3909, 0]
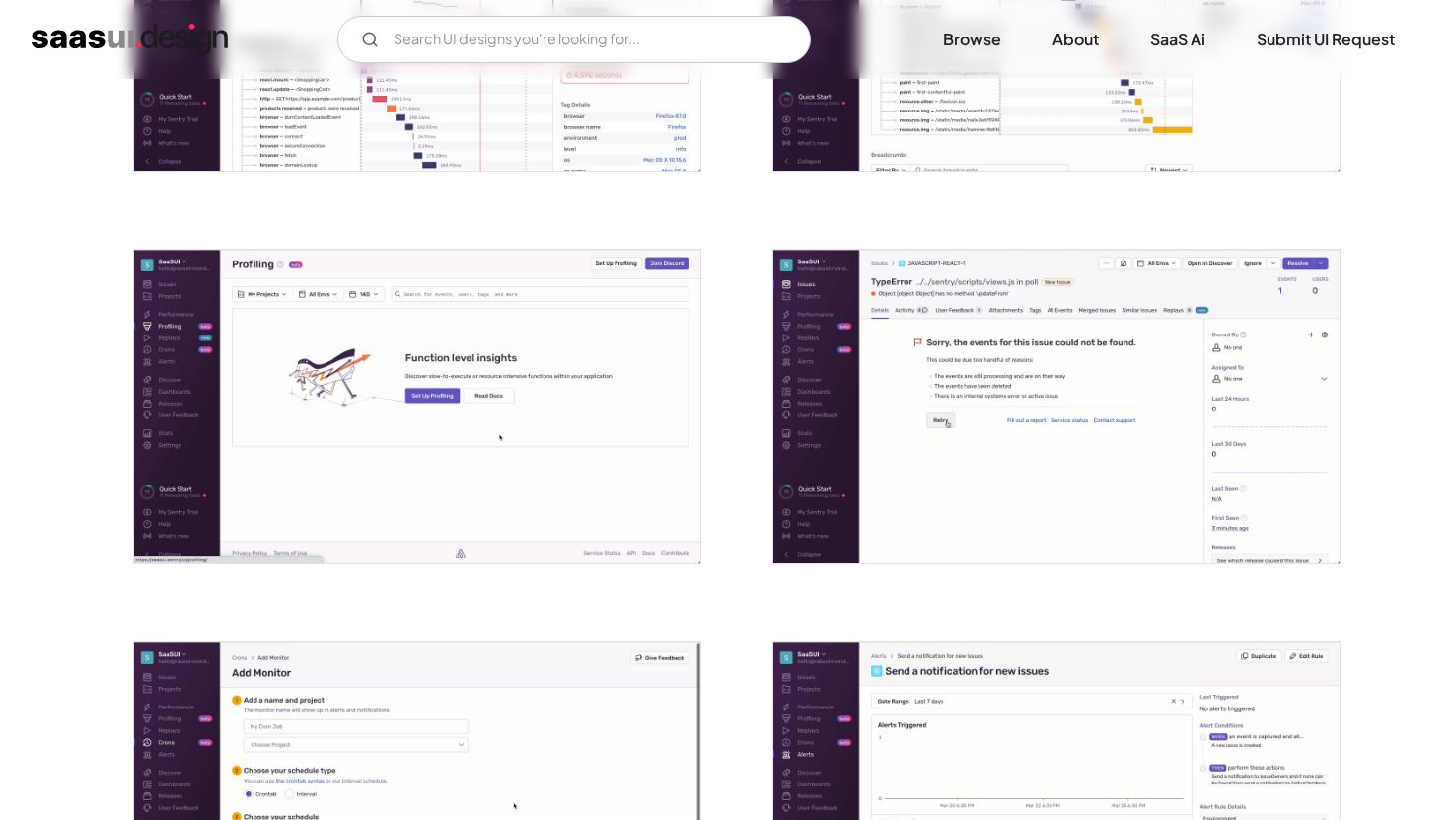
scroll to position [2585, 0]
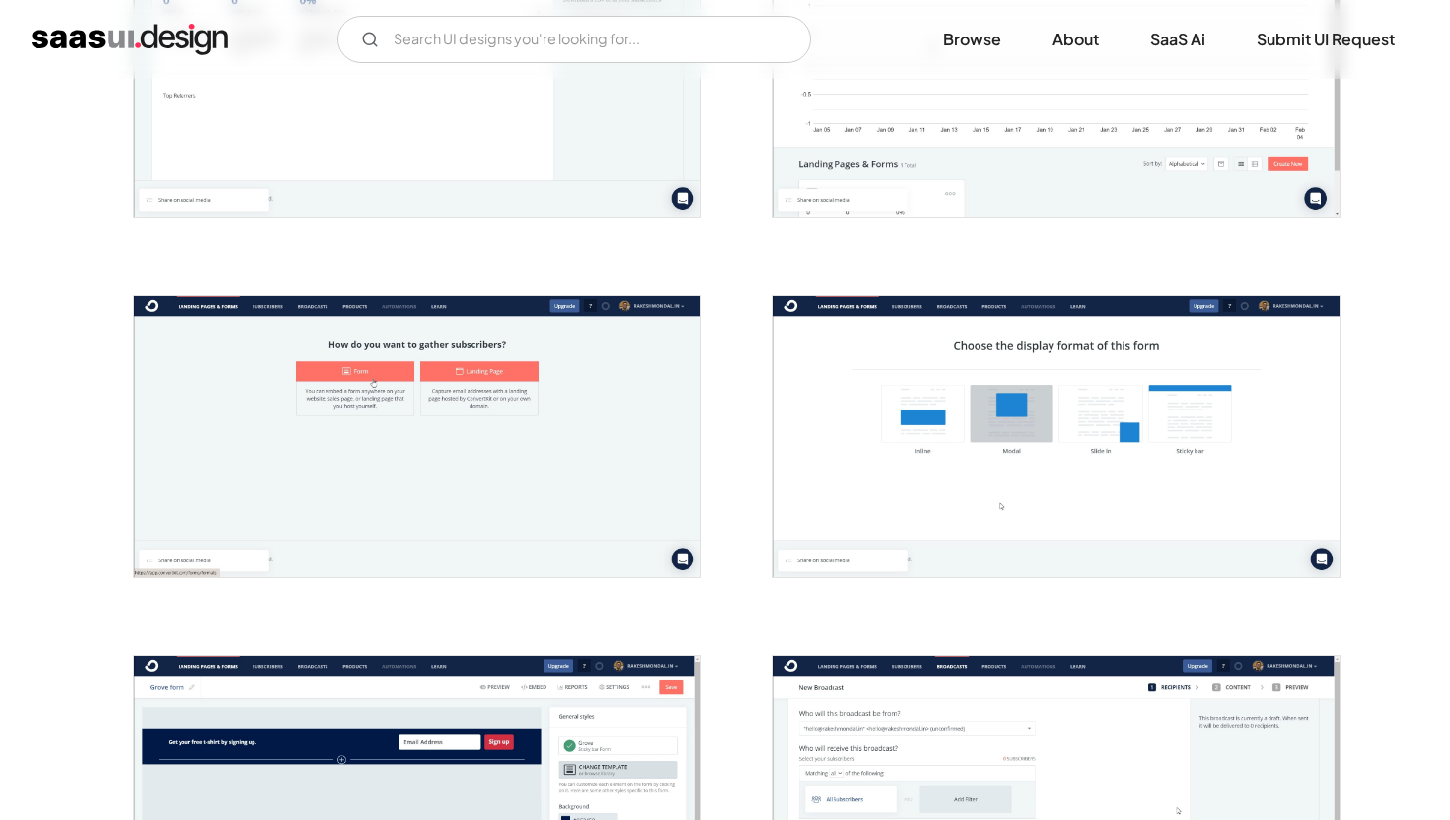
scroll to position [2354, 0]
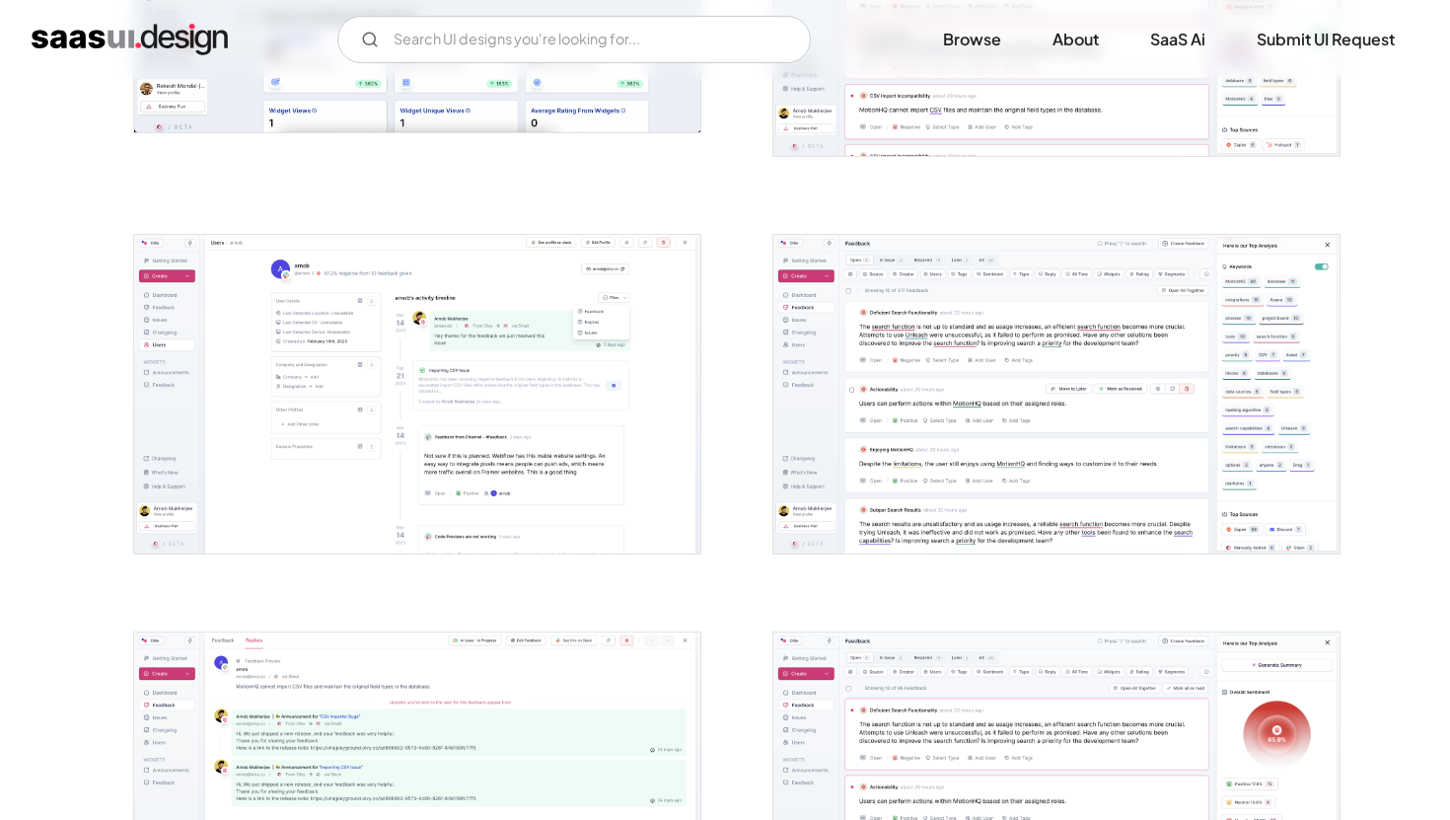
scroll to position [1029, 0]
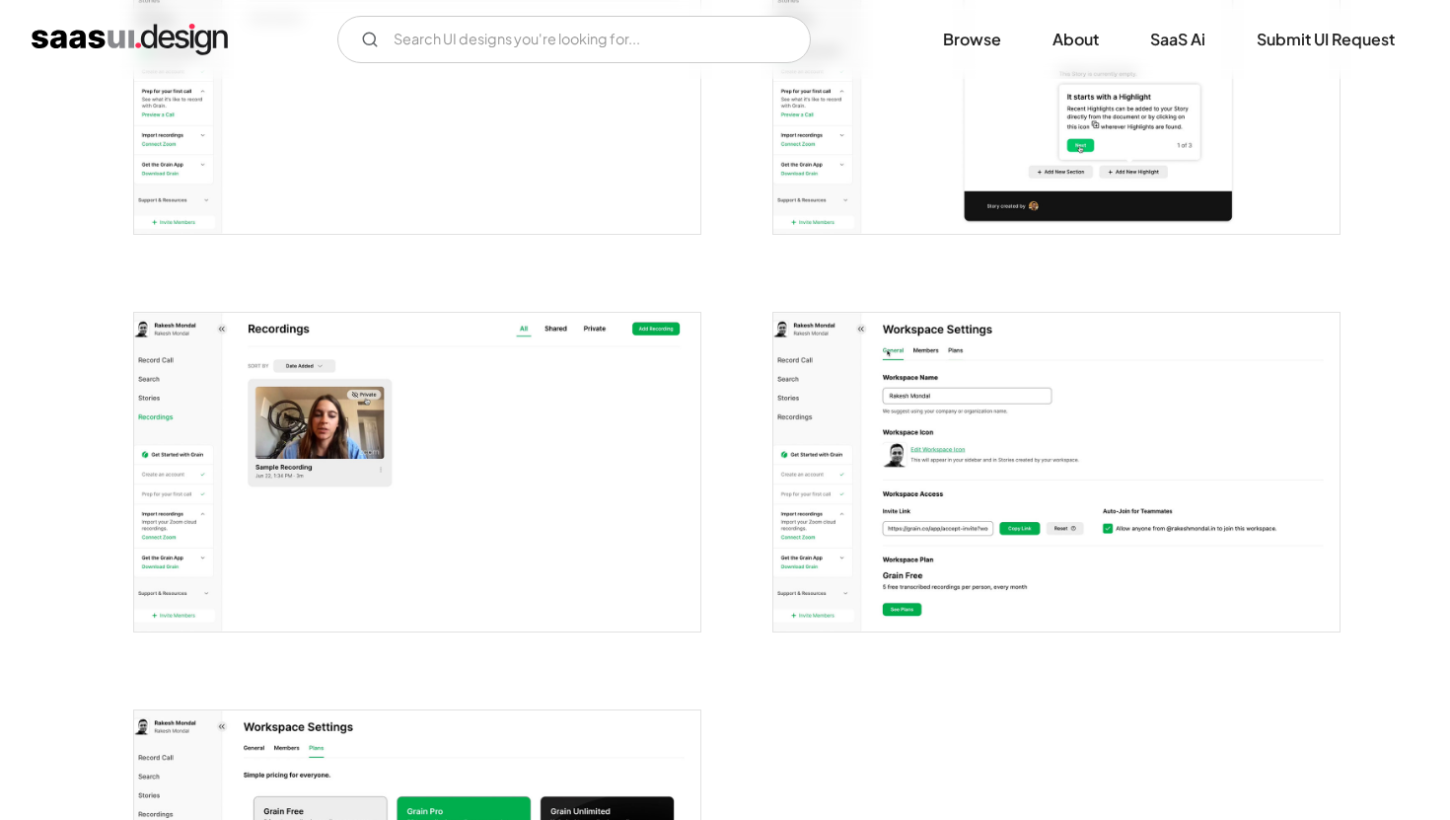
scroll to position [2139, 0]
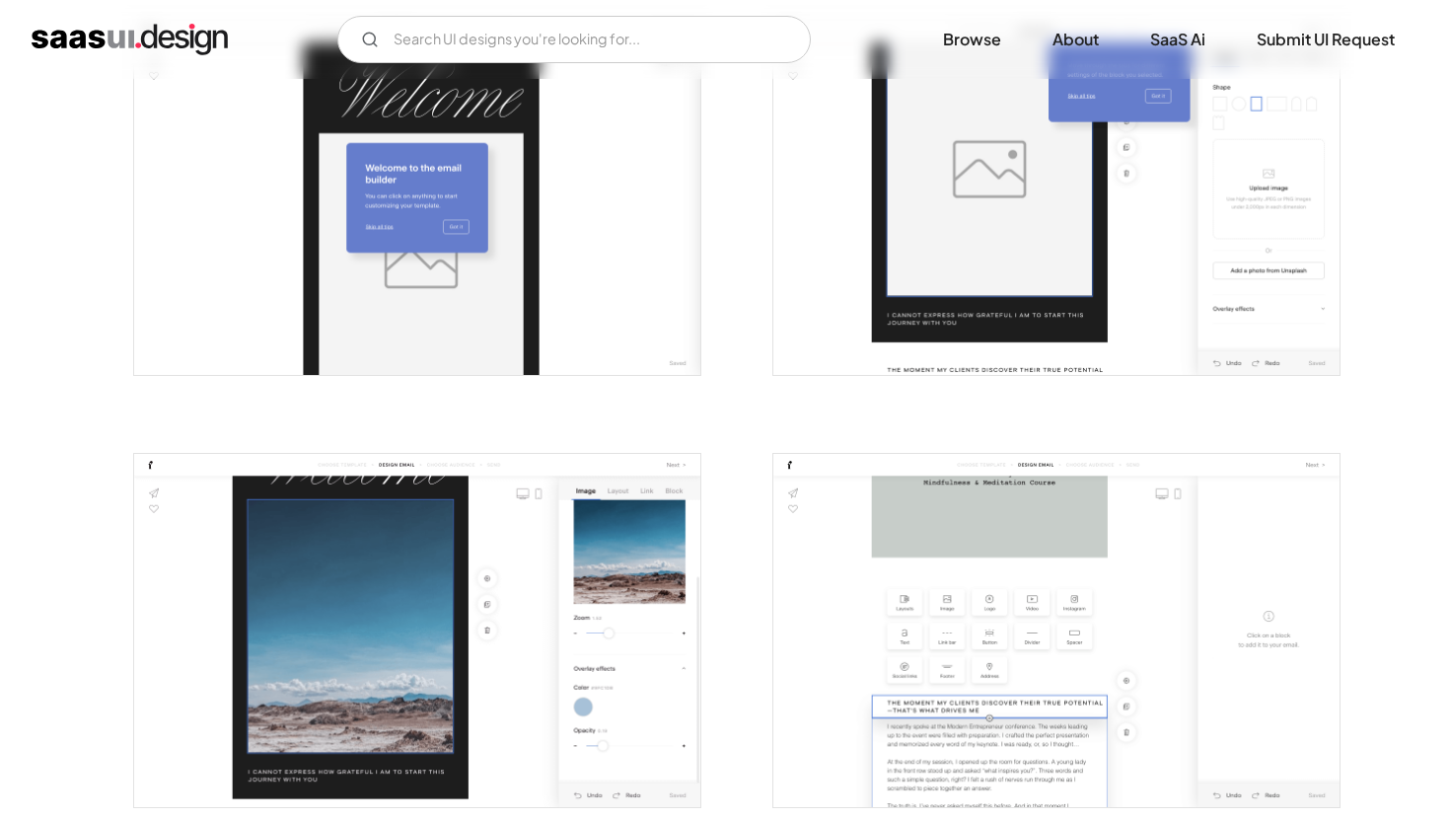
scroll to position [1312, 0]
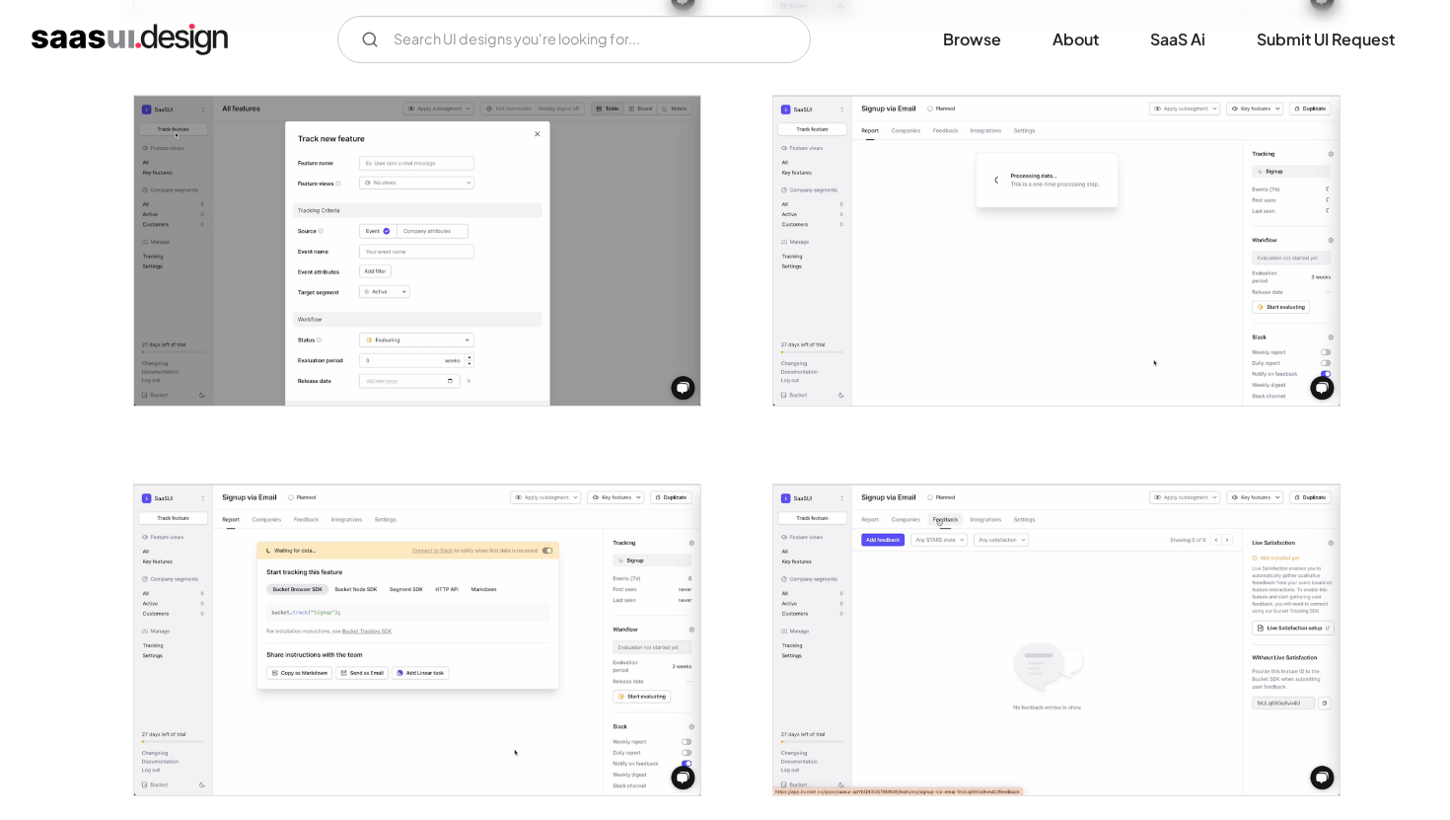
scroll to position [1150, 0]
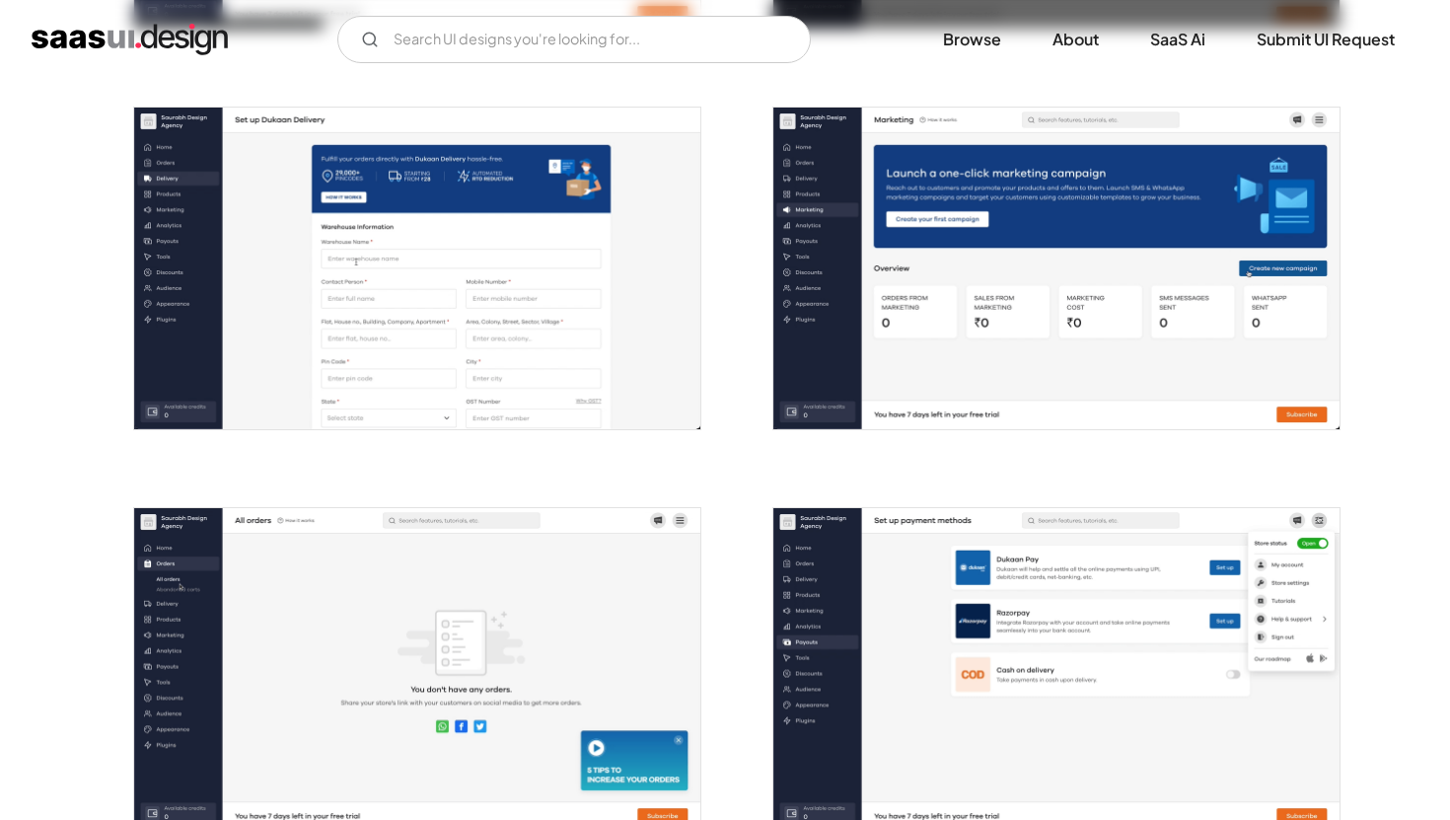
scroll to position [2786, 0]
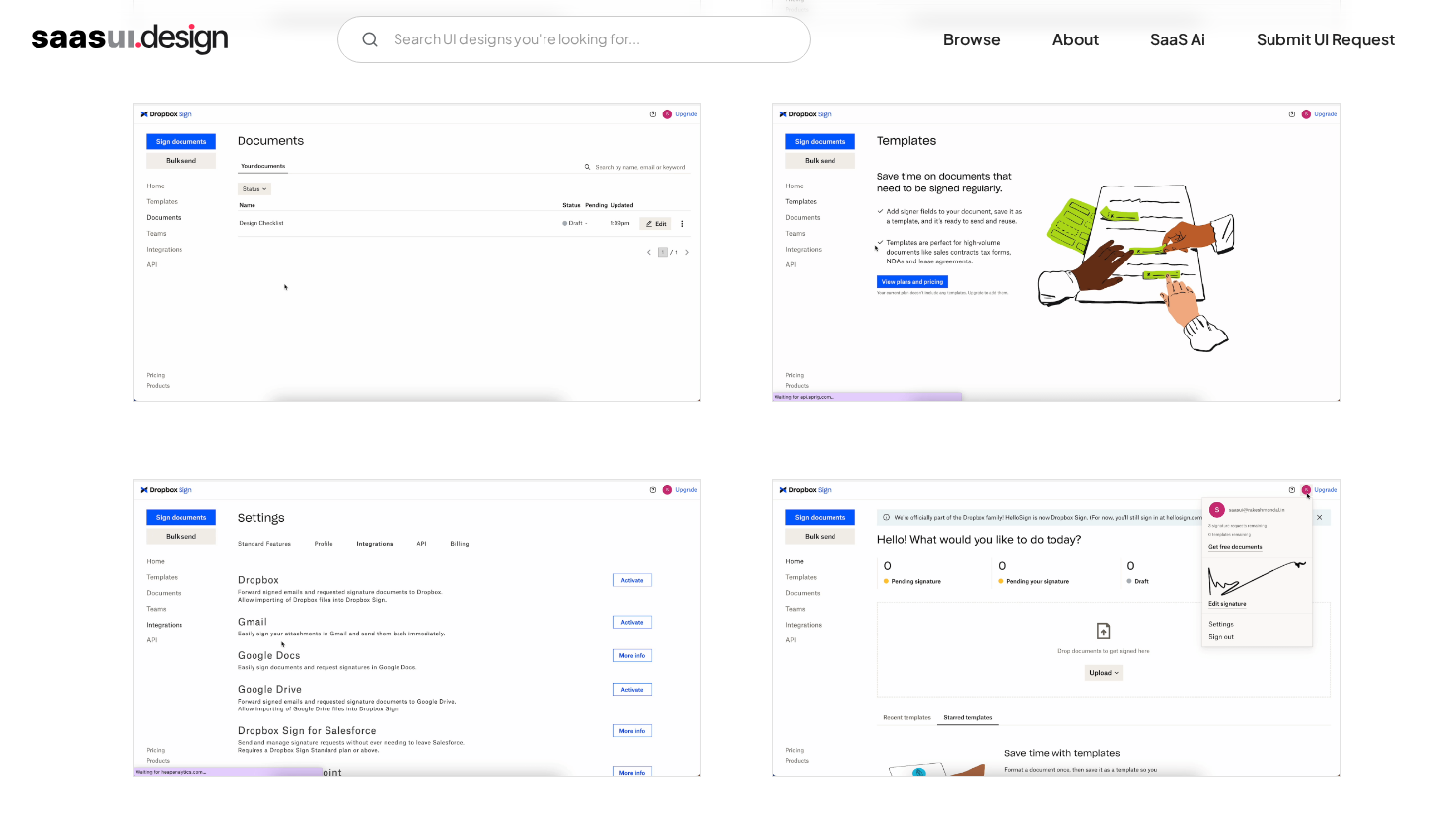
scroll to position [2782, 0]
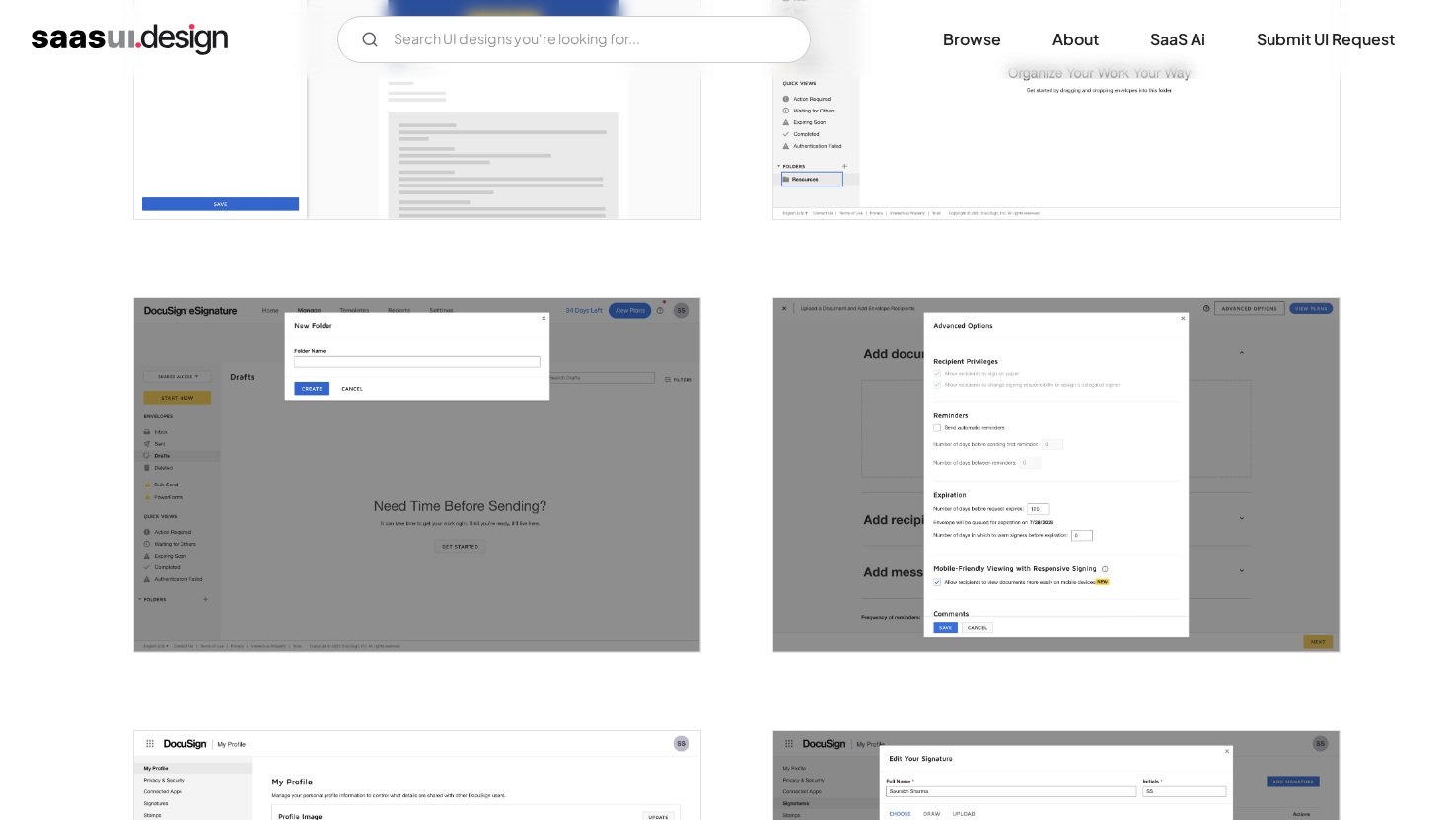
scroll to position [4095, 0]
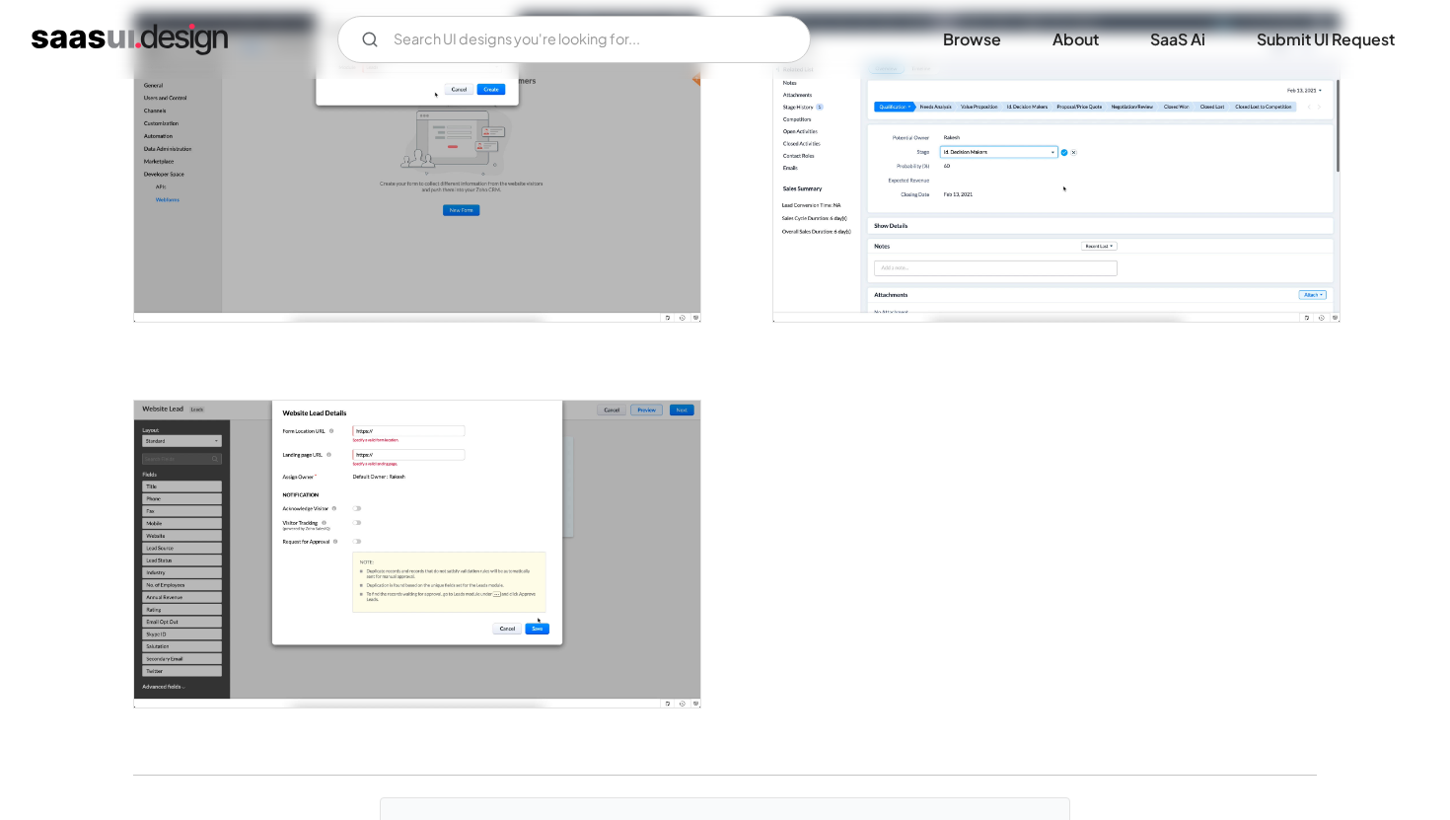
scroll to position [2521, 0]
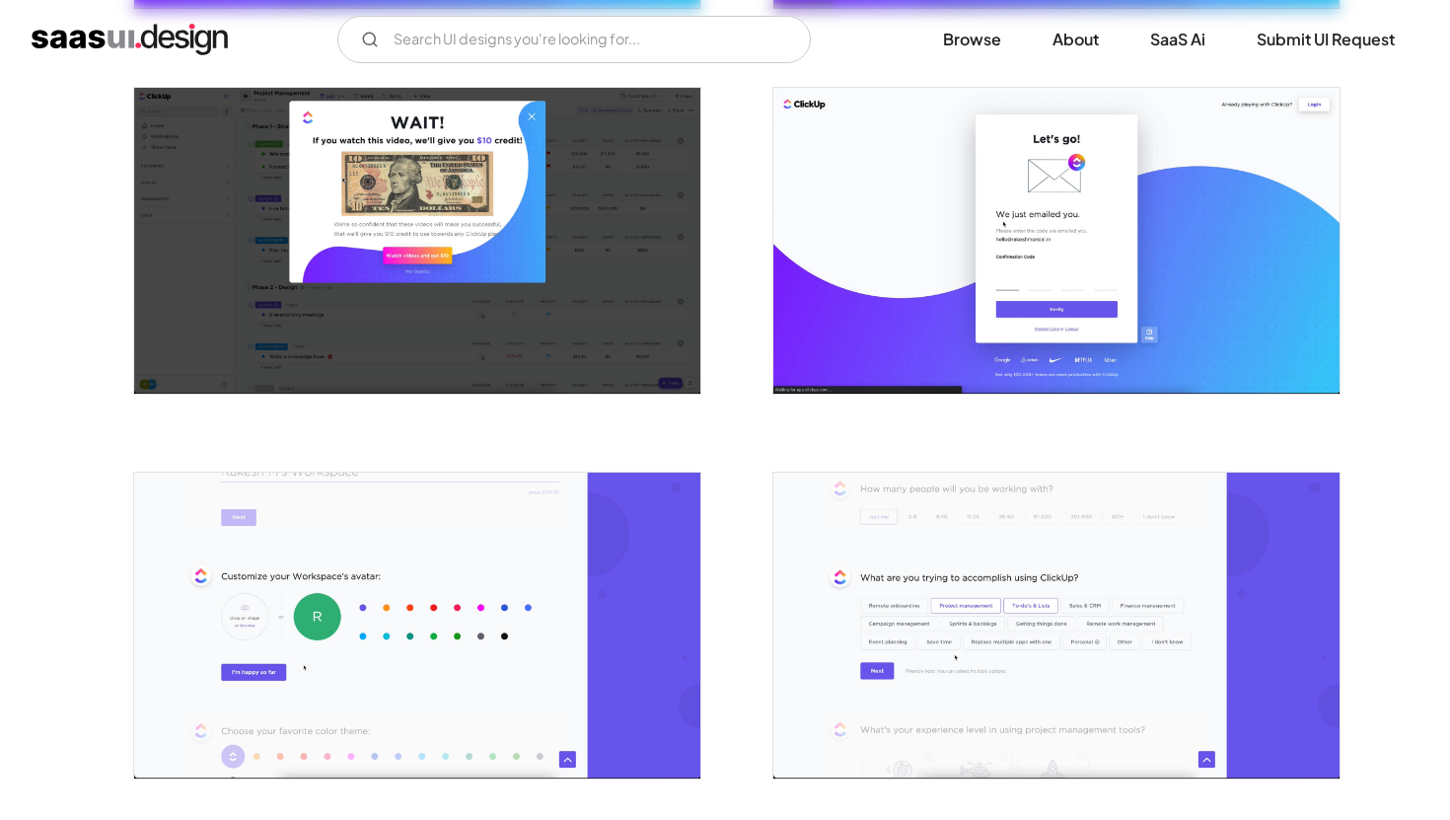
scroll to position [758, 0]
